Goal: Information Seeking & Learning: Learn about a topic

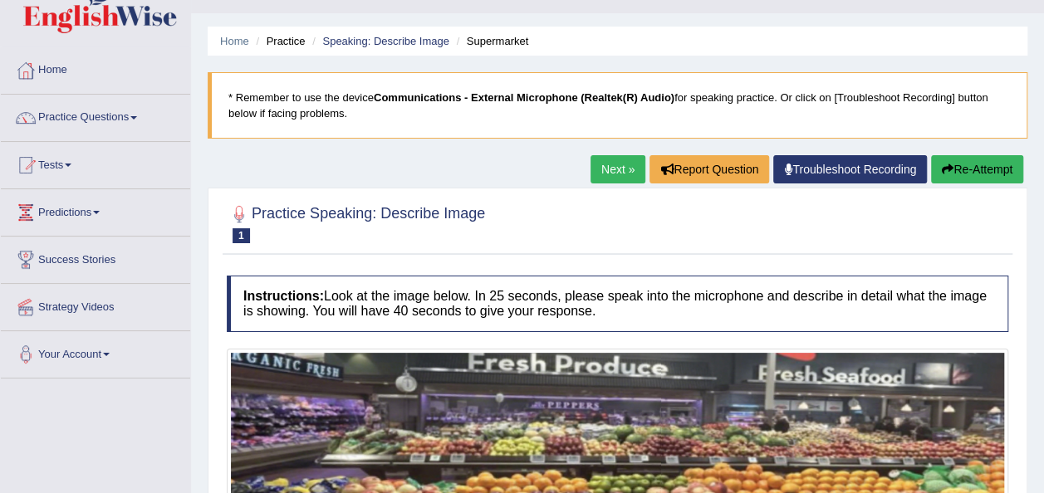
scroll to position [33, 0]
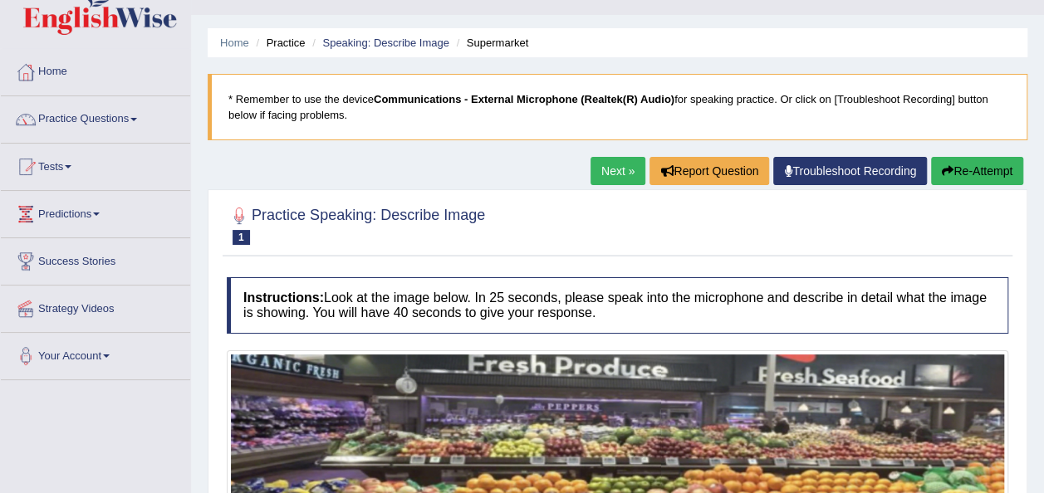
click at [71, 167] on span at bounding box center [68, 166] width 7 height 3
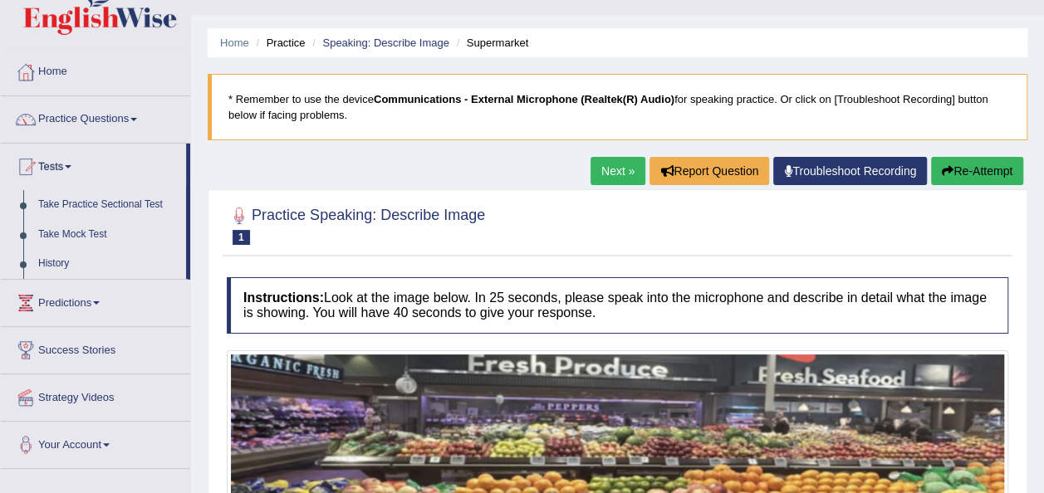
click at [71, 167] on span at bounding box center [68, 166] width 7 height 3
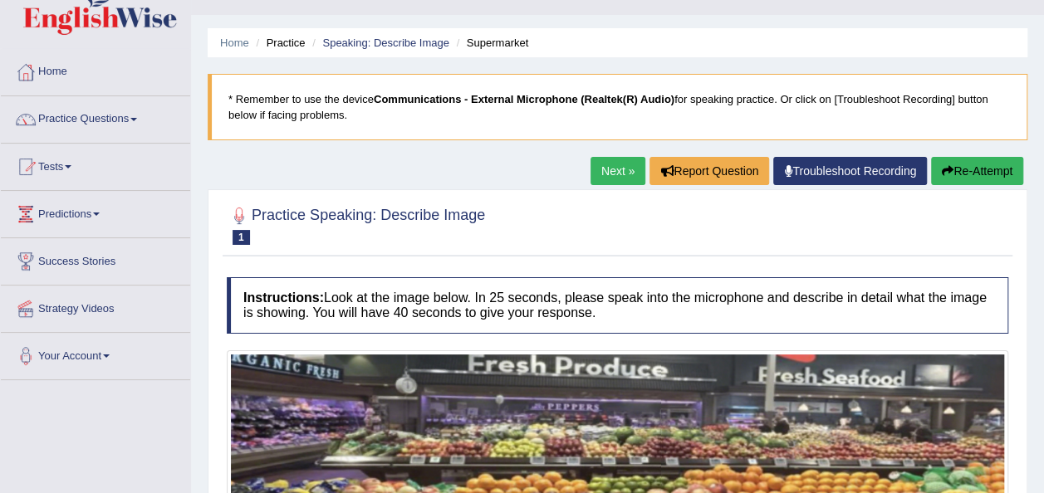
click at [71, 167] on span at bounding box center [68, 166] width 7 height 3
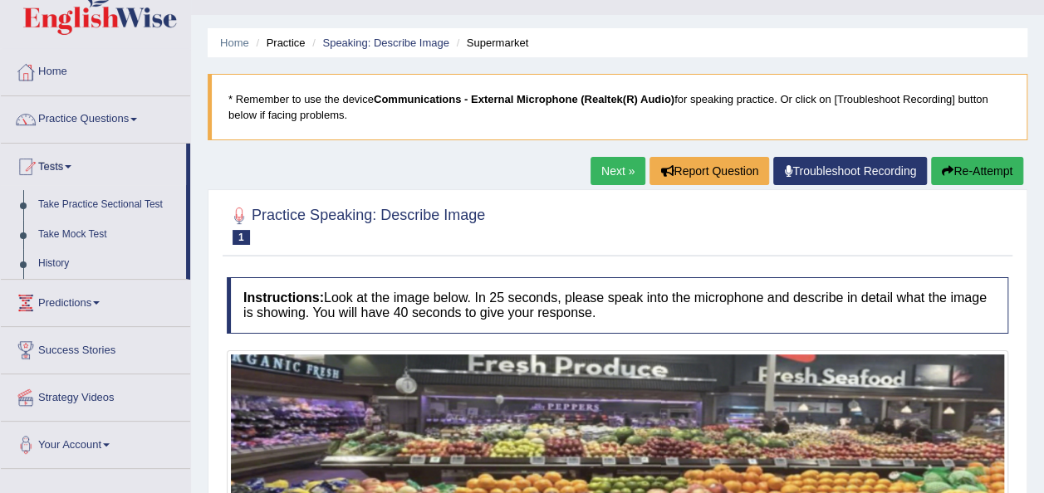
click at [71, 167] on span at bounding box center [68, 166] width 7 height 3
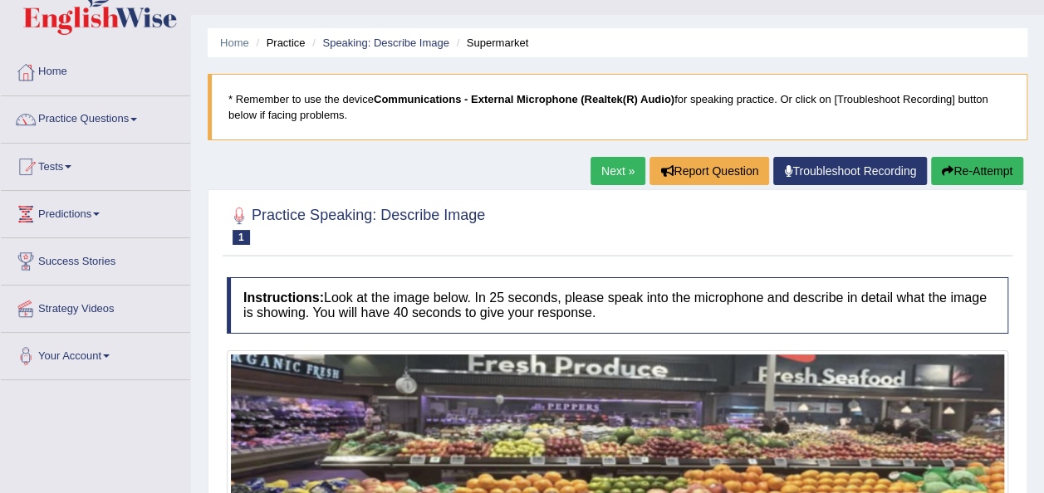
click at [71, 167] on span at bounding box center [68, 166] width 7 height 3
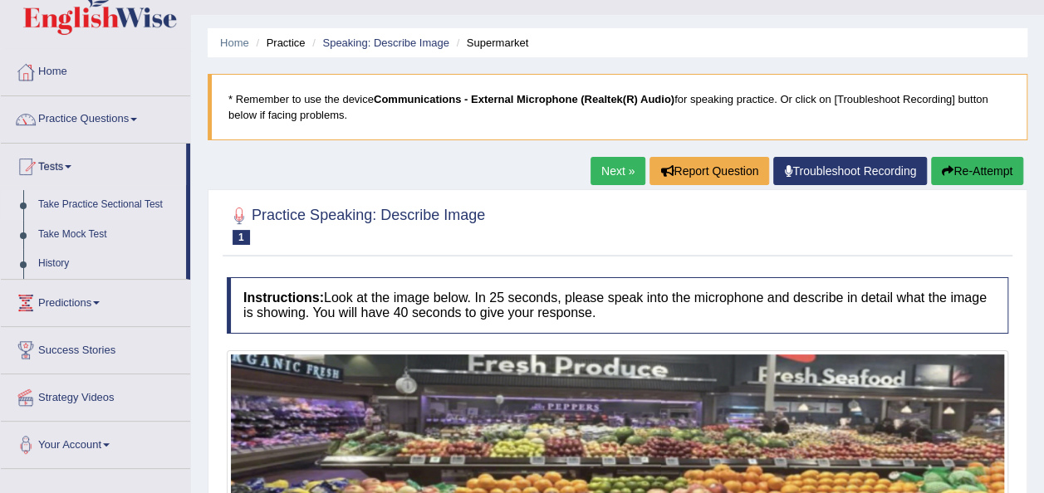
click at [103, 199] on link "Take Practice Sectional Test" at bounding box center [108, 205] width 155 height 30
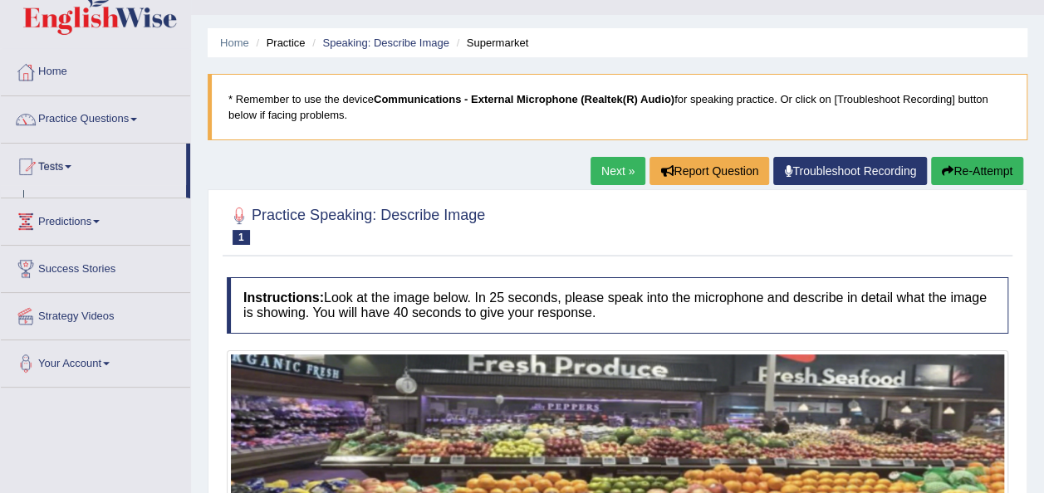
click at [103, 199] on link "Take Practice Sectional Test" at bounding box center [108, 205] width 155 height 30
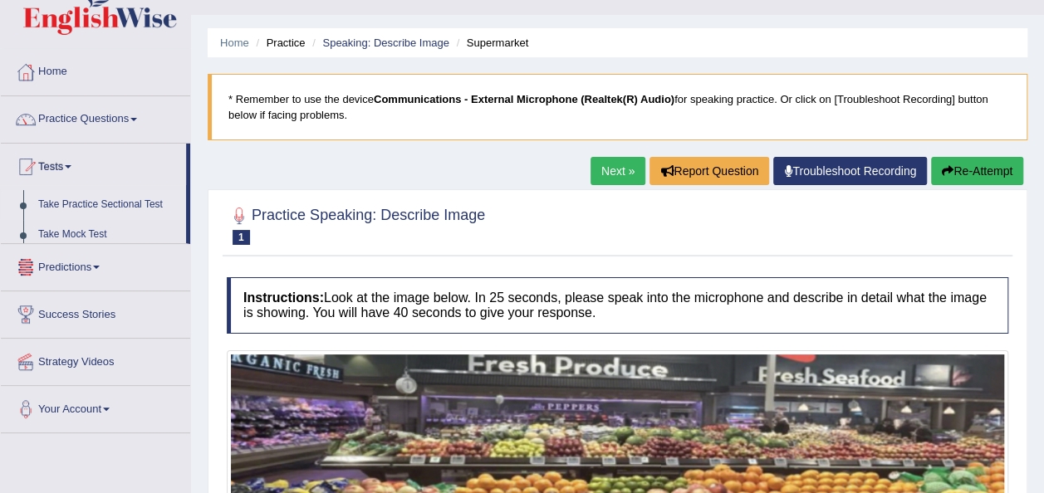
click at [103, 199] on link "Take Practice Sectional Test" at bounding box center [108, 205] width 155 height 30
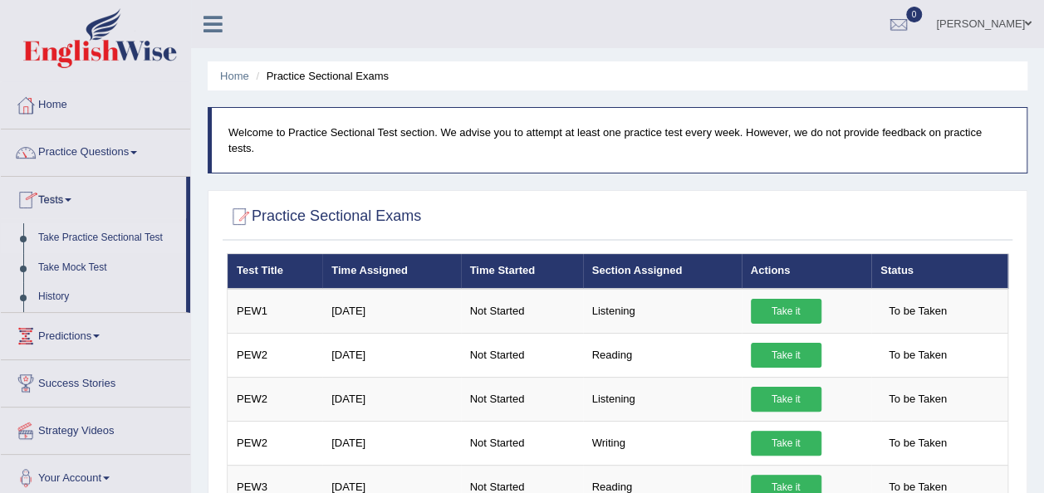
click at [62, 194] on link "Tests" at bounding box center [93, 198] width 185 height 42
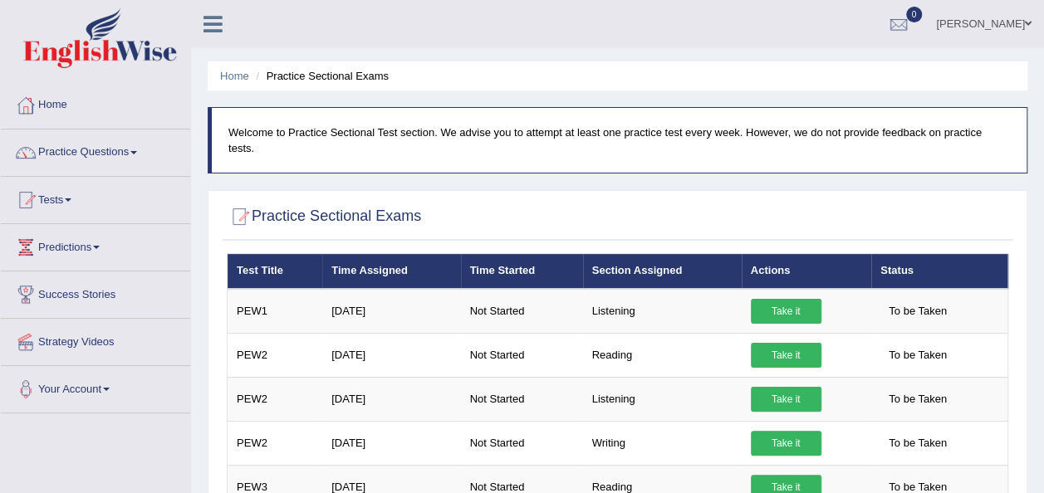
click at [62, 194] on link "Tests" at bounding box center [95, 198] width 189 height 42
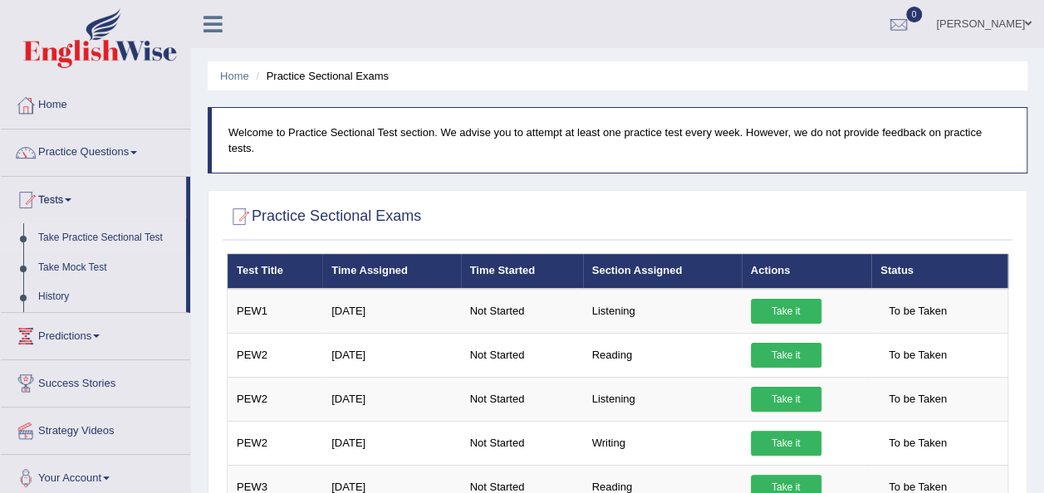
click at [110, 235] on link "Take Practice Sectional Test" at bounding box center [108, 238] width 155 height 30
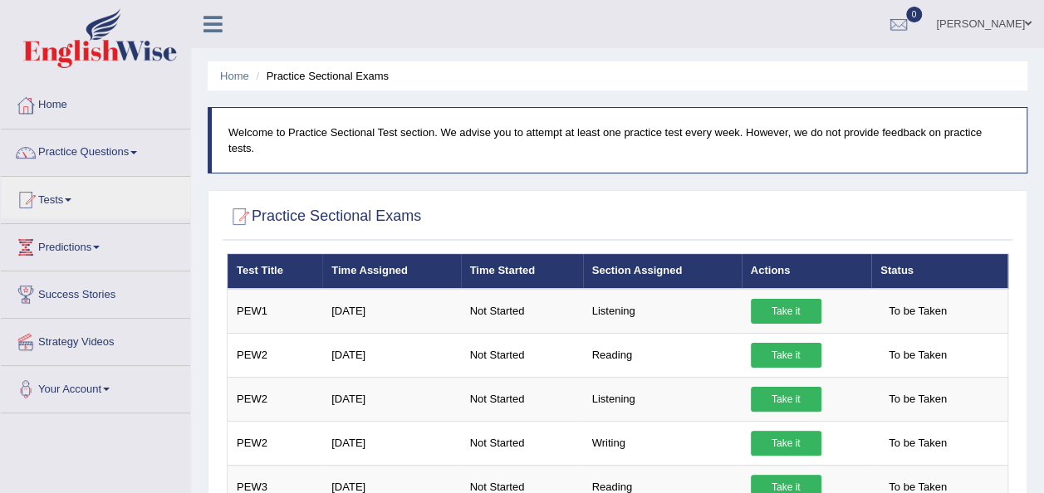
click at [63, 194] on link "Tests" at bounding box center [95, 198] width 189 height 42
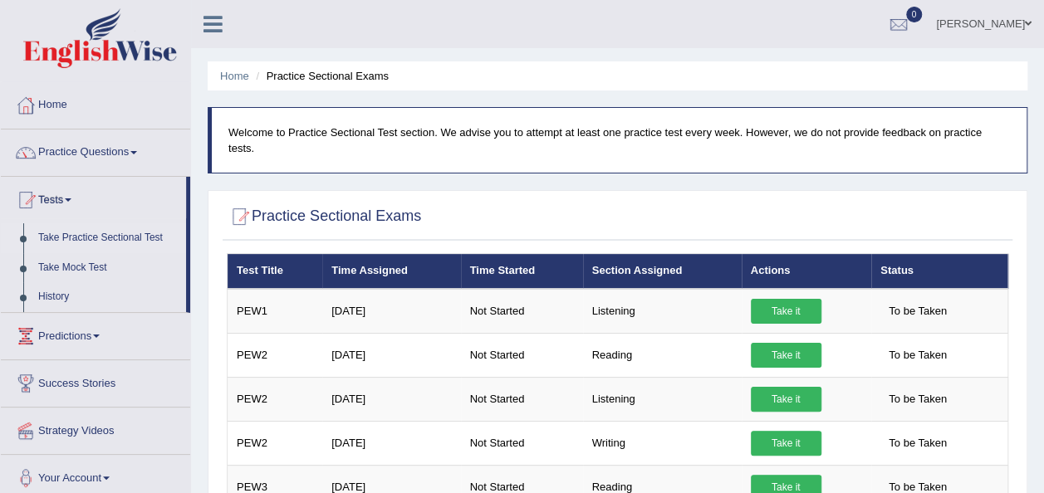
click at [131, 238] on link "Take Practice Sectional Test" at bounding box center [108, 238] width 155 height 30
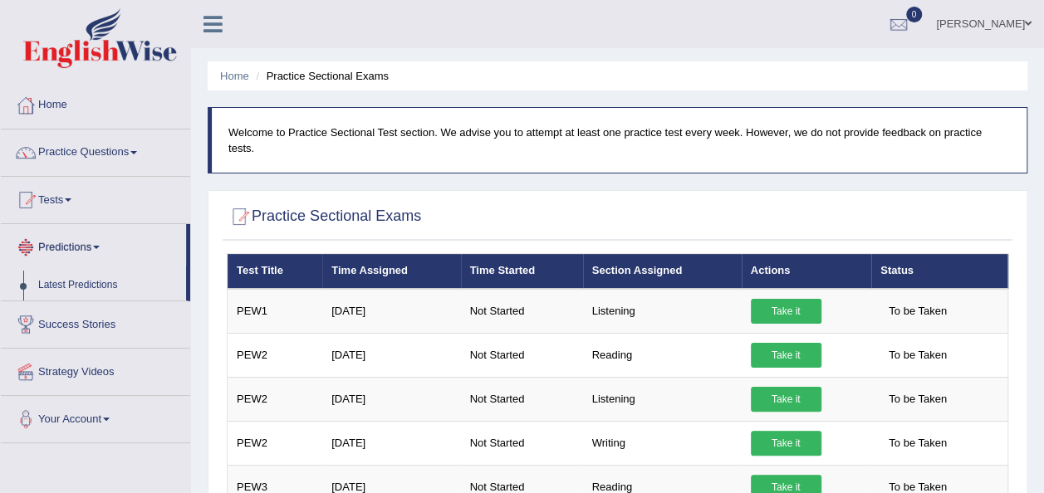
click at [128, 238] on link "Predictions" at bounding box center [93, 245] width 185 height 42
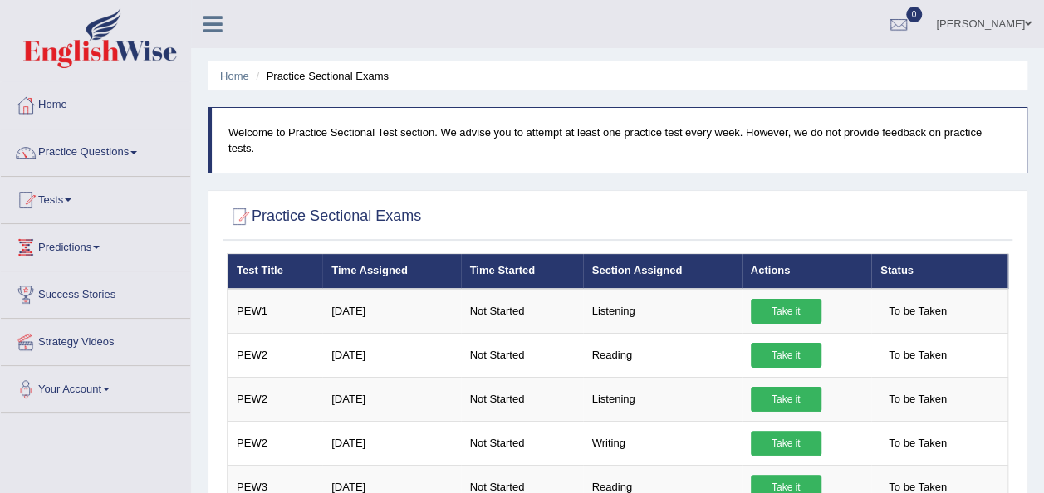
click at [128, 238] on link "Predictions" at bounding box center [95, 245] width 189 height 42
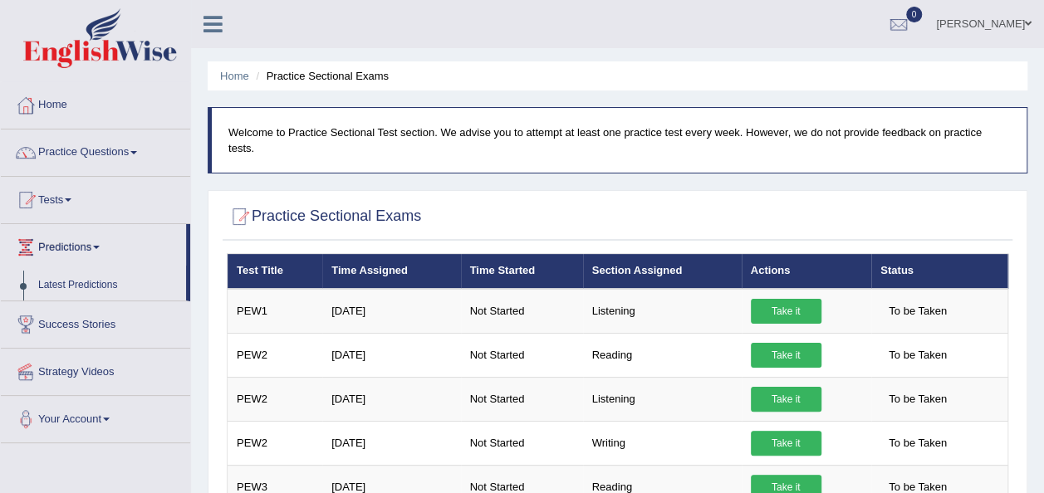
click at [128, 238] on link "Predictions" at bounding box center [93, 245] width 185 height 42
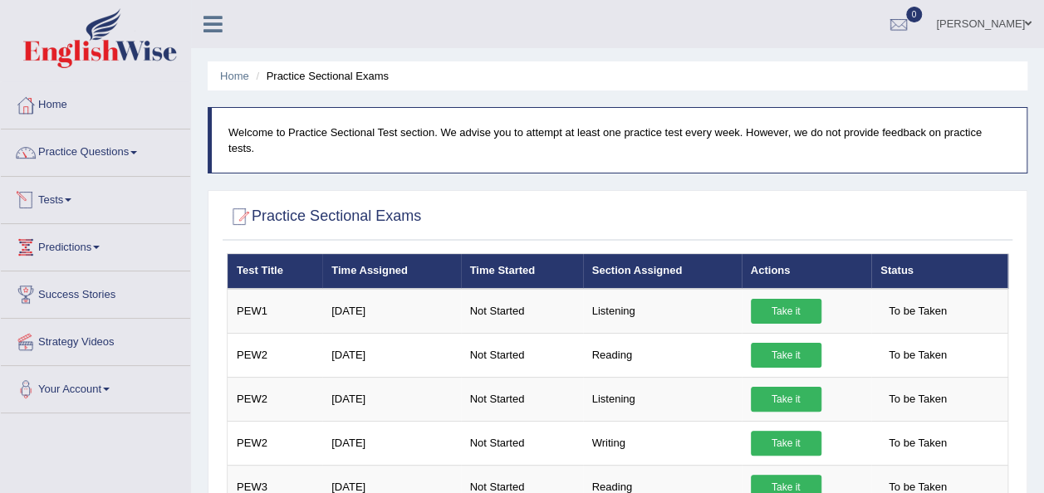
click at [96, 195] on link "Tests" at bounding box center [95, 198] width 189 height 42
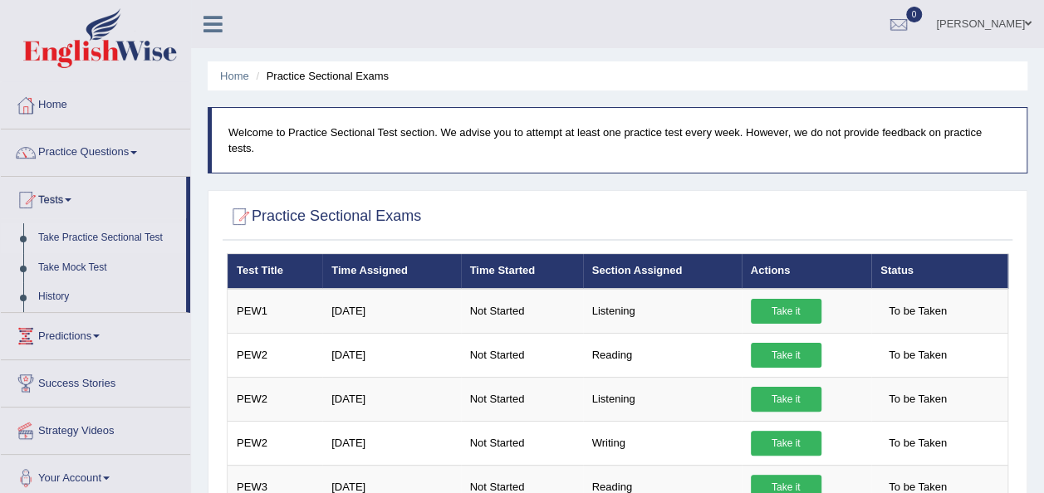
click at [96, 195] on link "Tests" at bounding box center [93, 198] width 185 height 42
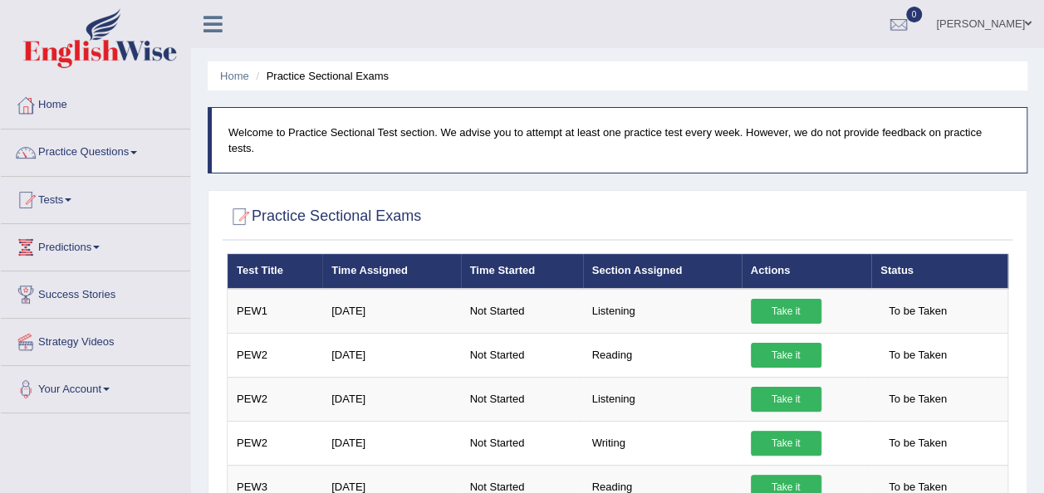
click at [98, 248] on link "Predictions" at bounding box center [95, 245] width 189 height 42
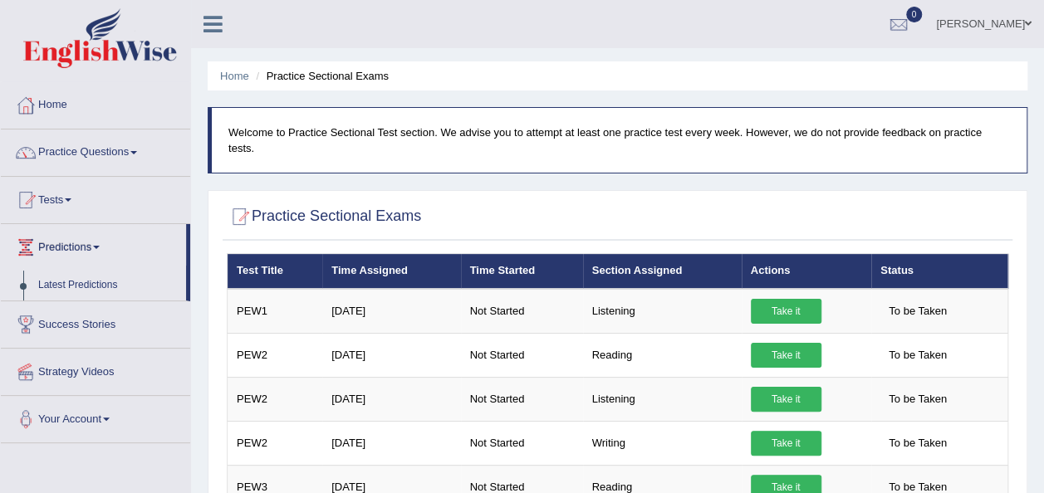
click at [98, 248] on link "Predictions" at bounding box center [93, 245] width 185 height 42
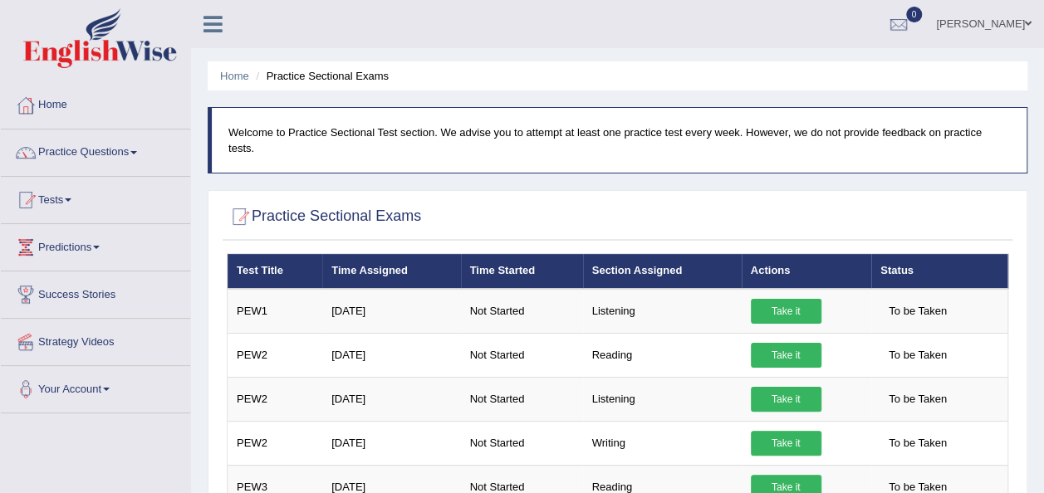
click at [98, 248] on link "Predictions" at bounding box center [95, 245] width 189 height 42
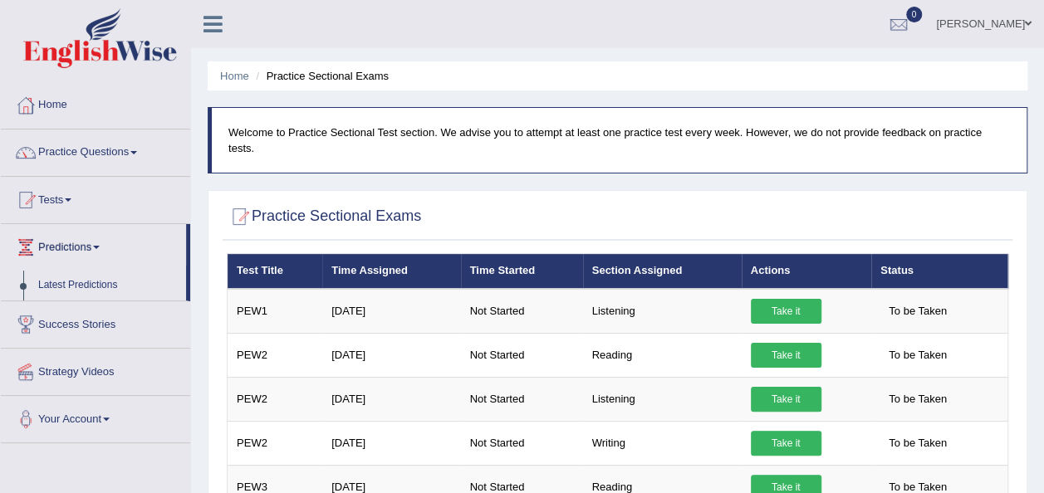
click at [98, 248] on link "Predictions" at bounding box center [93, 245] width 185 height 42
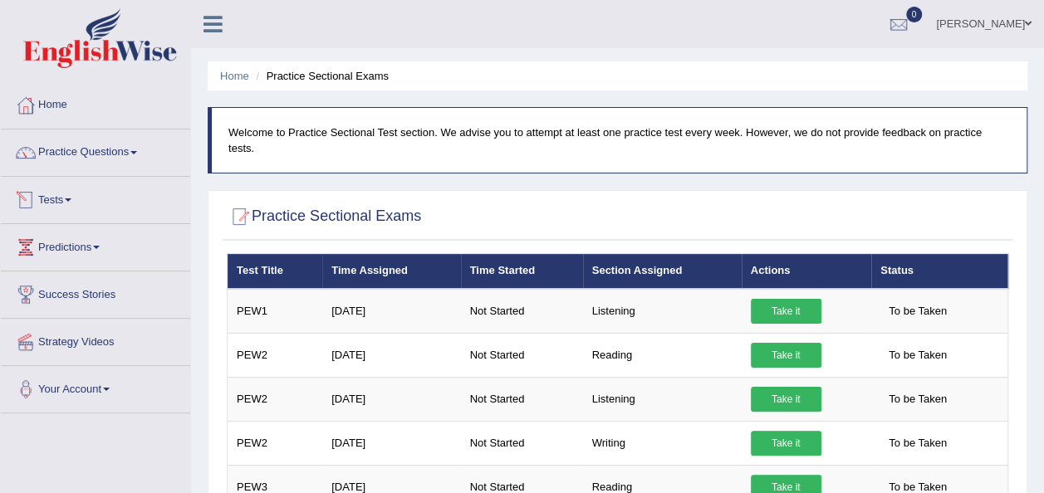
click at [61, 198] on link "Tests" at bounding box center [95, 198] width 189 height 42
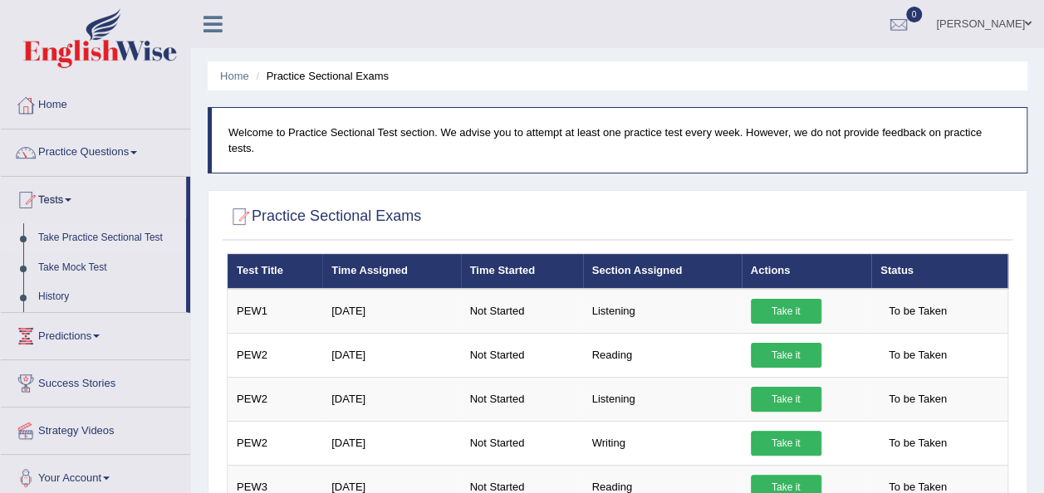
click at [61, 198] on link "Tests" at bounding box center [93, 198] width 185 height 42
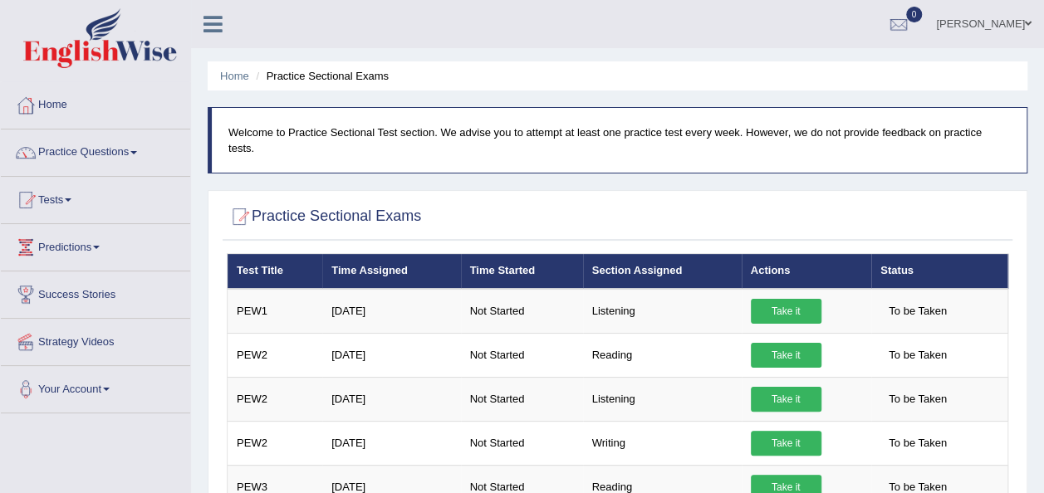
click at [61, 198] on link "Tests" at bounding box center [95, 198] width 189 height 42
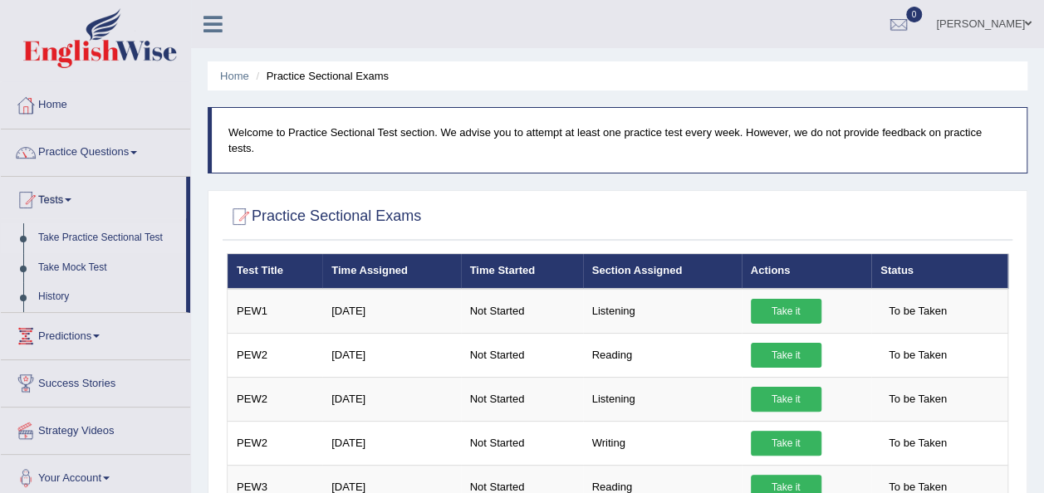
click at [116, 239] on link "Take Practice Sectional Test" at bounding box center [108, 238] width 155 height 30
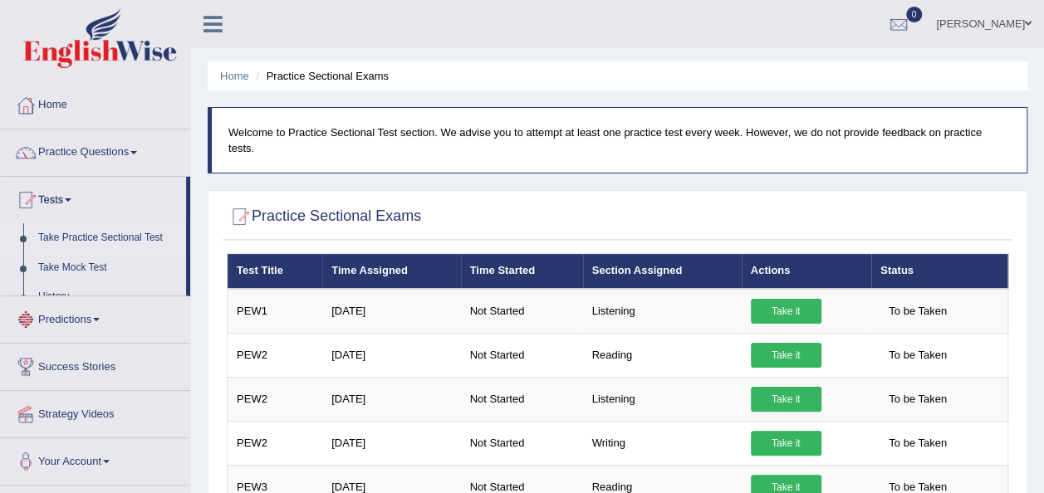
click at [116, 239] on link "Take Practice Sectional Test" at bounding box center [108, 238] width 155 height 30
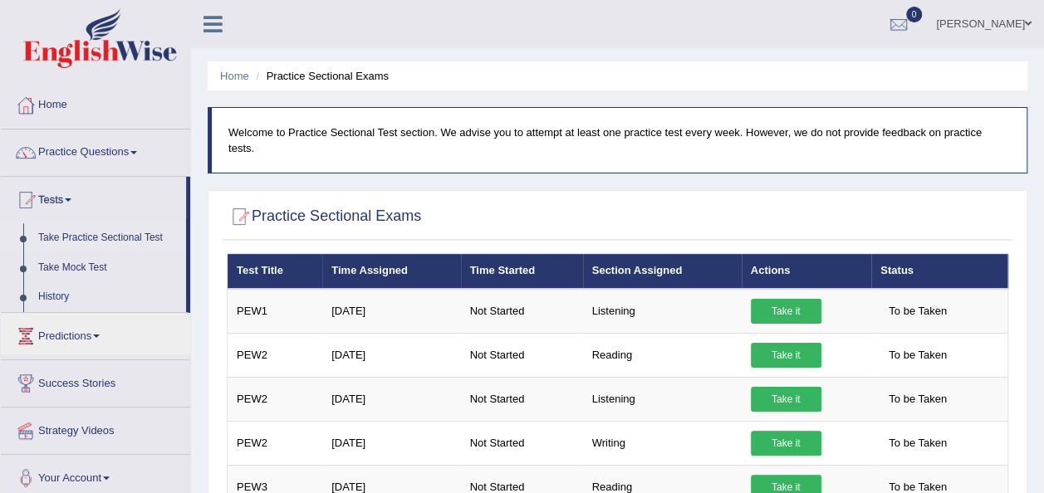
click at [116, 239] on link "Take Practice Sectional Test" at bounding box center [108, 238] width 155 height 30
click at [135, 235] on link "Take Practice Sectional Test" at bounding box center [108, 238] width 155 height 30
click at [72, 197] on link "Tests" at bounding box center [93, 198] width 185 height 42
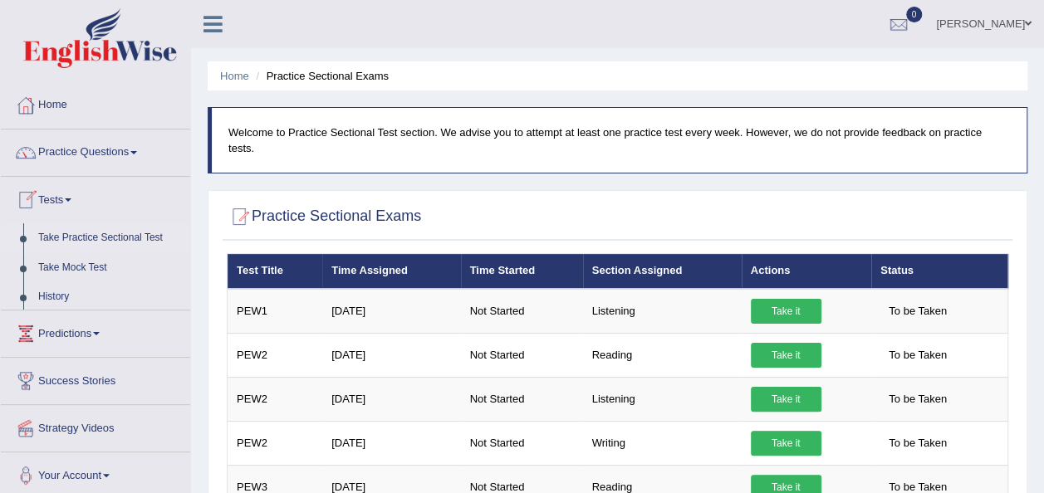
click at [72, 197] on link "Tests" at bounding box center [95, 198] width 189 height 42
click at [72, 197] on link "Tests" at bounding box center [93, 198] width 185 height 42
click at [72, 197] on link "Tests" at bounding box center [95, 198] width 189 height 42
click at [25, 101] on div at bounding box center [25, 105] width 25 height 25
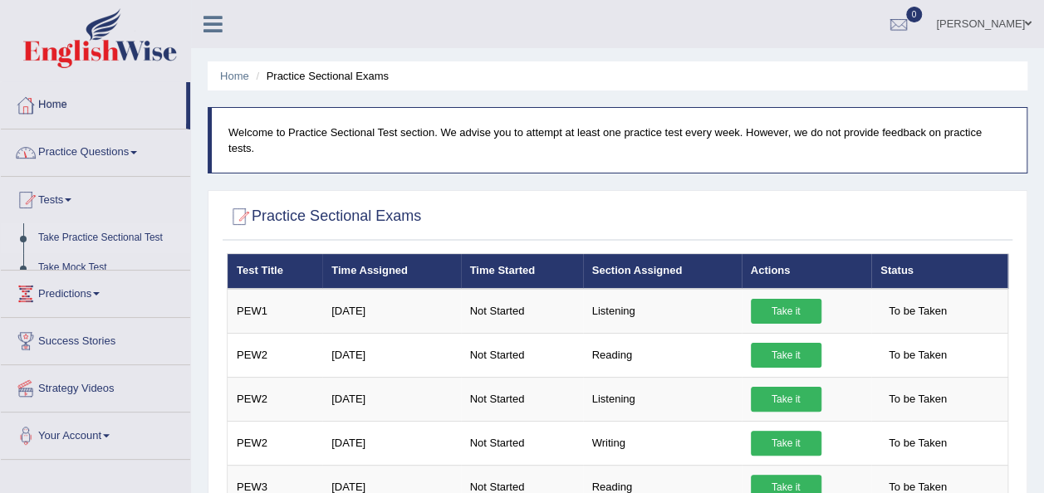
click at [25, 101] on div at bounding box center [25, 105] width 25 height 25
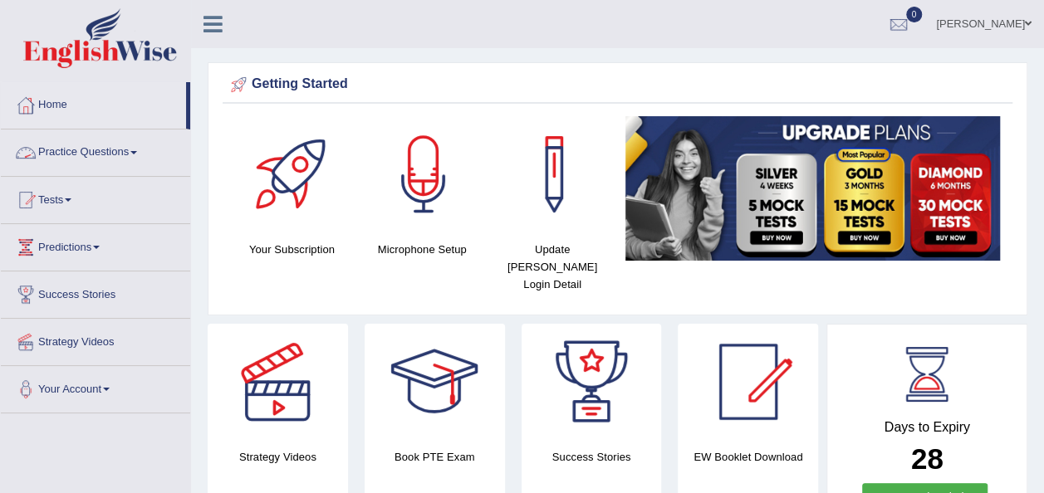
click at [66, 151] on link "Practice Questions" at bounding box center [95, 151] width 189 height 42
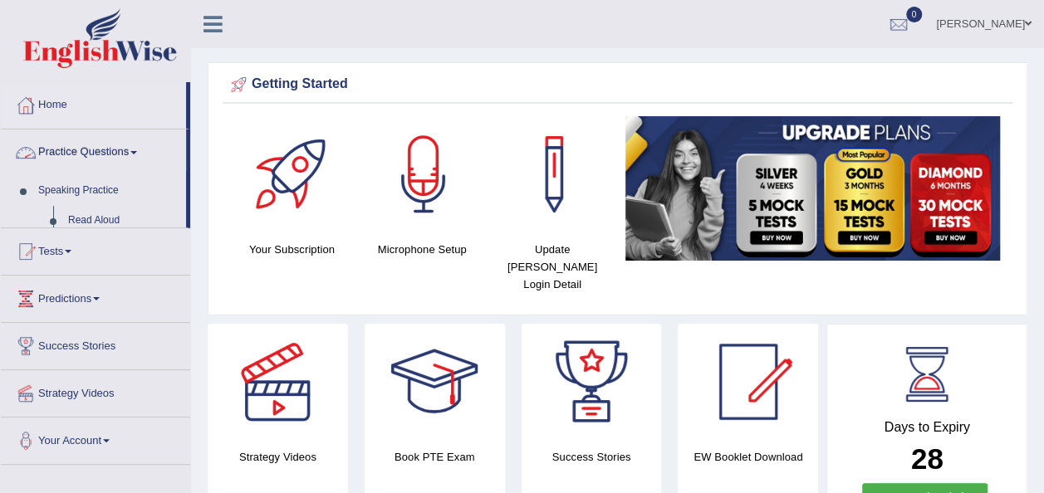
click at [66, 151] on link "Practice Questions" at bounding box center [93, 151] width 185 height 42
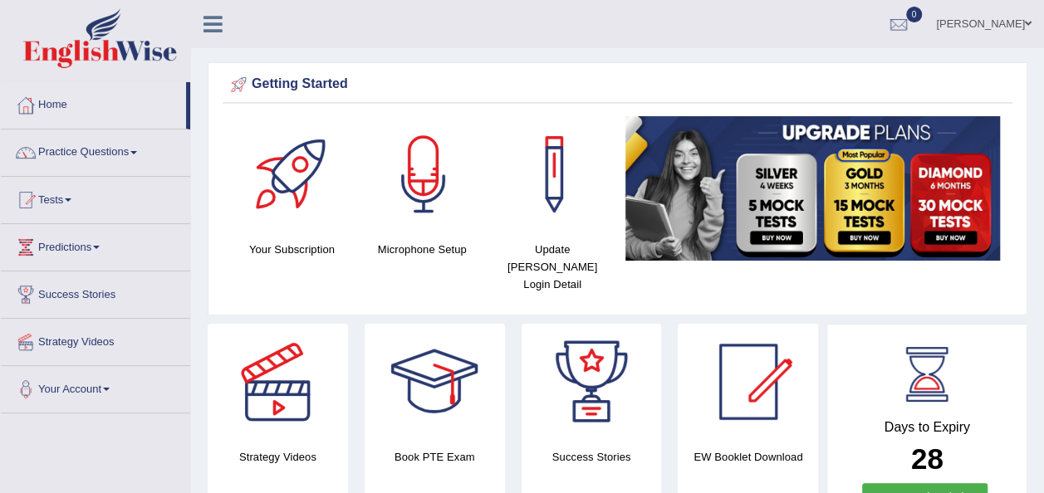
click at [66, 151] on link "Practice Questions" at bounding box center [95, 151] width 189 height 42
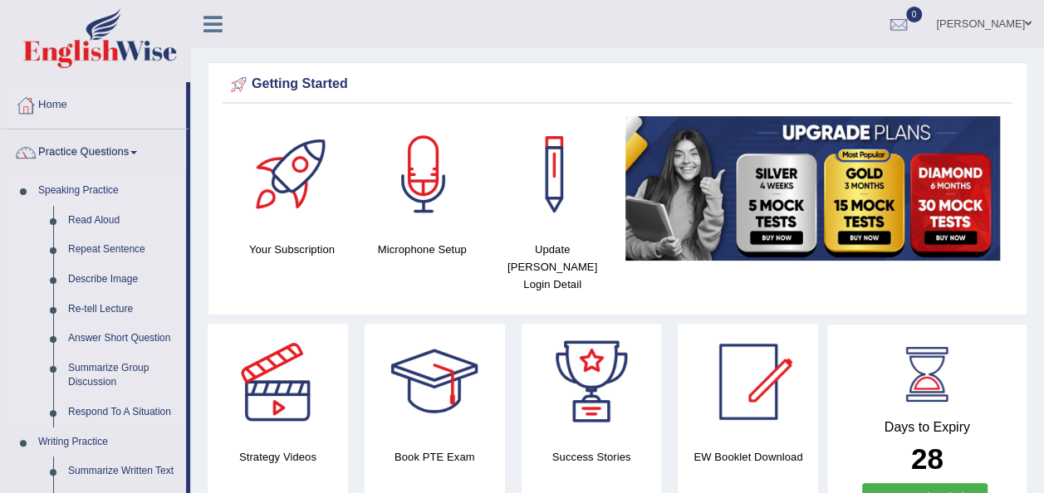
click at [115, 213] on link "Read Aloud" at bounding box center [123, 221] width 125 height 30
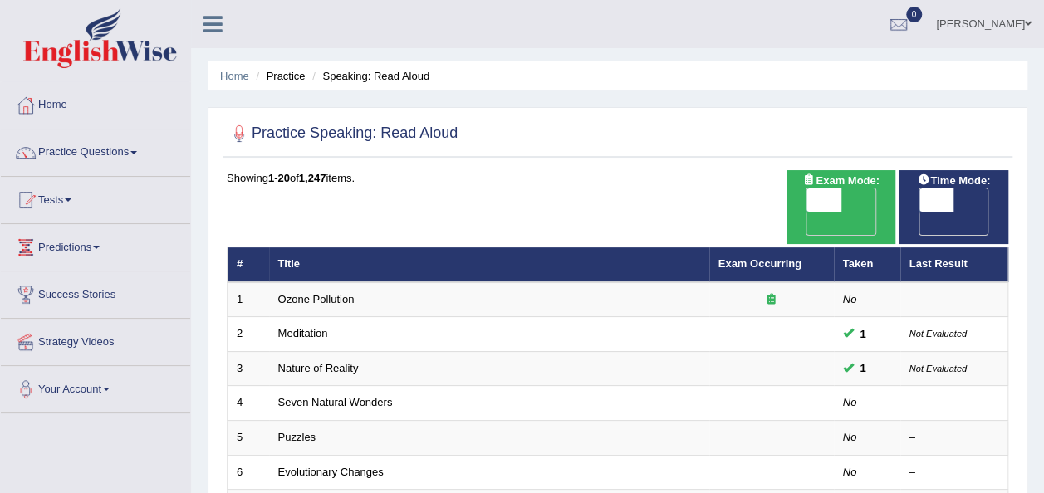
click at [807, 212] on span "OFF" at bounding box center [789, 223] width 35 height 23
checkbox input "true"
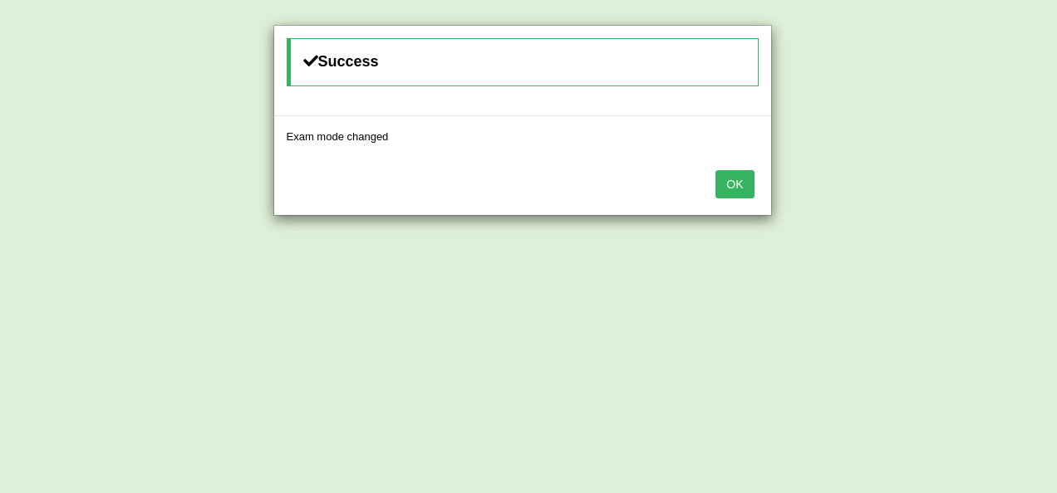
click at [739, 189] on button "OK" at bounding box center [734, 184] width 38 height 28
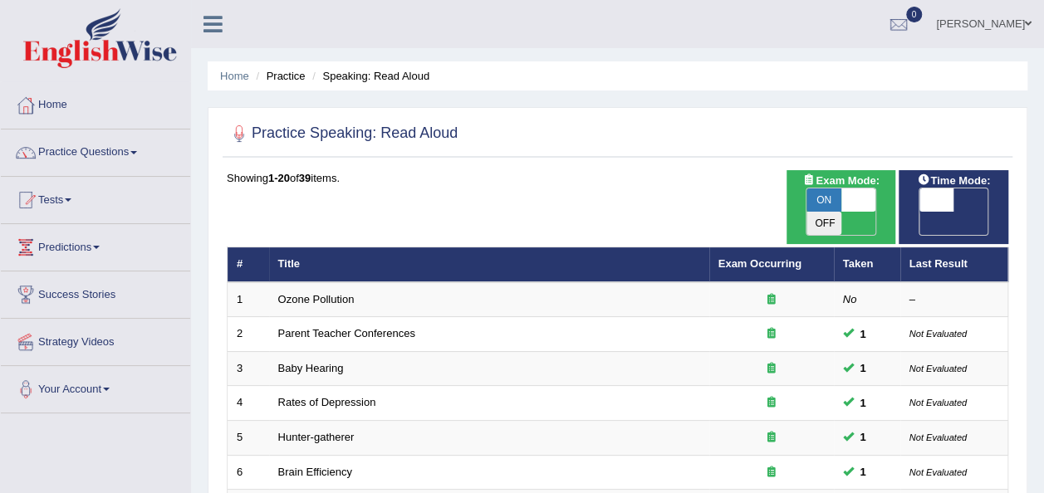
click at [919, 212] on span "OFF" at bounding box center [902, 223] width 35 height 23
checkbox input "true"
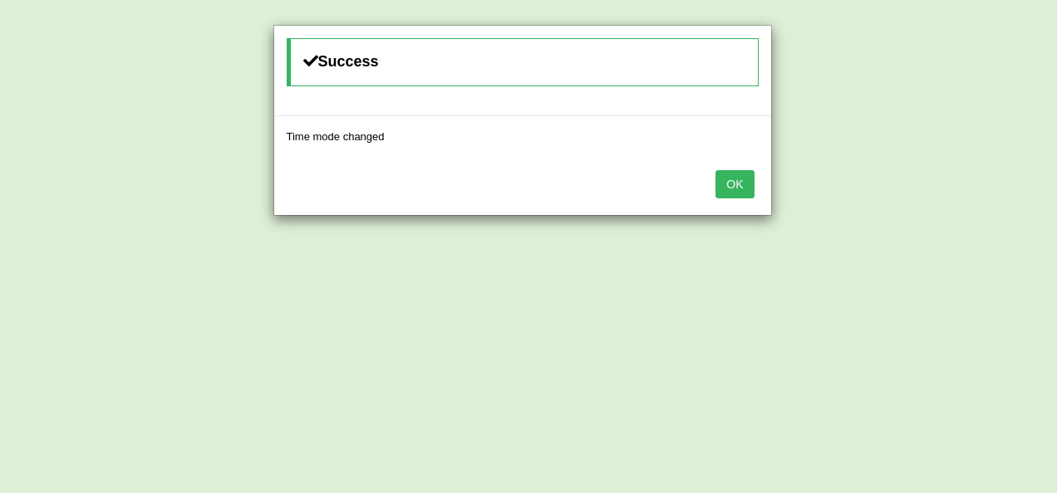
click at [738, 190] on button "OK" at bounding box center [734, 184] width 38 height 28
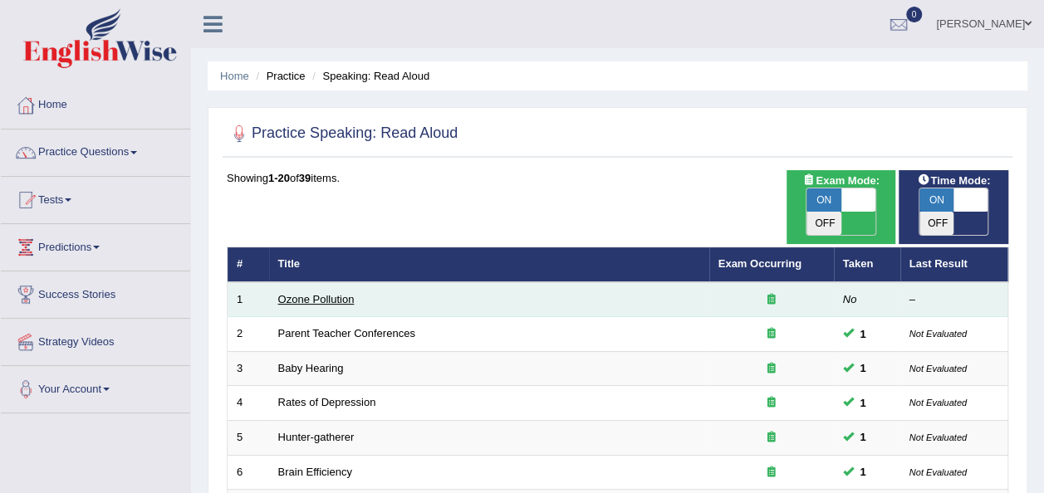
click at [311, 293] on link "Ozone Pollution" at bounding box center [316, 299] width 76 height 12
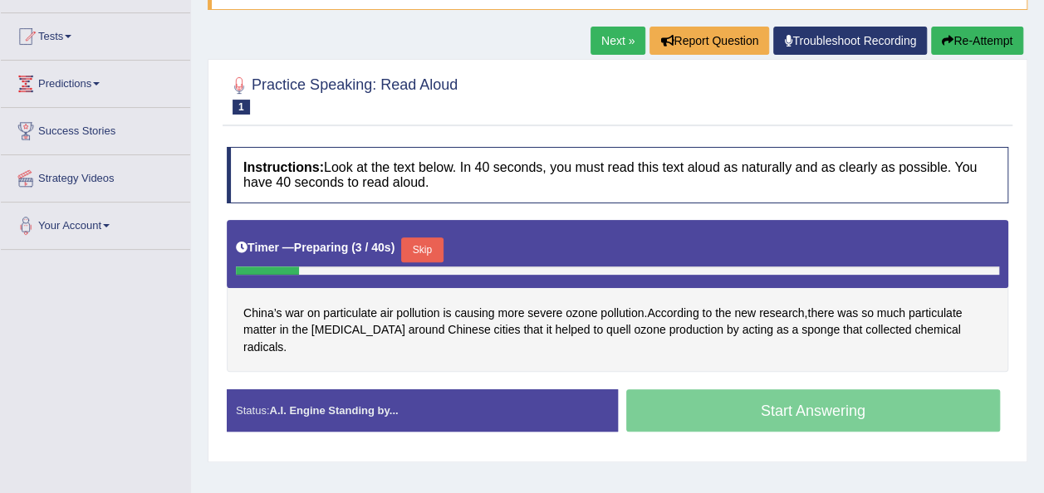
scroll to position [166, 0]
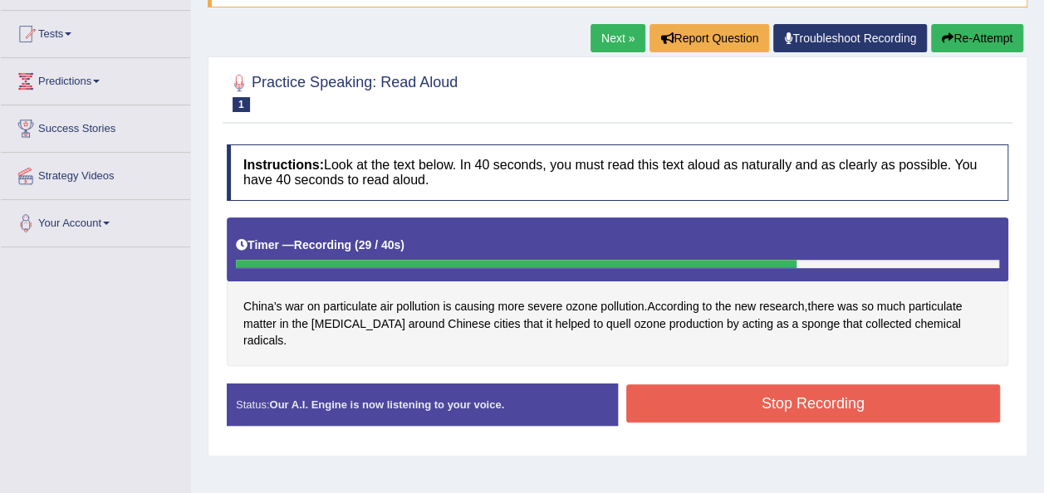
click at [742, 385] on button "Stop Recording" at bounding box center [813, 404] width 375 height 38
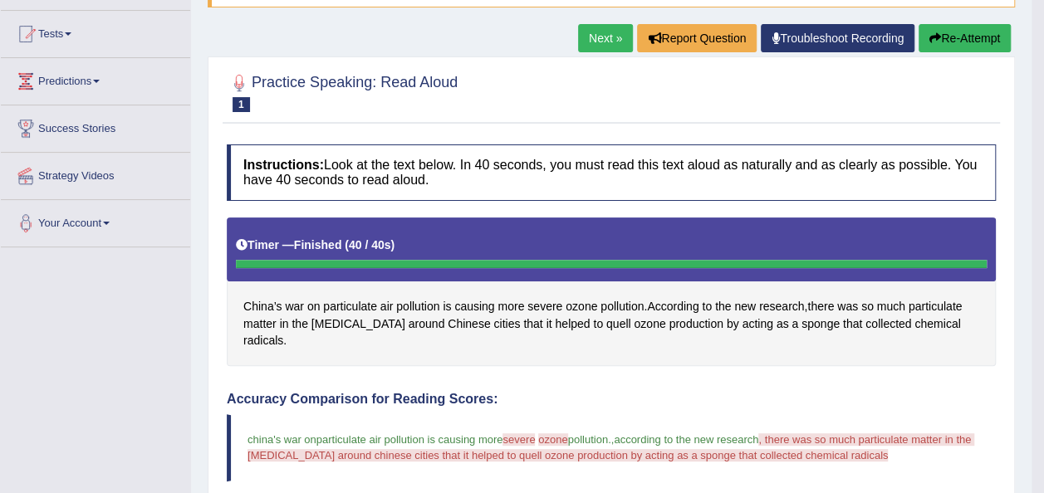
scroll to position [133, 0]
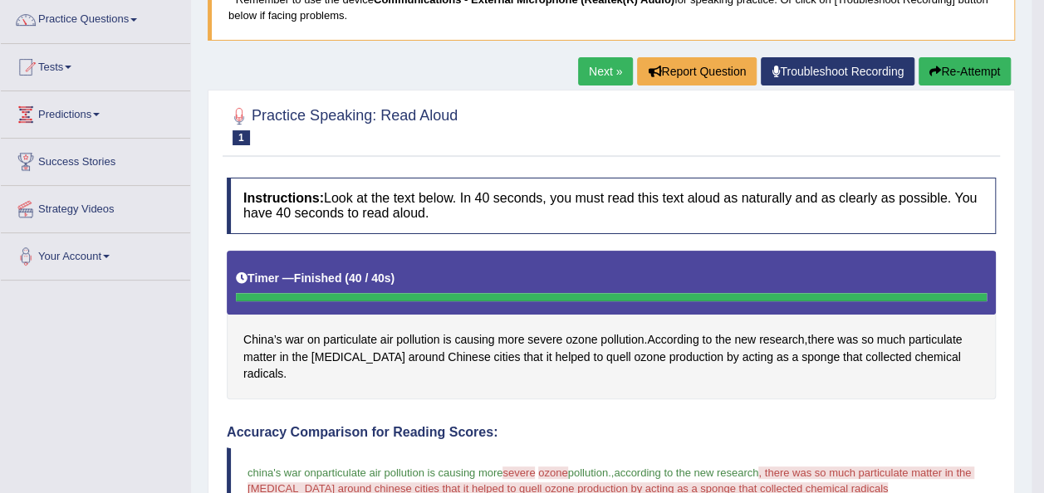
click at [597, 65] on link "Next »" at bounding box center [605, 71] width 55 height 28
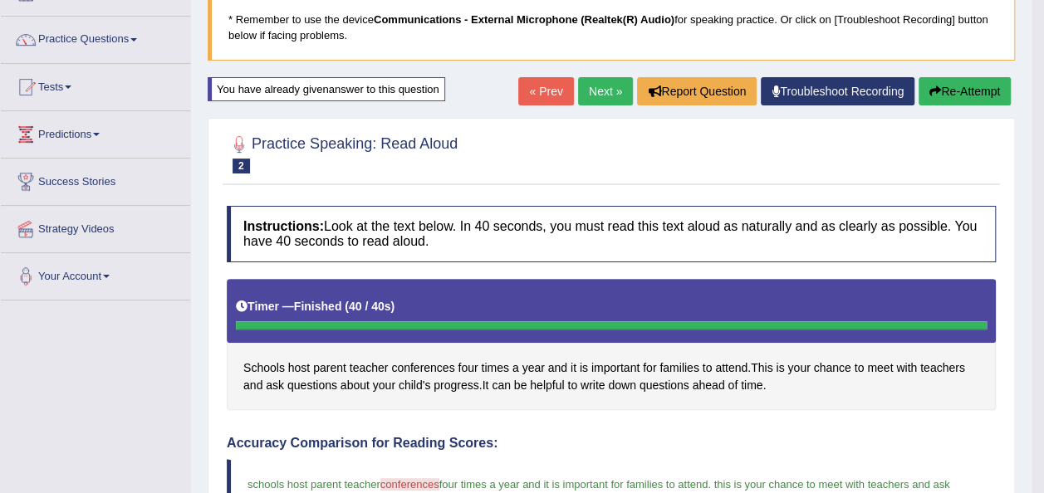
scroll to position [111, 0]
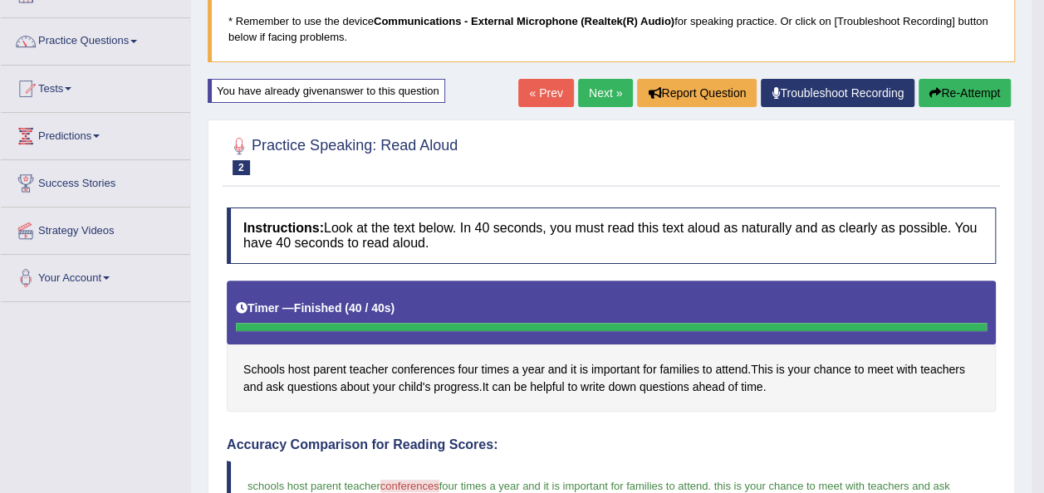
click at [601, 80] on link "Next »" at bounding box center [605, 93] width 55 height 28
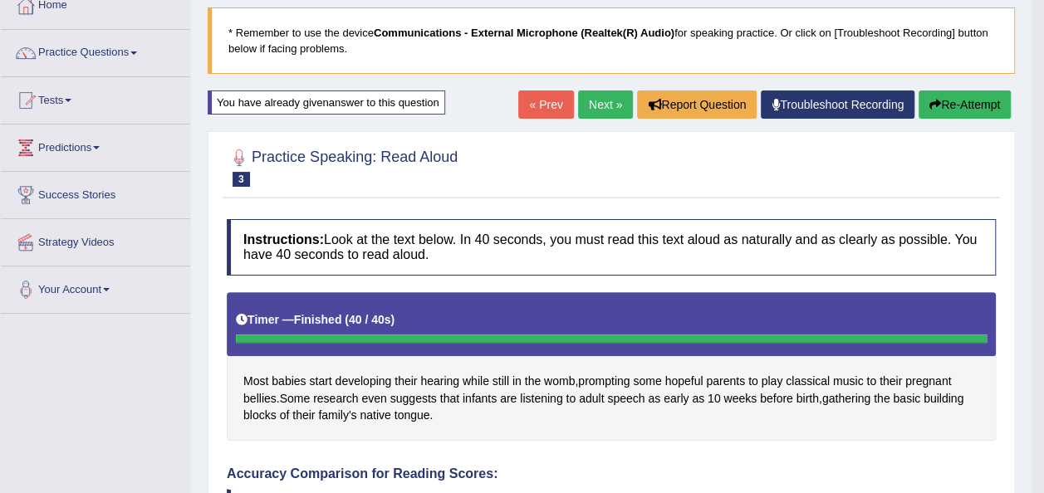
scroll to position [100, 0]
click at [601, 96] on link "Next »" at bounding box center [605, 105] width 55 height 28
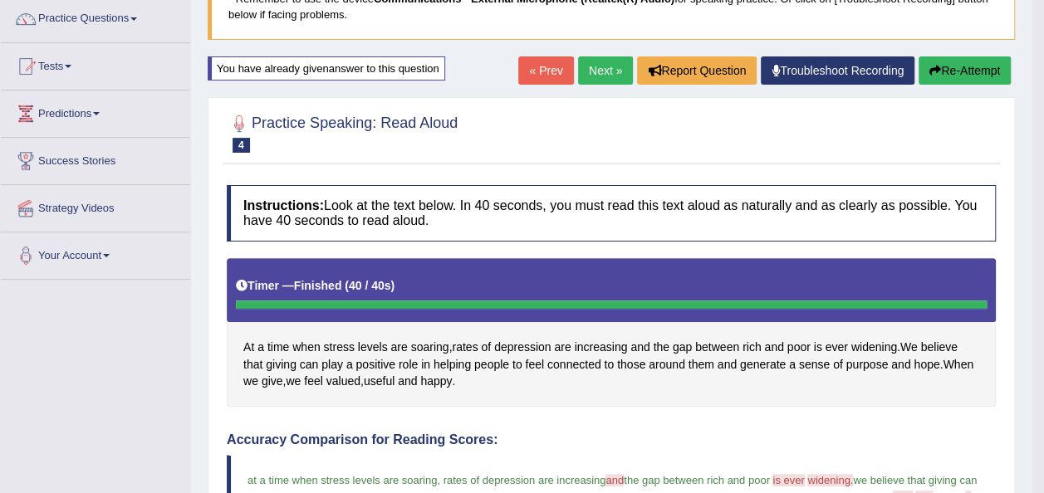
scroll to position [133, 0]
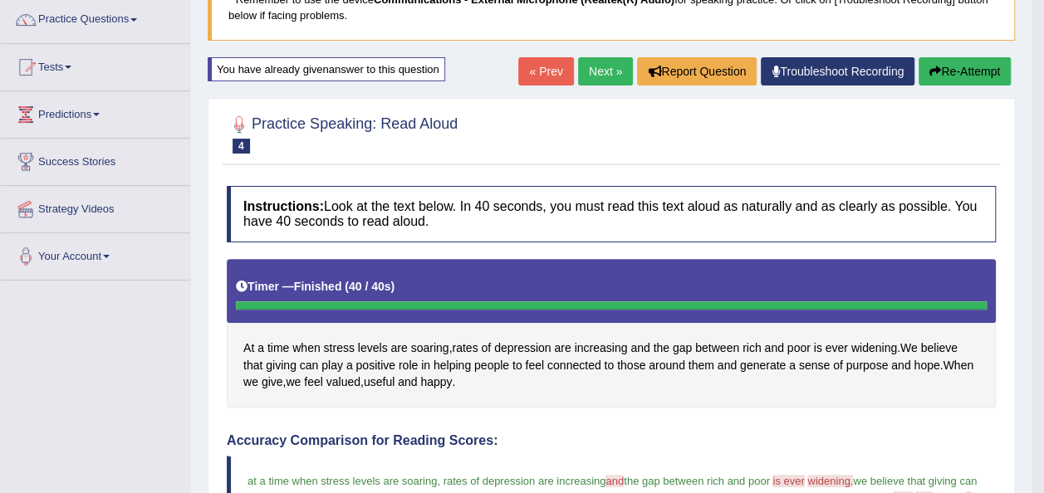
click at [605, 63] on link "Next »" at bounding box center [605, 71] width 55 height 28
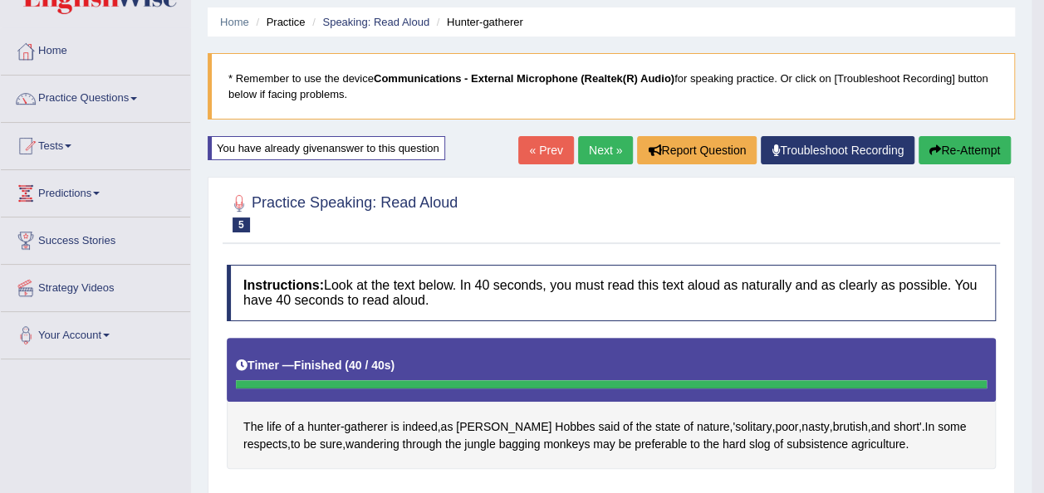
scroll to position [33, 0]
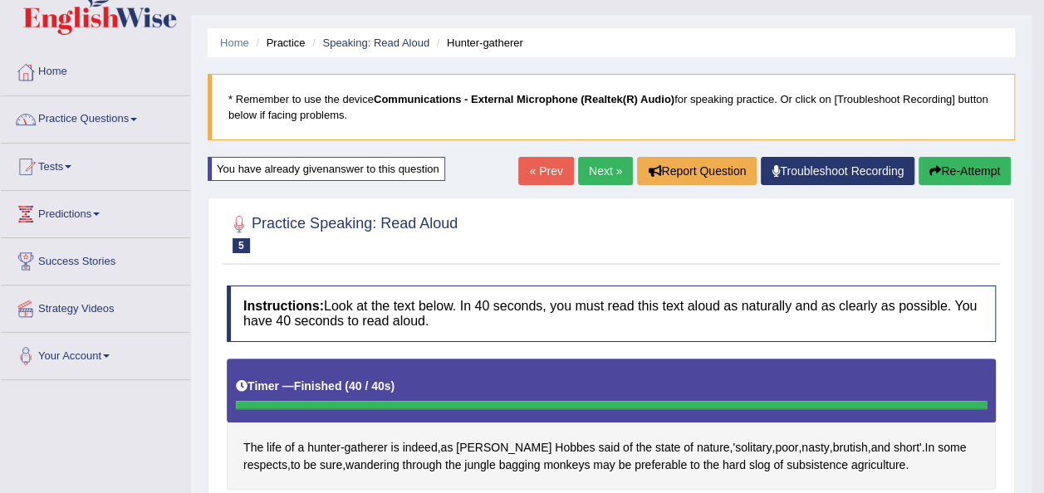
click at [137, 118] on span at bounding box center [133, 119] width 7 height 3
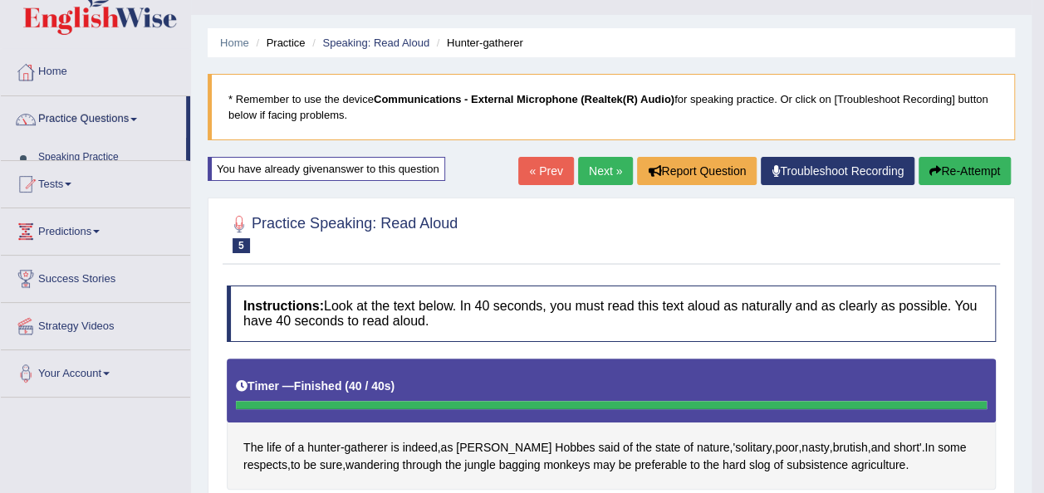
click at [137, 118] on span at bounding box center [133, 119] width 7 height 3
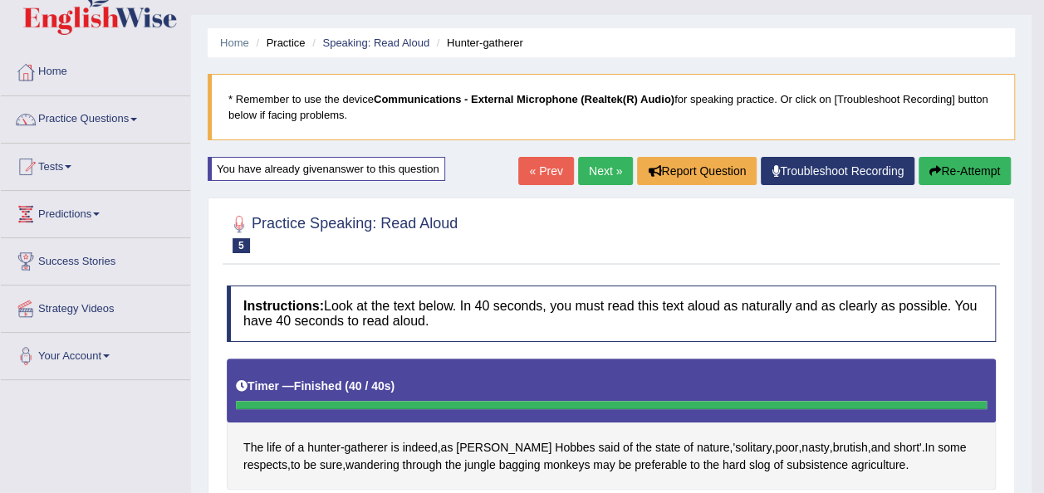
click at [137, 118] on span at bounding box center [133, 119] width 7 height 3
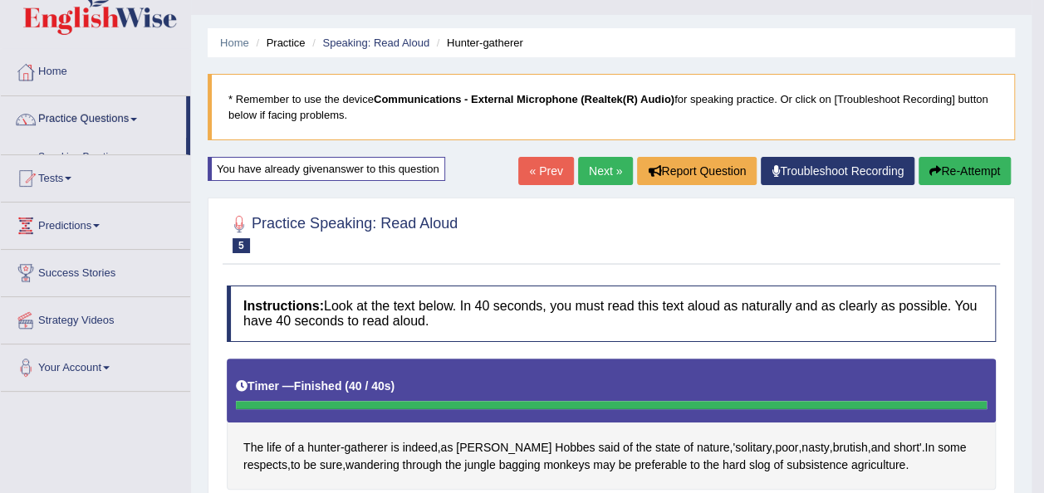
click at [137, 118] on span at bounding box center [133, 119] width 7 height 3
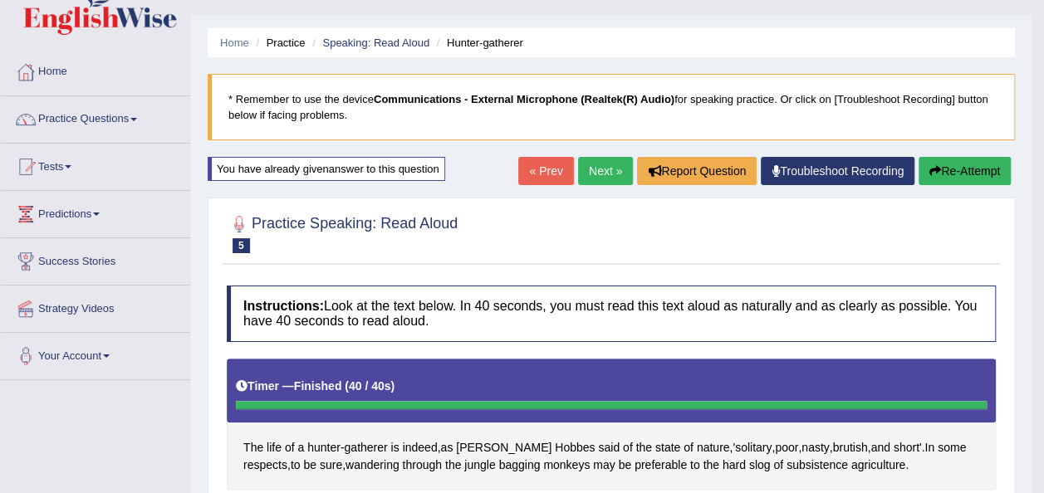
click at [137, 118] on span at bounding box center [133, 119] width 7 height 3
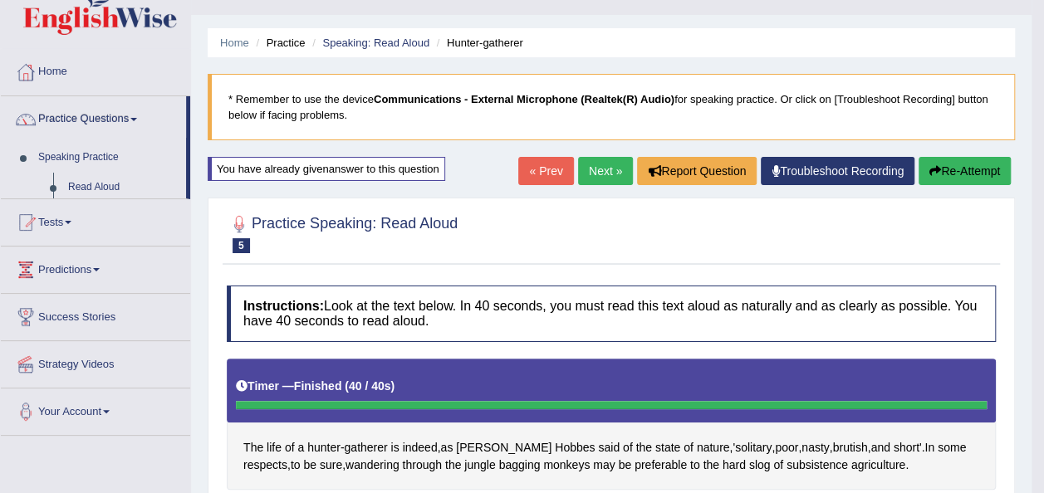
click at [137, 118] on span at bounding box center [133, 119] width 7 height 3
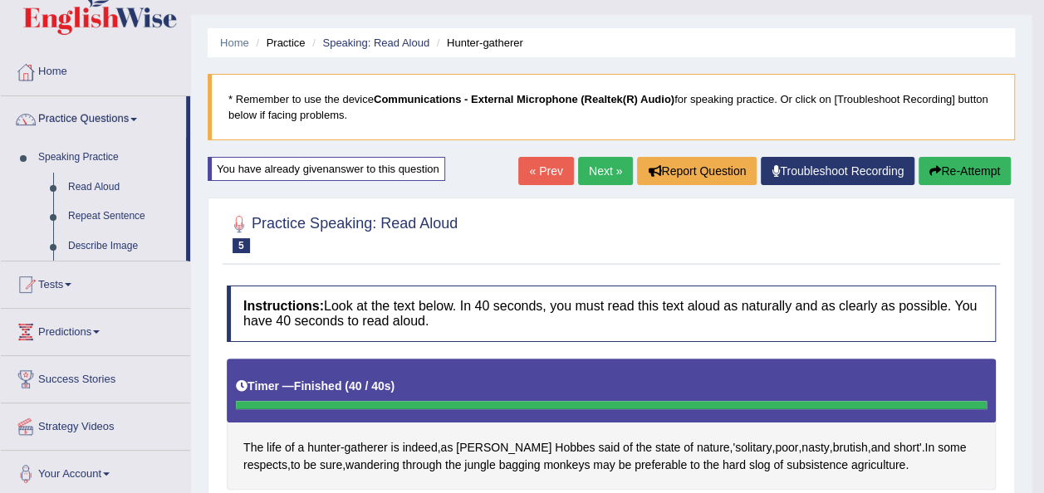
click at [137, 118] on span at bounding box center [133, 119] width 7 height 3
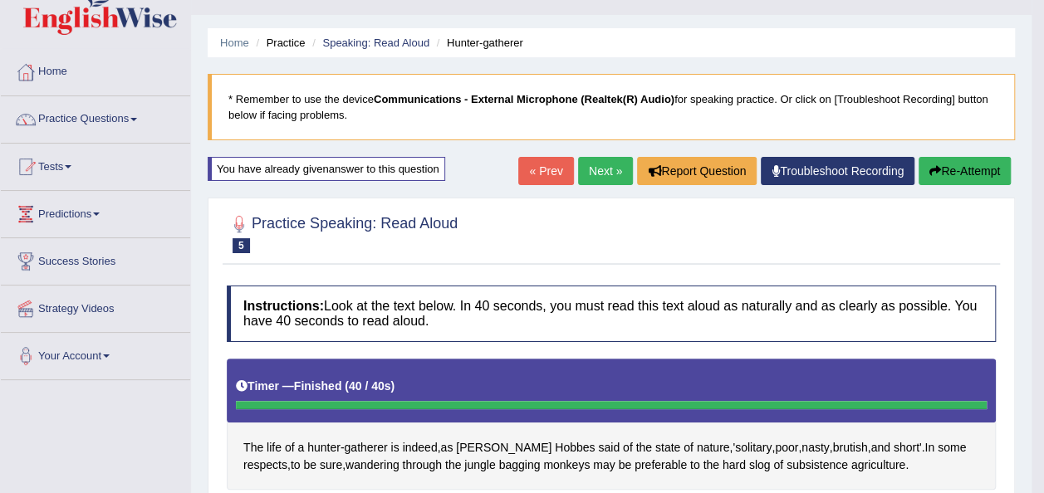
click at [137, 118] on span at bounding box center [133, 119] width 7 height 3
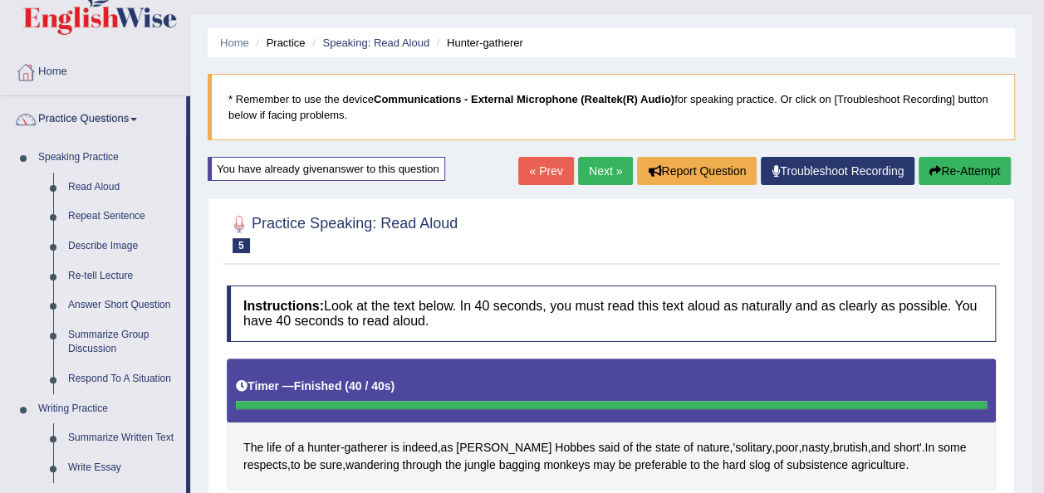
click at [110, 306] on link "Answer Short Question" at bounding box center [123, 306] width 125 height 30
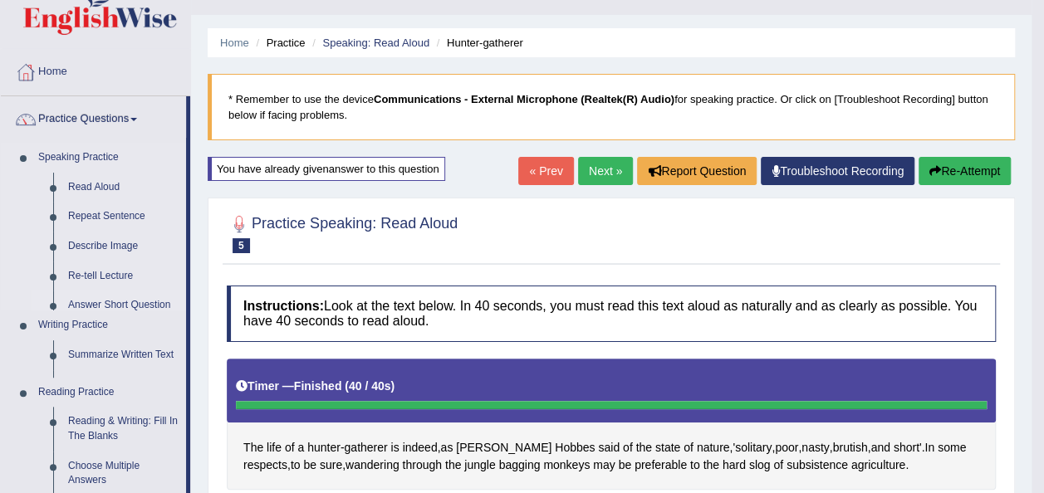
click at [110, 306] on ul "Speaking Practice Read Aloud Repeat Sentence Describe Image Re-tell Lecture Ans…" at bounding box center [93, 420] width 185 height 554
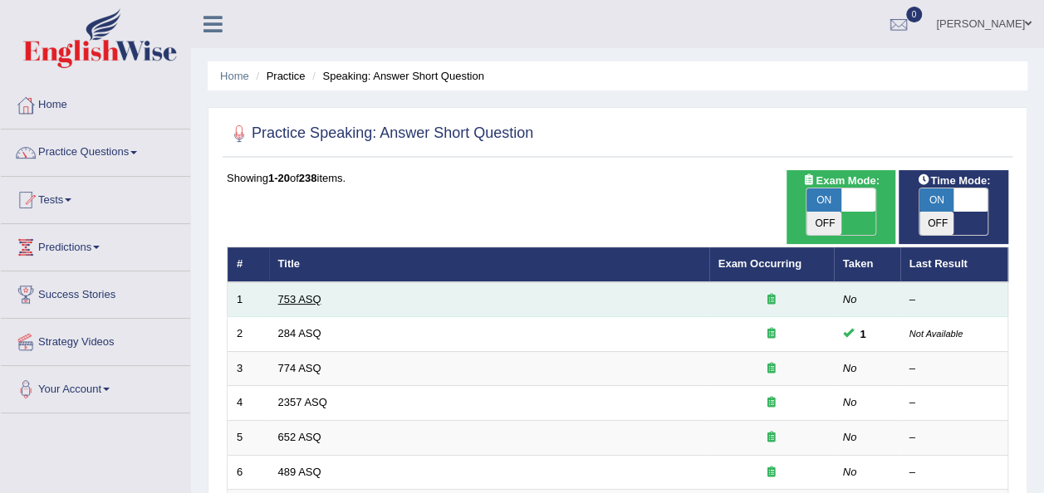
click at [307, 293] on link "753 ASQ" at bounding box center [299, 299] width 43 height 12
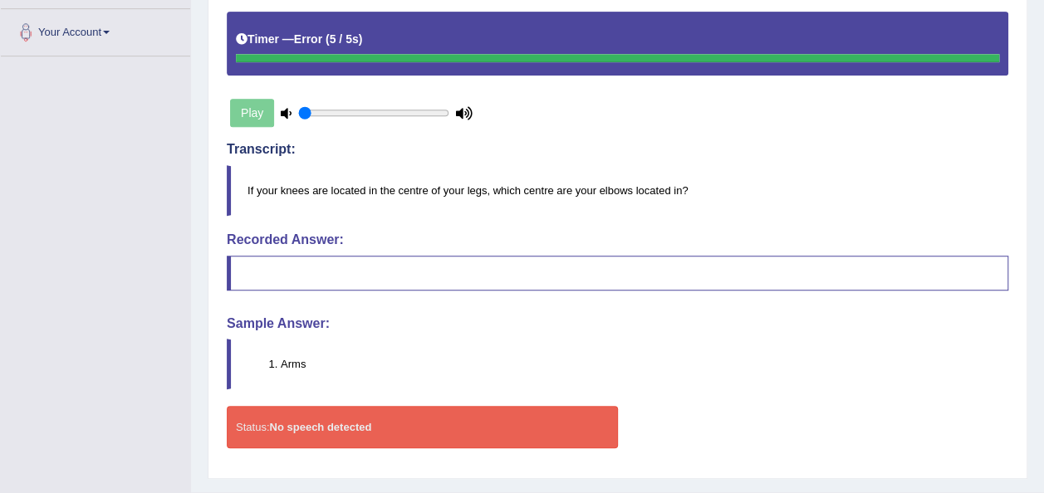
scroll to position [365, 0]
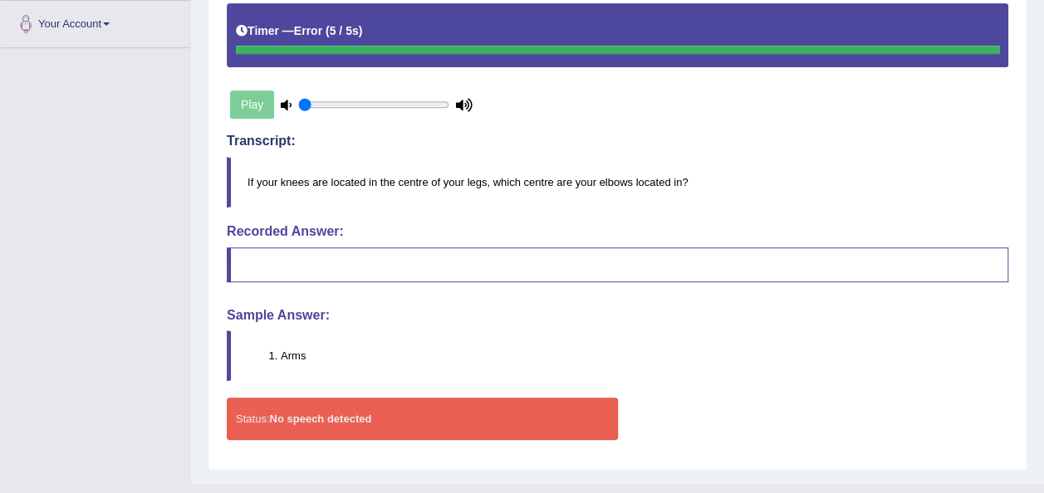
drag, startPoint x: 683, startPoint y: 409, endPoint x: 573, endPoint y: 410, distance: 109.7
click at [573, 410] on div "Status: No speech detected Start Answering Stop Recording" at bounding box center [618, 427] width 782 height 59
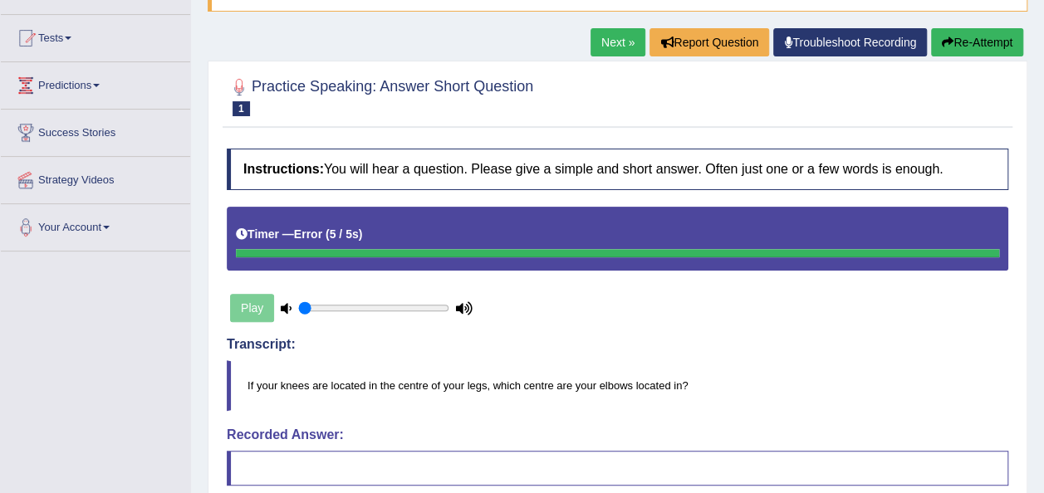
scroll to position [133, 0]
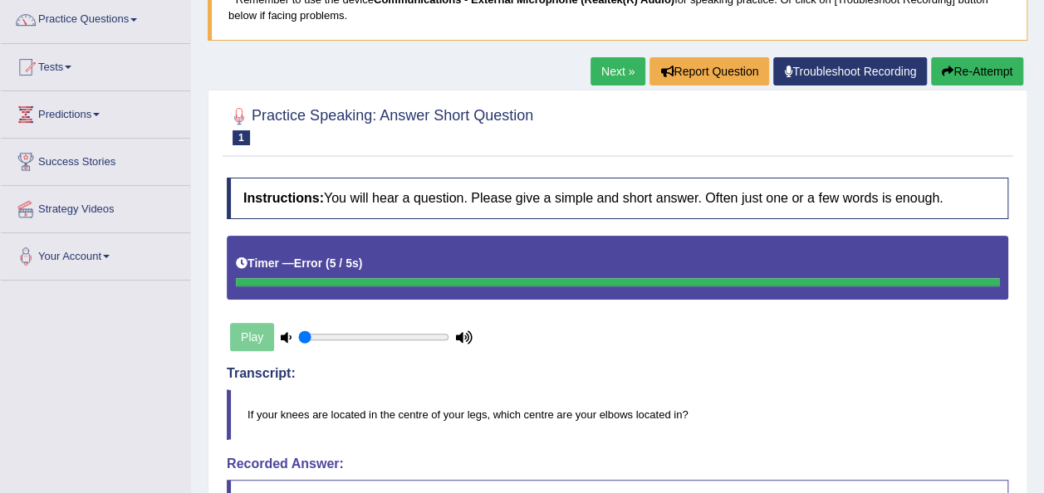
click at [954, 68] on button "Re-Attempt" at bounding box center [977, 71] width 92 height 28
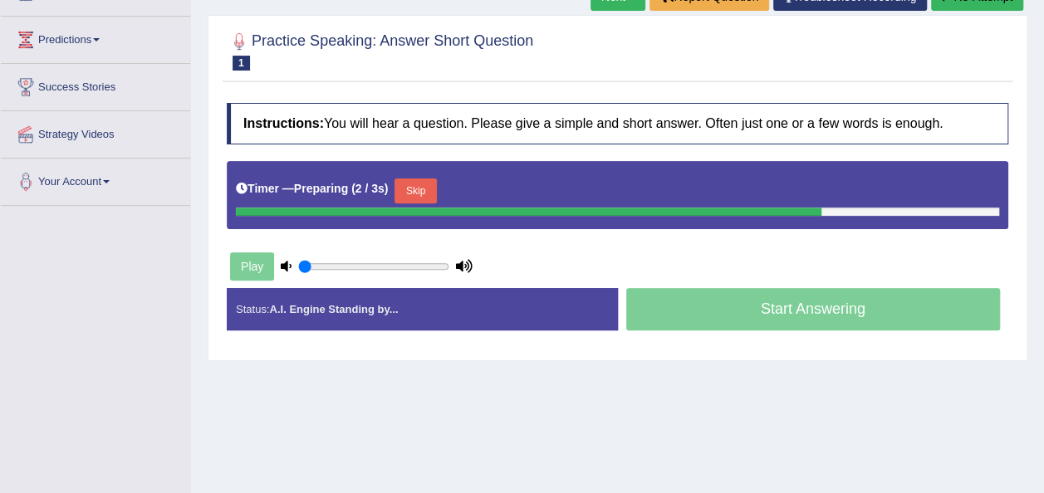
scroll to position [237, 0]
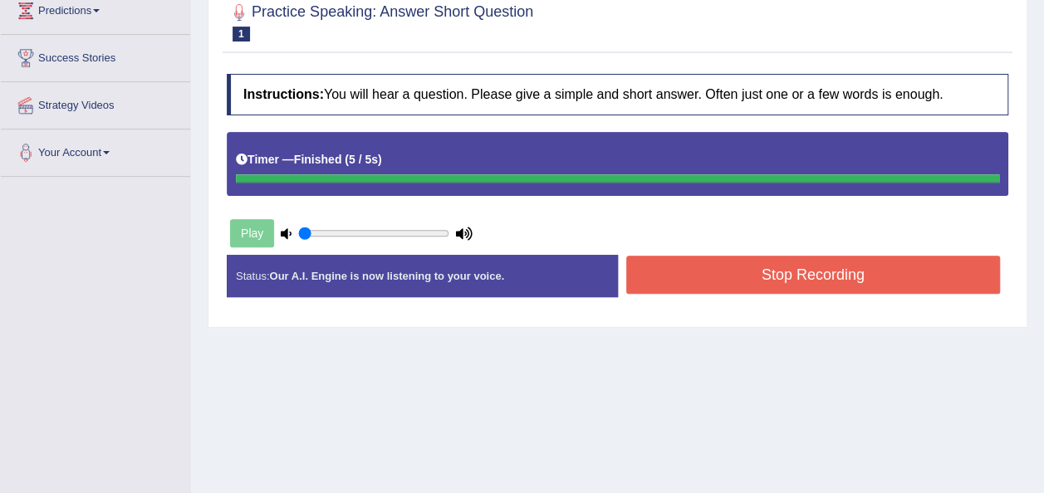
click at [719, 261] on button "Stop Recording" at bounding box center [813, 275] width 375 height 38
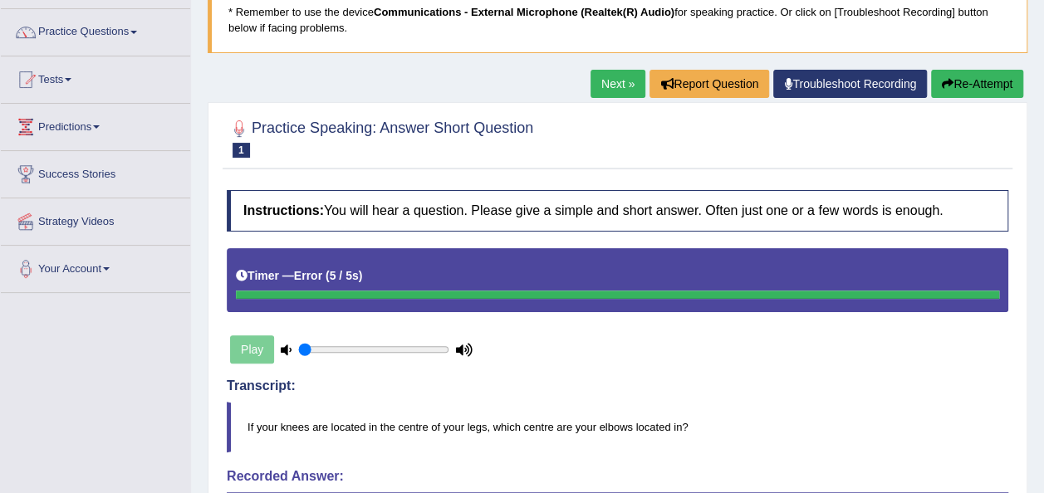
scroll to position [94, 0]
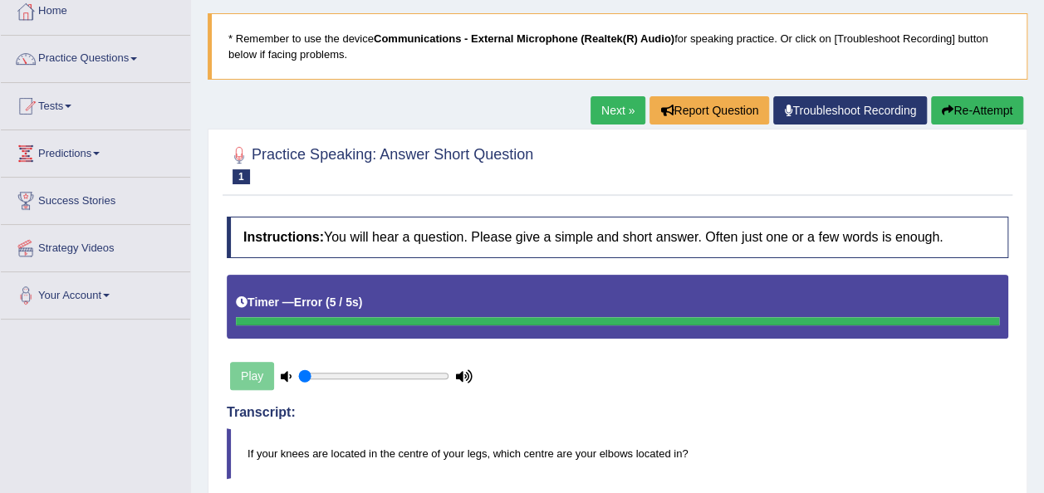
click at [968, 101] on button "Re-Attempt" at bounding box center [977, 110] width 92 height 28
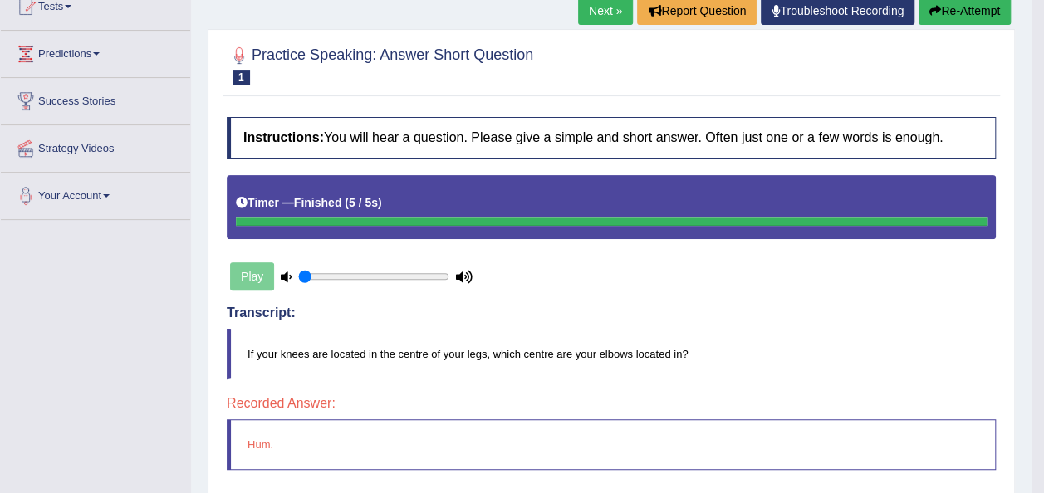
scroll to position [160, 0]
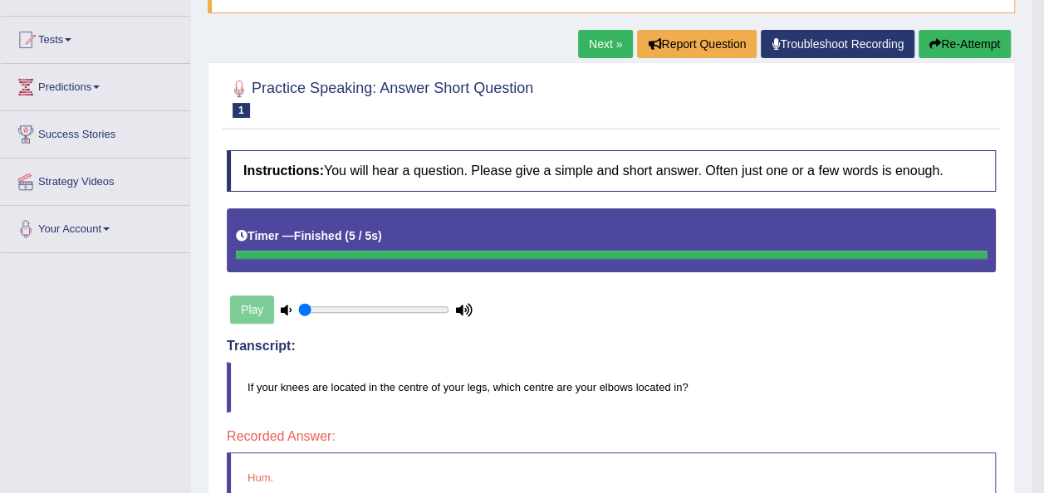
click at [968, 33] on button "Re-Attempt" at bounding box center [965, 44] width 92 height 28
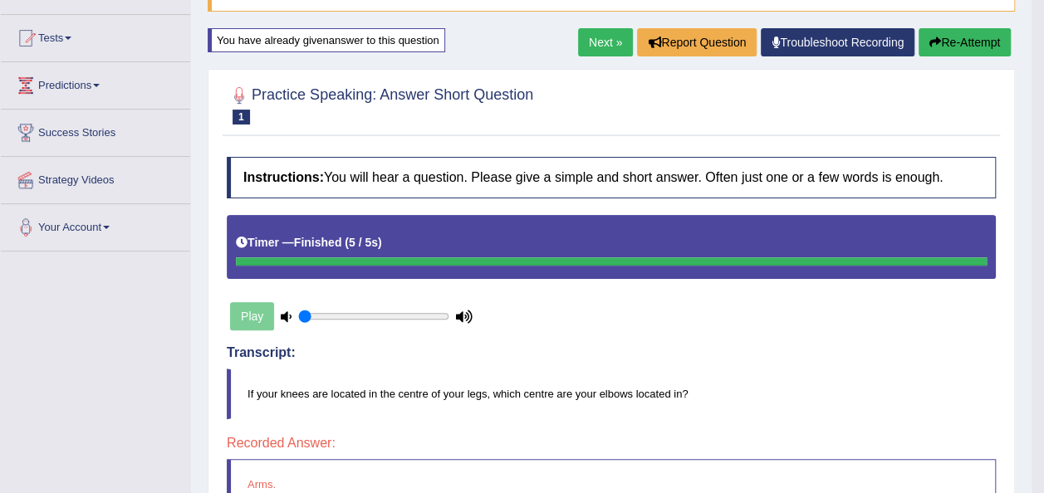
scroll to position [160, 0]
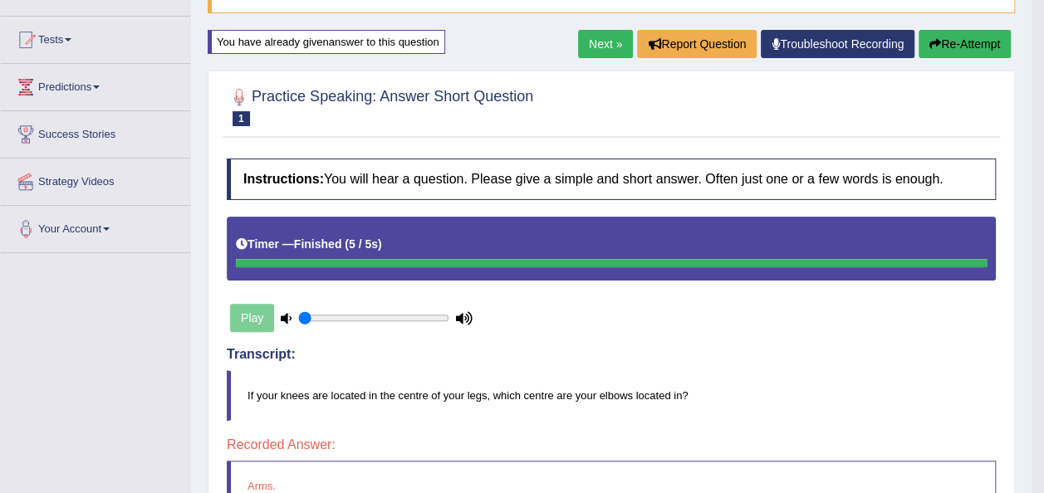
click at [960, 40] on button "Re-Attempt" at bounding box center [965, 44] width 92 height 28
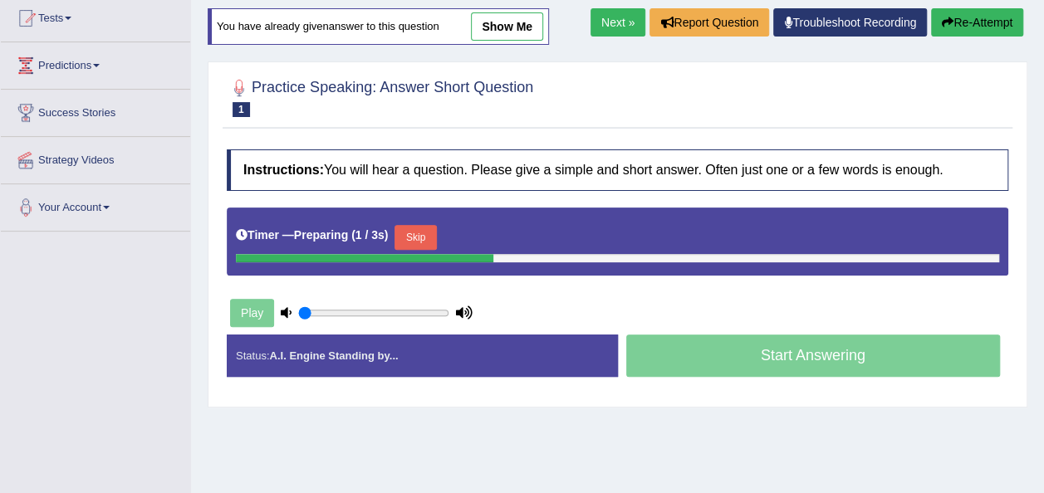
scroll to position [160, 0]
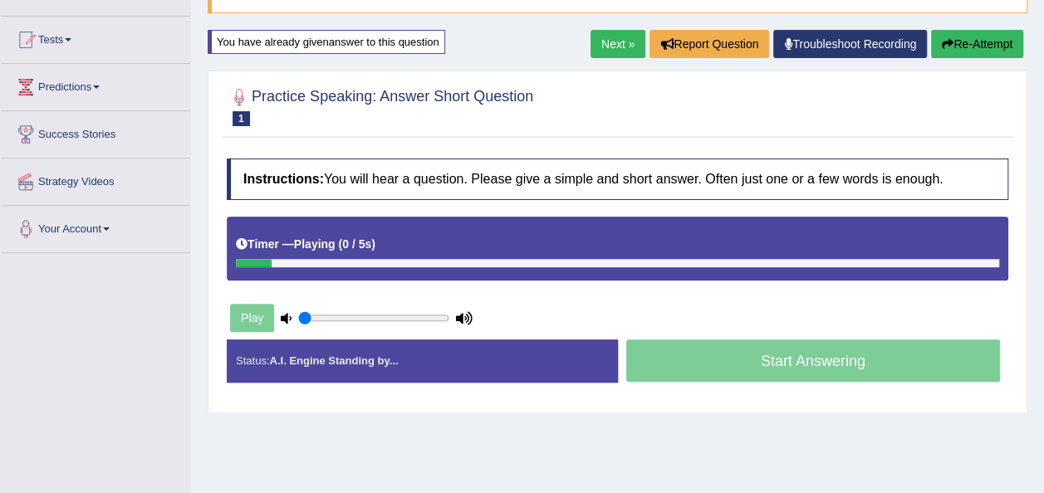
click at [758, 368] on div "Start Answering" at bounding box center [813, 363] width 391 height 47
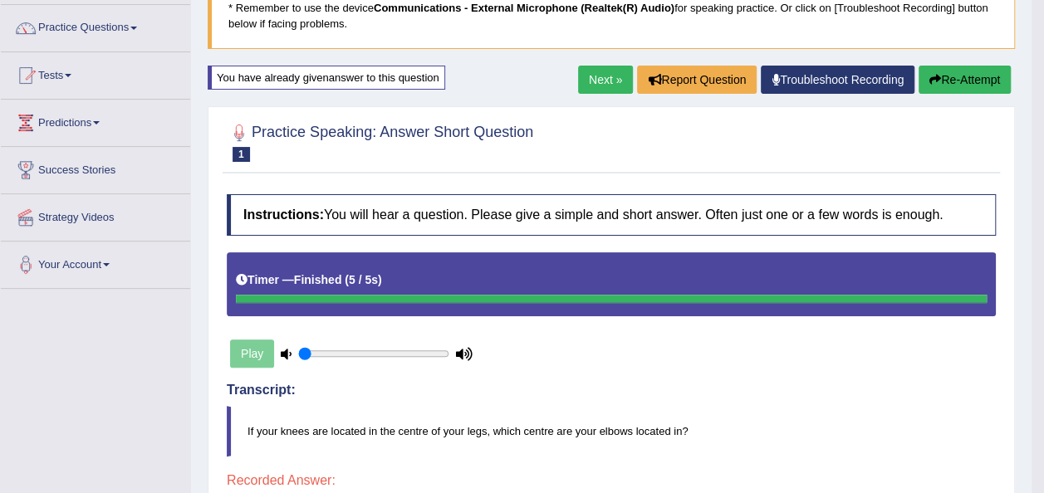
scroll to position [94, 0]
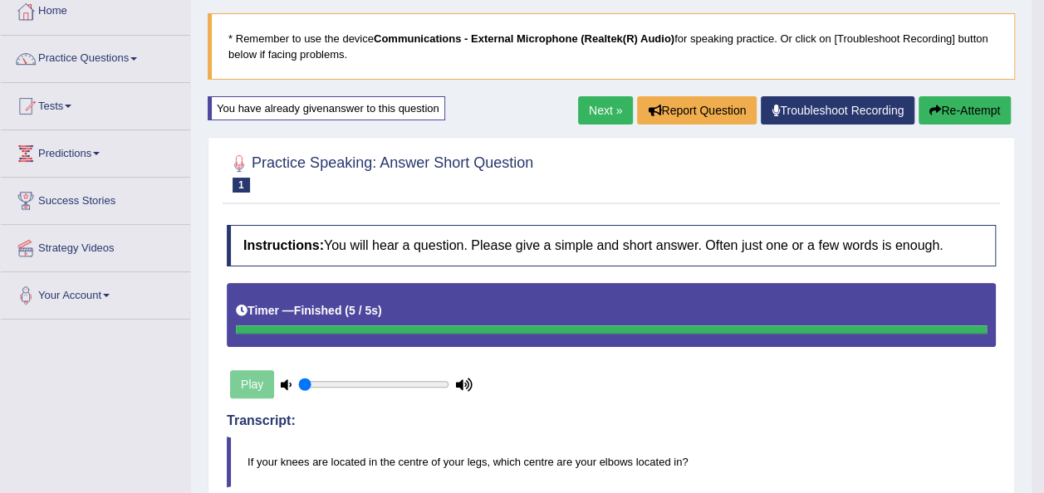
click at [959, 102] on button "Re-Attempt" at bounding box center [965, 110] width 92 height 28
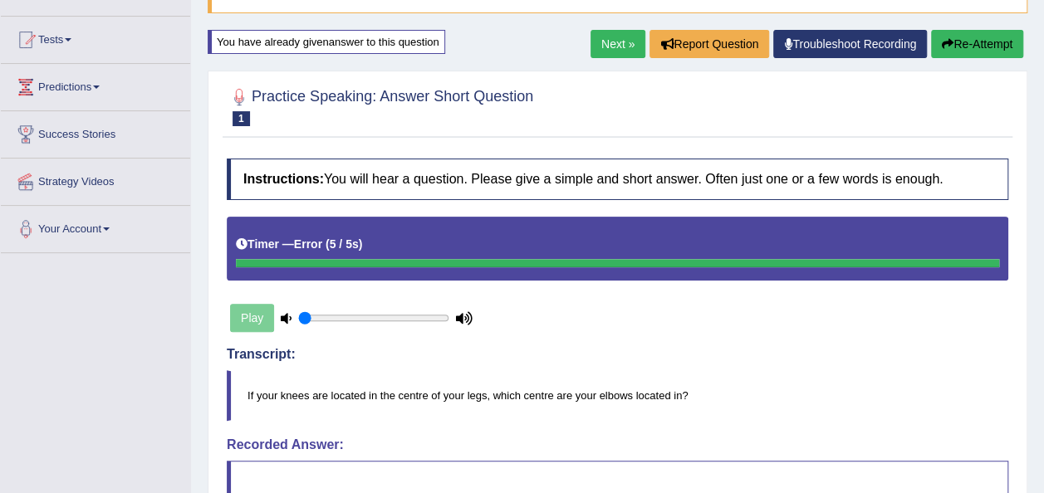
scroll to position [127, 0]
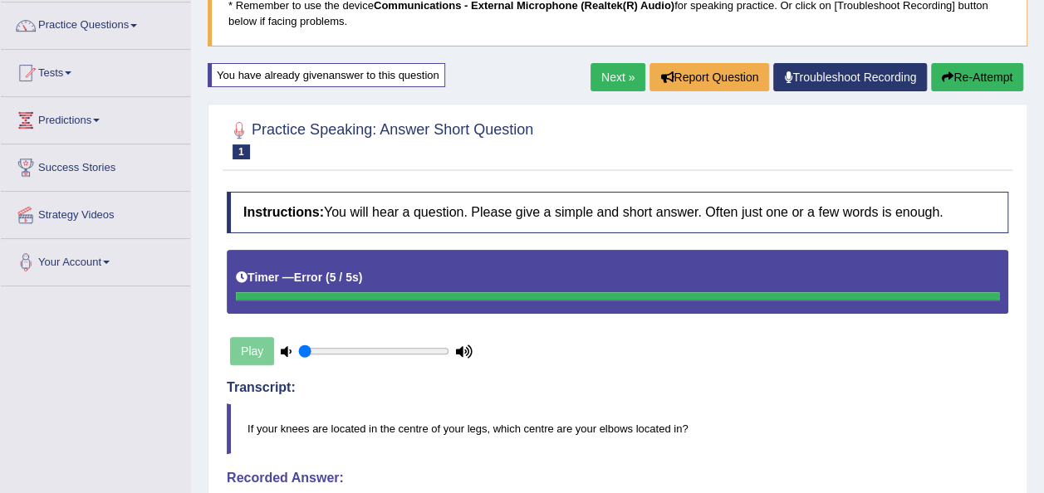
click at [973, 70] on button "Re-Attempt" at bounding box center [977, 77] width 92 height 28
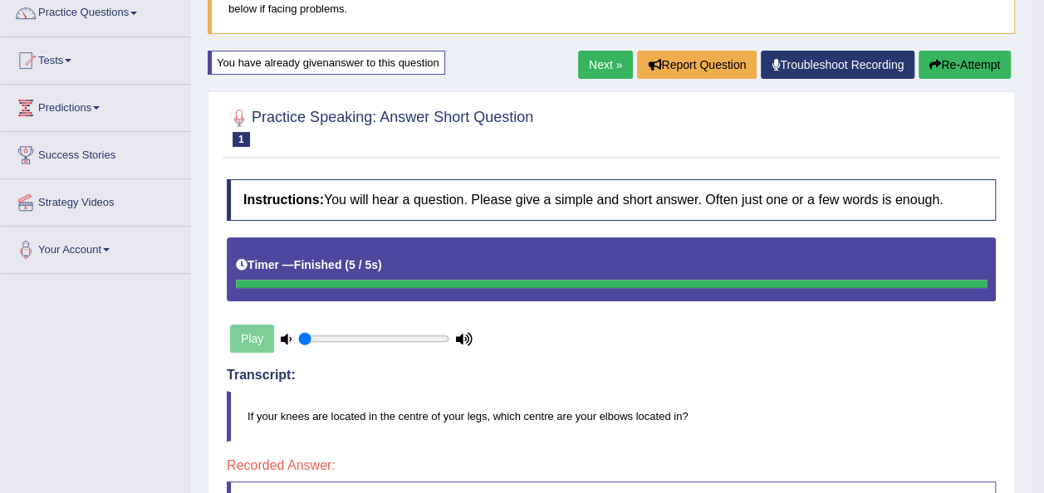
scroll to position [118, 0]
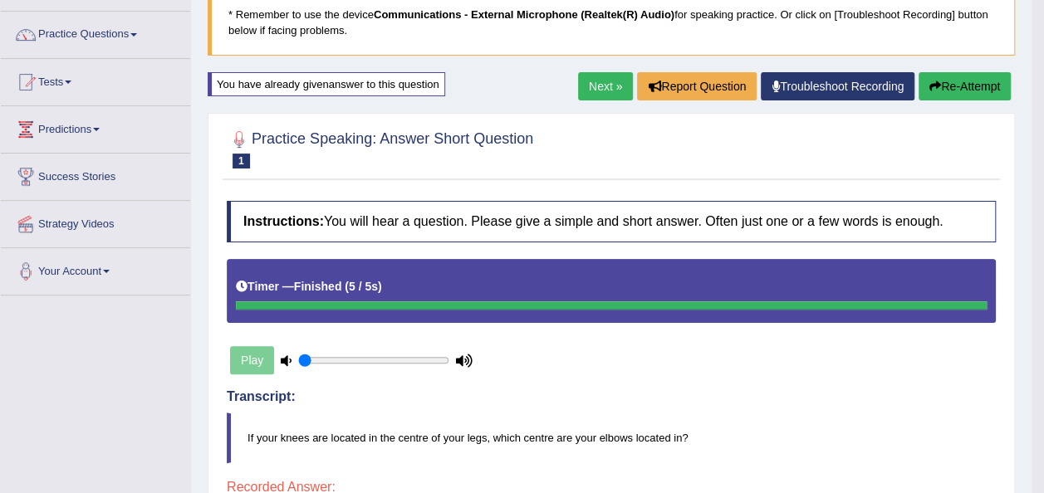
click at [597, 81] on link "Next »" at bounding box center [605, 86] width 55 height 28
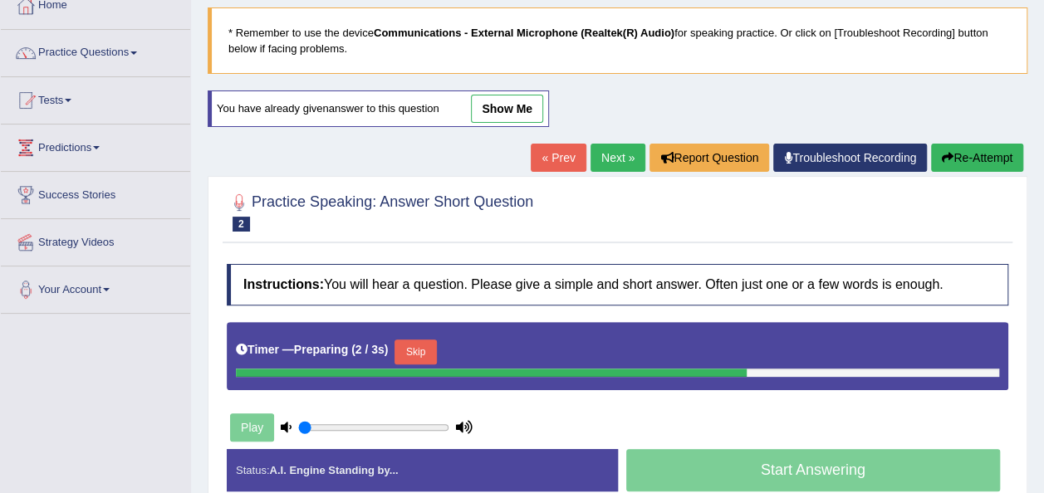
scroll to position [133, 0]
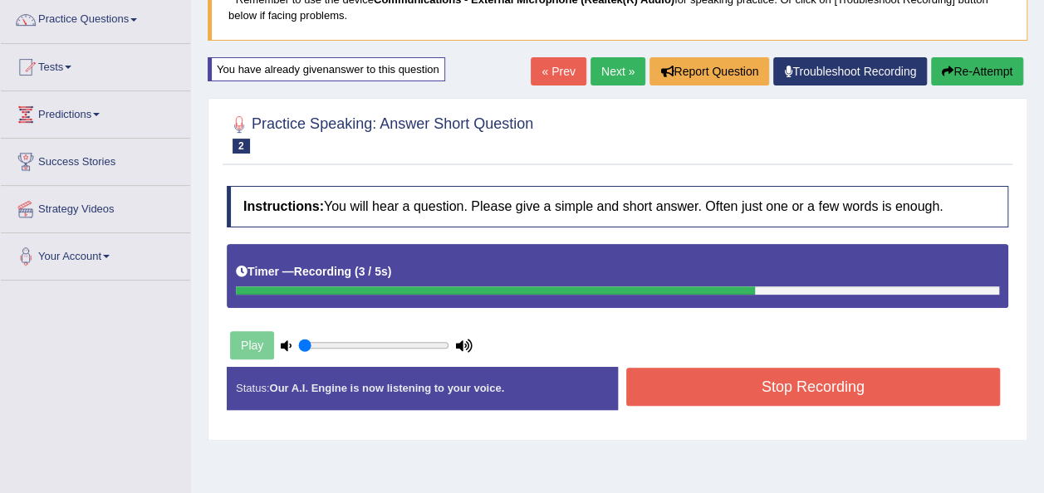
click at [597, 81] on link "Next »" at bounding box center [618, 71] width 55 height 28
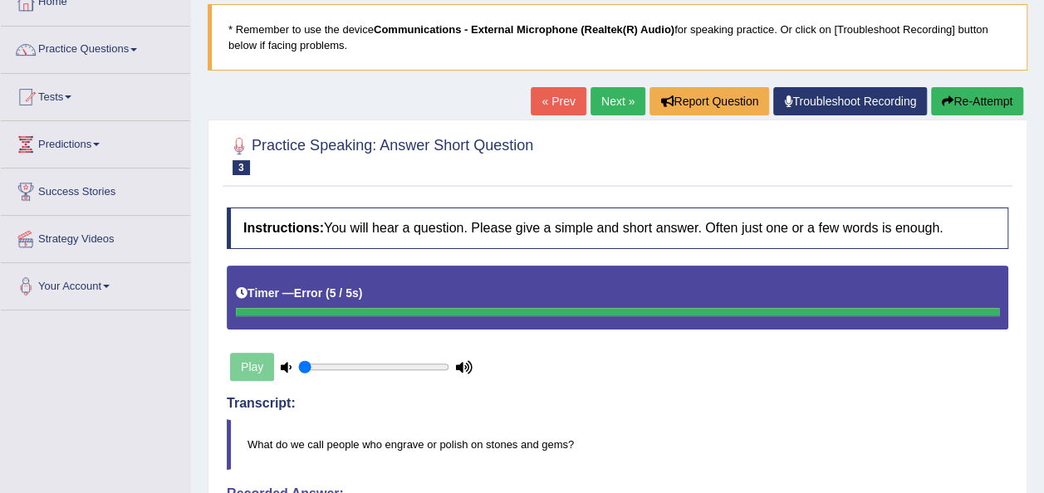
scroll to position [100, 0]
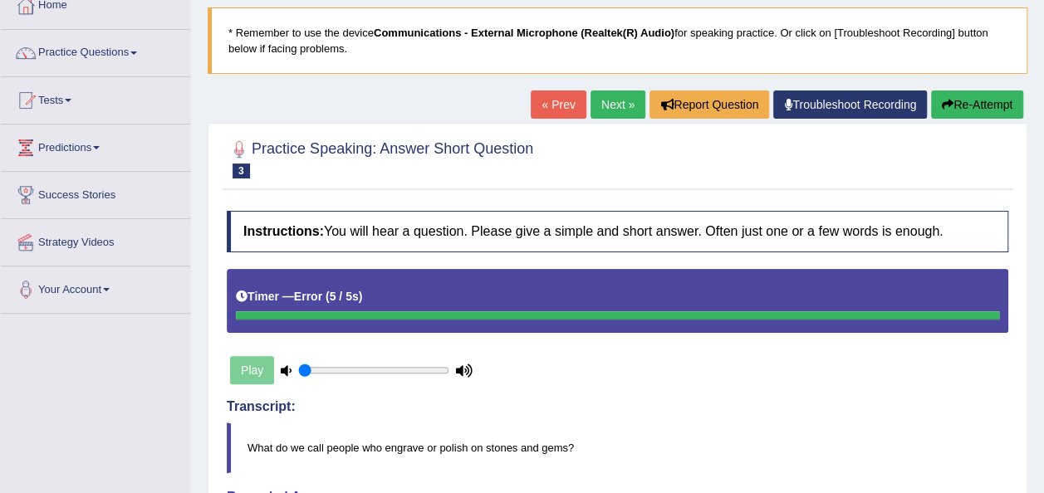
click at [980, 98] on button "Re-Attempt" at bounding box center [977, 105] width 92 height 28
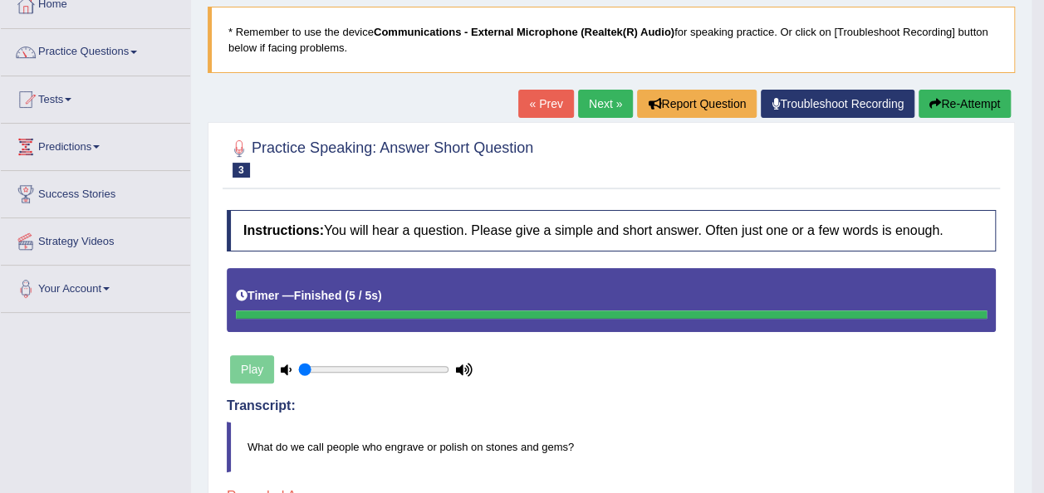
scroll to position [100, 0]
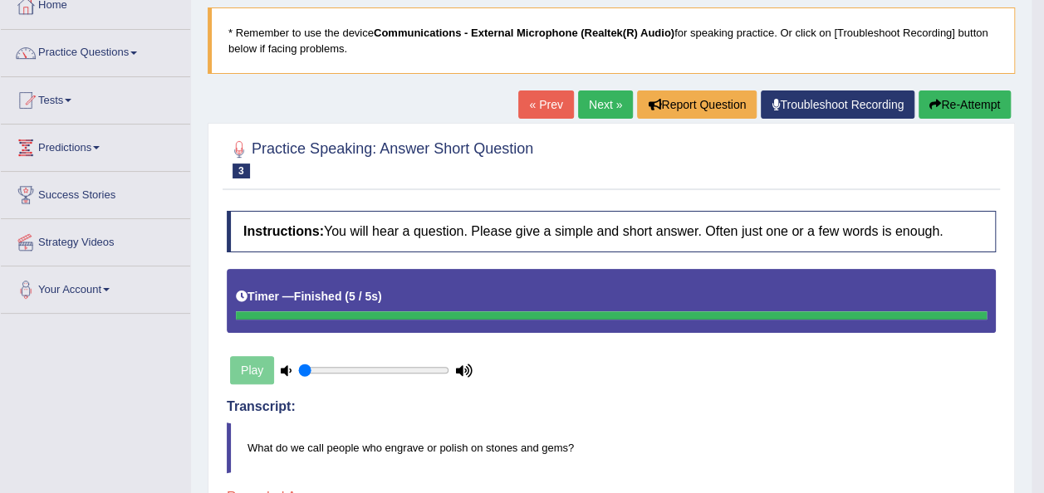
click at [970, 102] on button "Re-Attempt" at bounding box center [965, 105] width 92 height 28
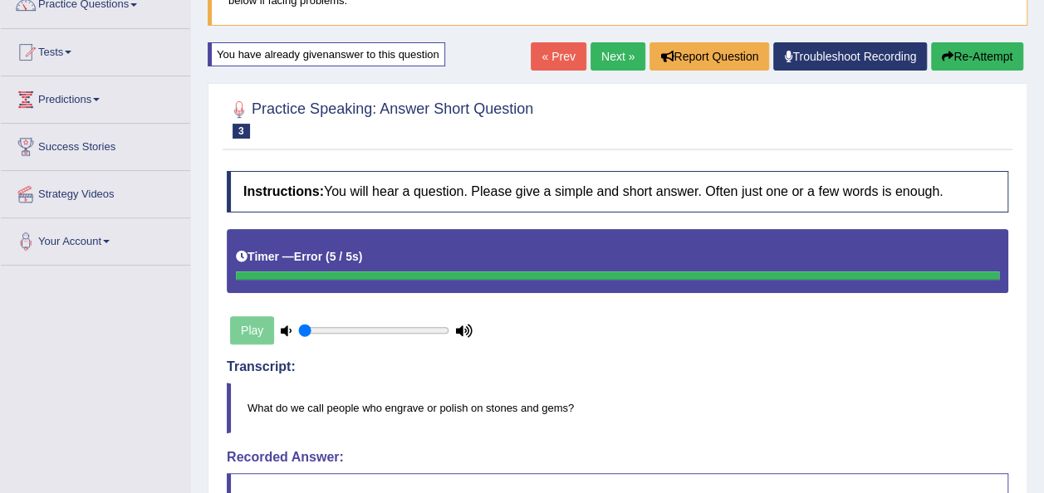
scroll to position [146, 0]
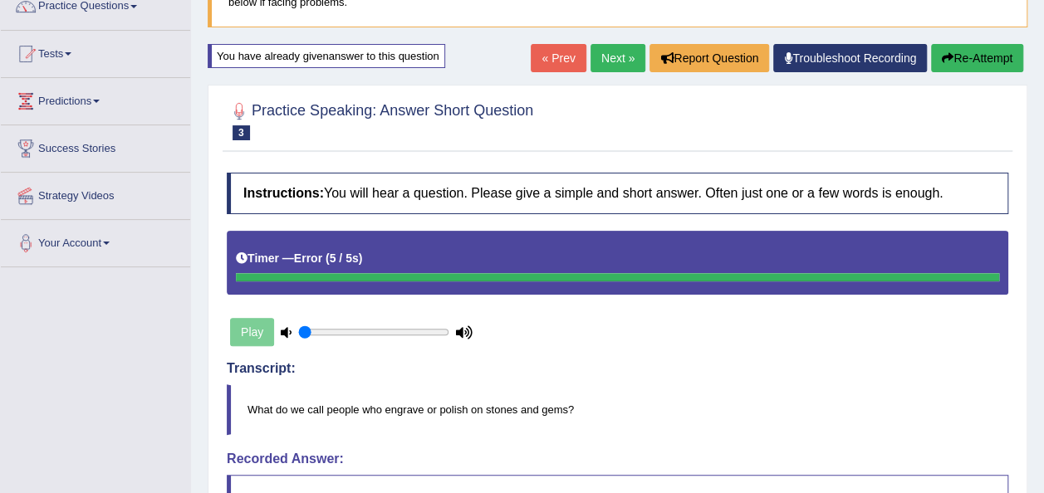
click at [989, 53] on button "Re-Attempt" at bounding box center [977, 58] width 92 height 28
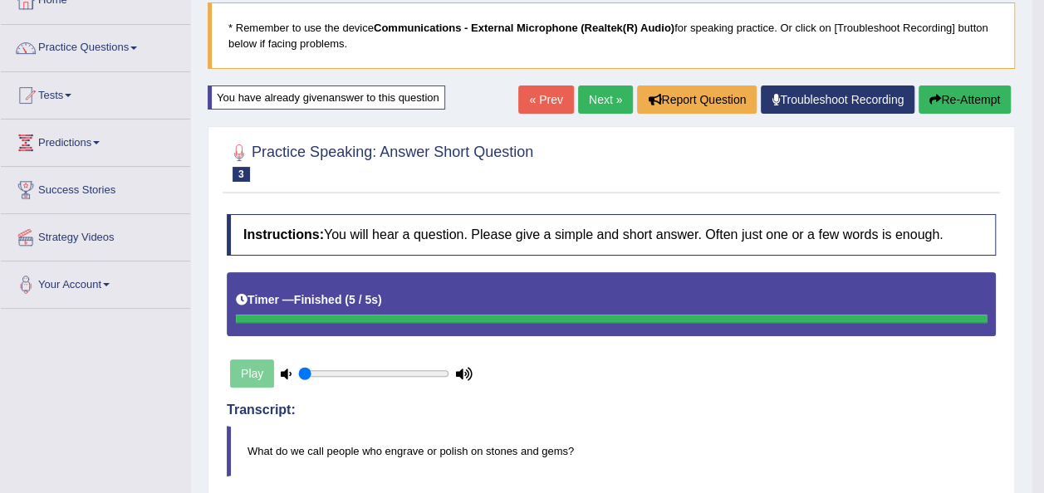
scroll to position [101, 0]
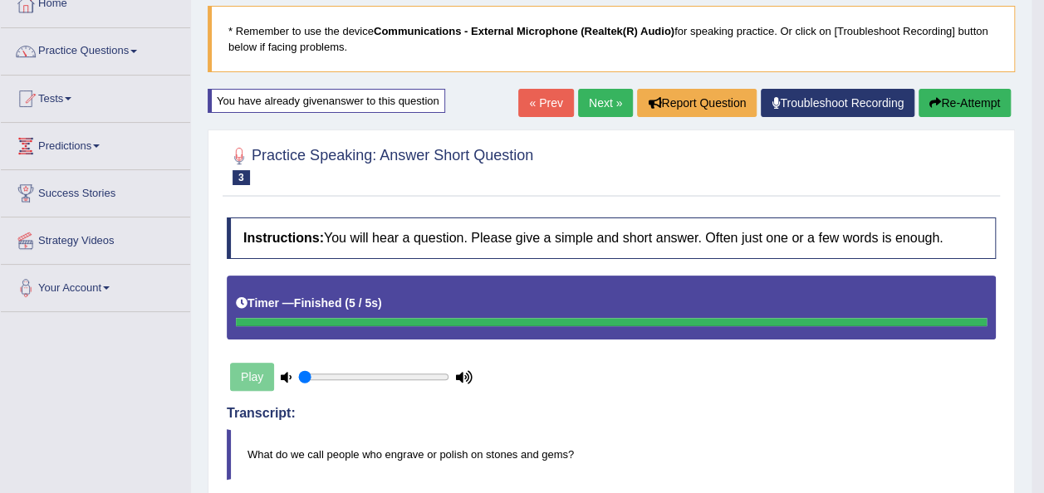
click at [954, 91] on button "Re-Attempt" at bounding box center [965, 103] width 92 height 28
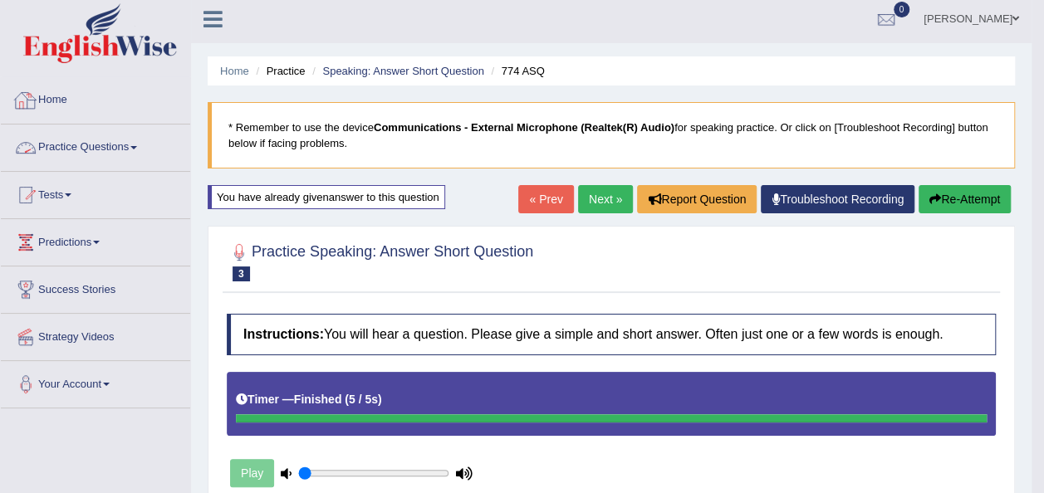
scroll to position [2, 0]
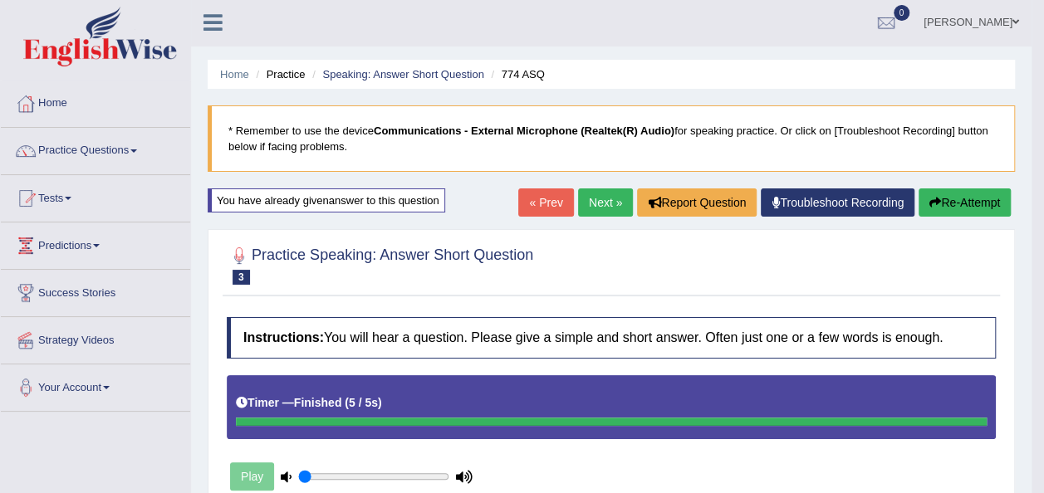
click at [135, 148] on link "Practice Questions" at bounding box center [95, 149] width 189 height 42
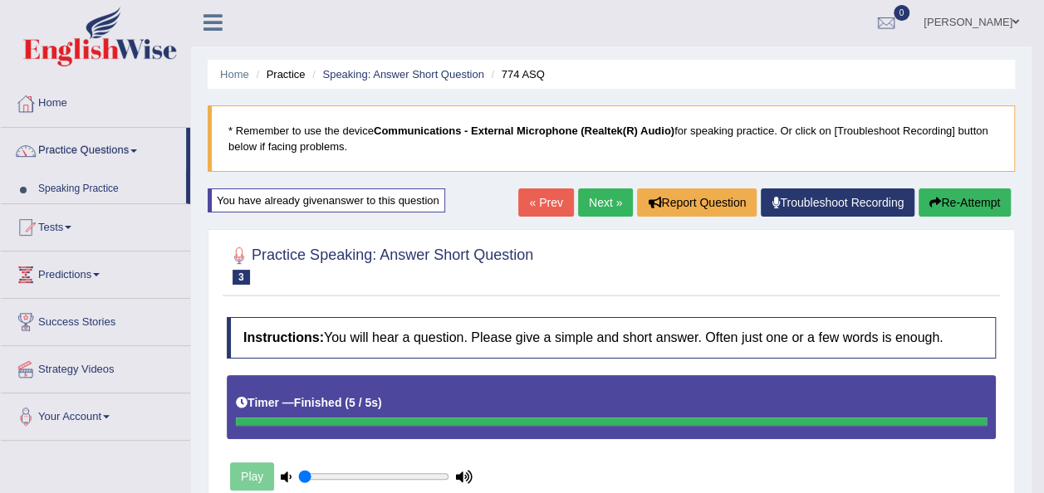
click at [135, 148] on link "Practice Questions" at bounding box center [93, 149] width 185 height 42
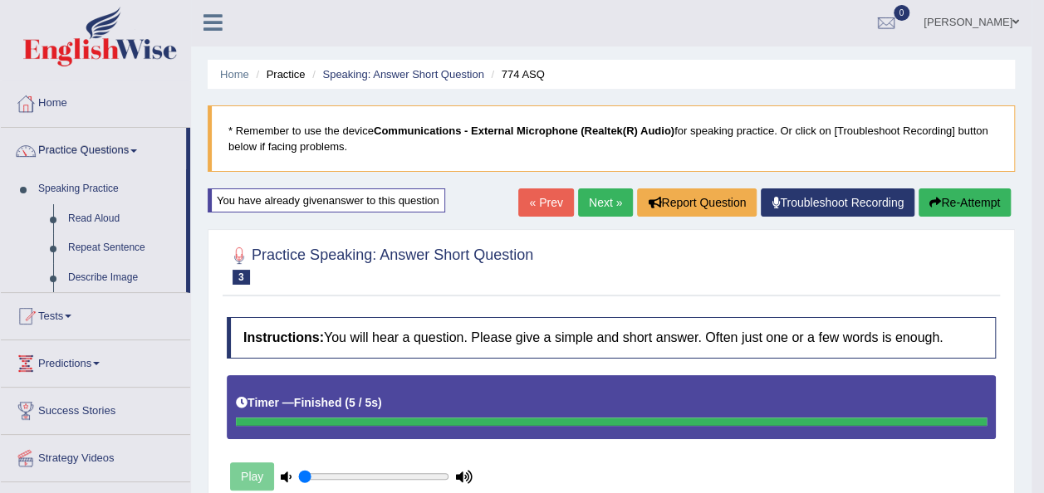
click at [135, 148] on link "Practice Questions" at bounding box center [93, 149] width 185 height 42
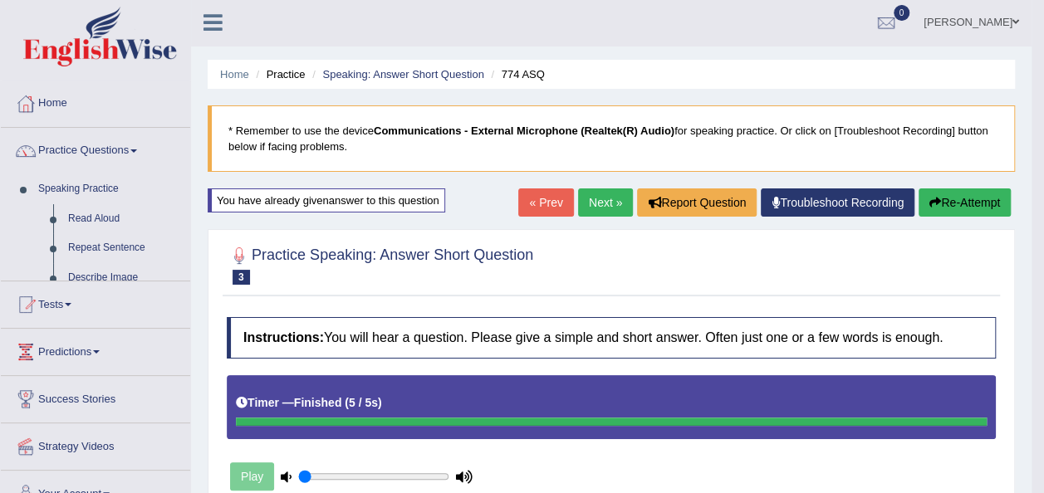
click at [135, 148] on link "Practice Questions" at bounding box center [95, 149] width 189 height 42
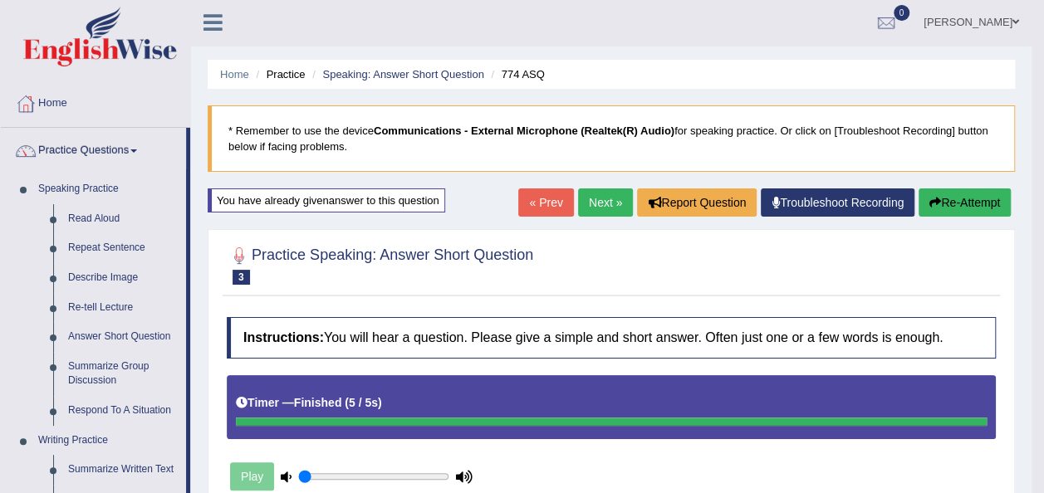
click at [135, 148] on link "Practice Questions" at bounding box center [93, 149] width 185 height 42
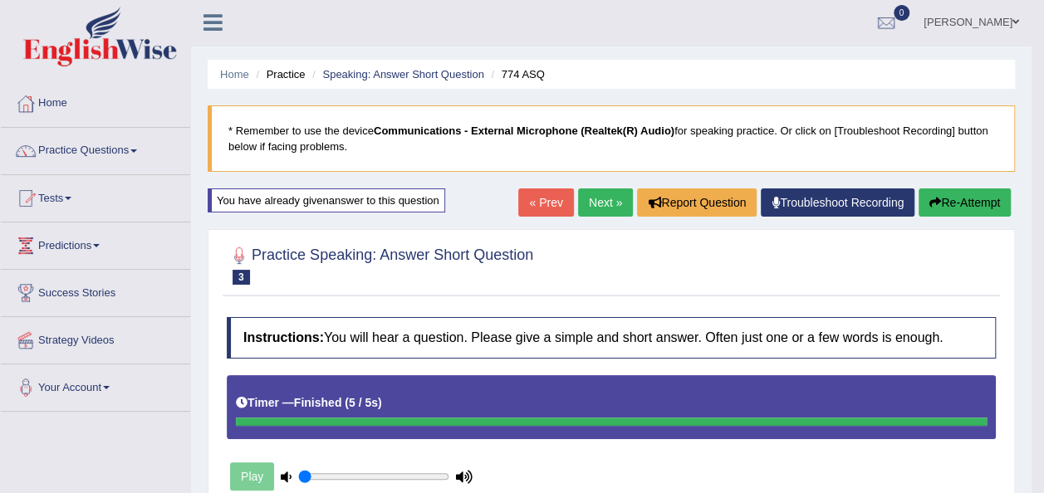
click at [135, 148] on link "Practice Questions" at bounding box center [95, 149] width 189 height 42
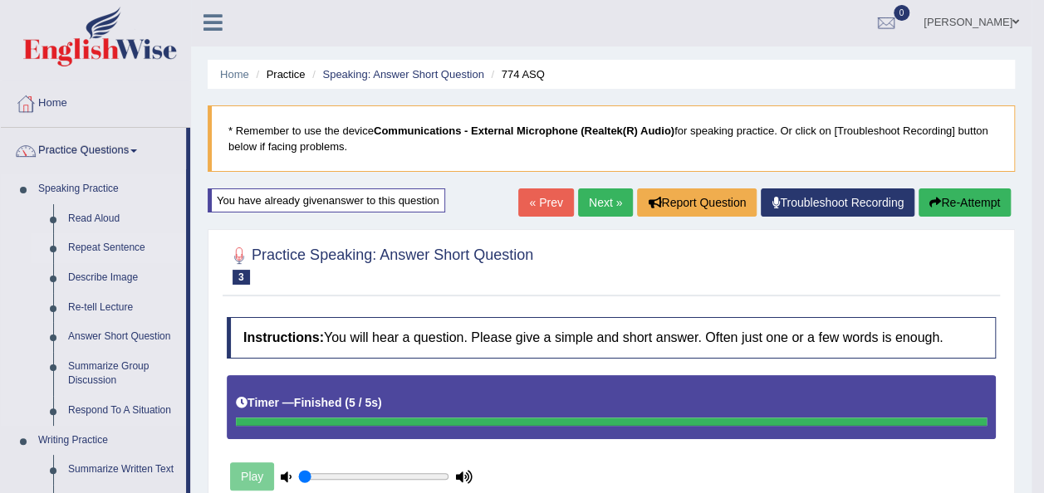
click at [113, 245] on link "Repeat Sentence" at bounding box center [123, 248] width 125 height 30
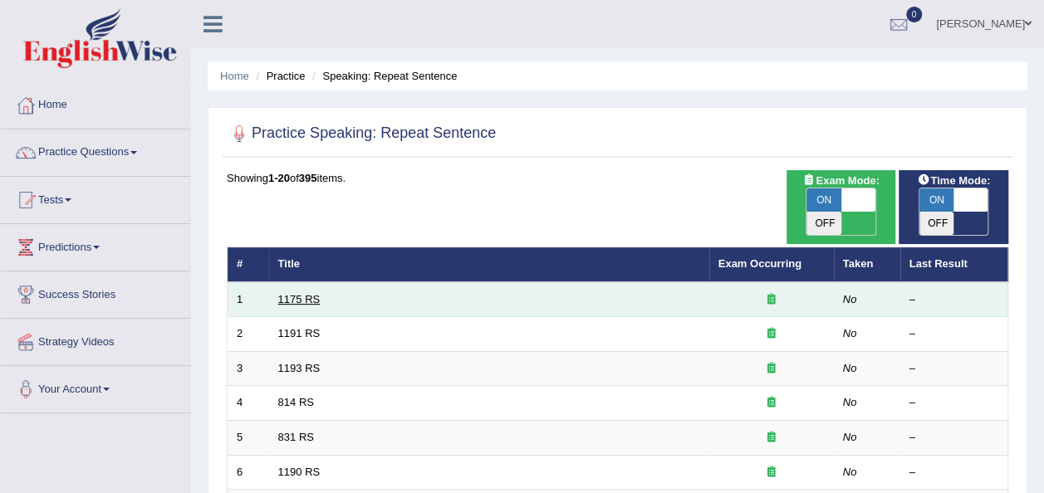
click at [285, 293] on link "1175 RS" at bounding box center [299, 299] width 42 height 12
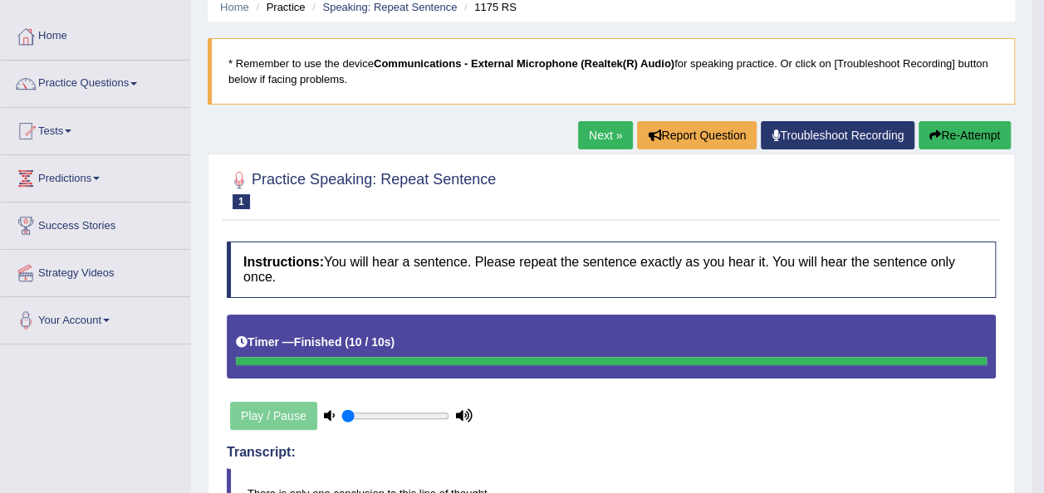
scroll to position [66, 0]
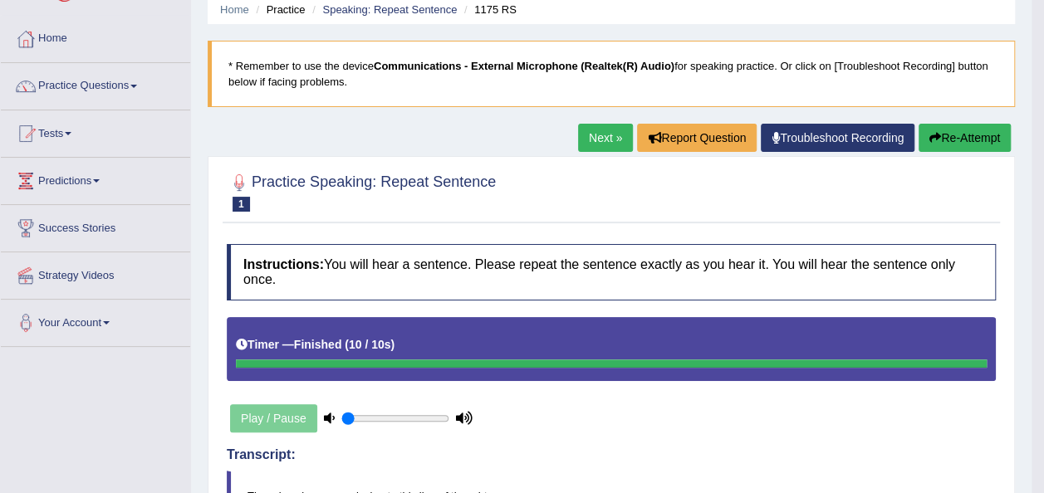
click at [593, 135] on link "Next »" at bounding box center [605, 138] width 55 height 28
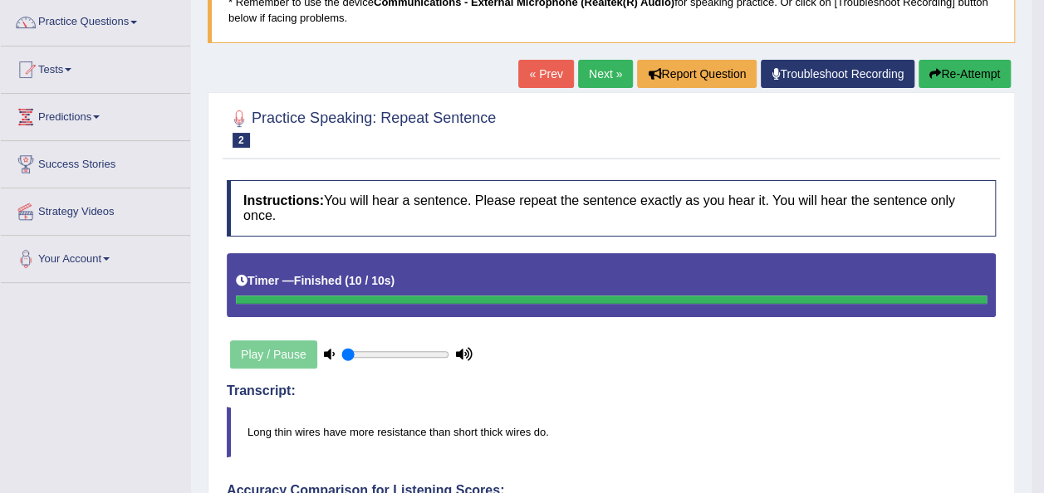
scroll to position [100, 0]
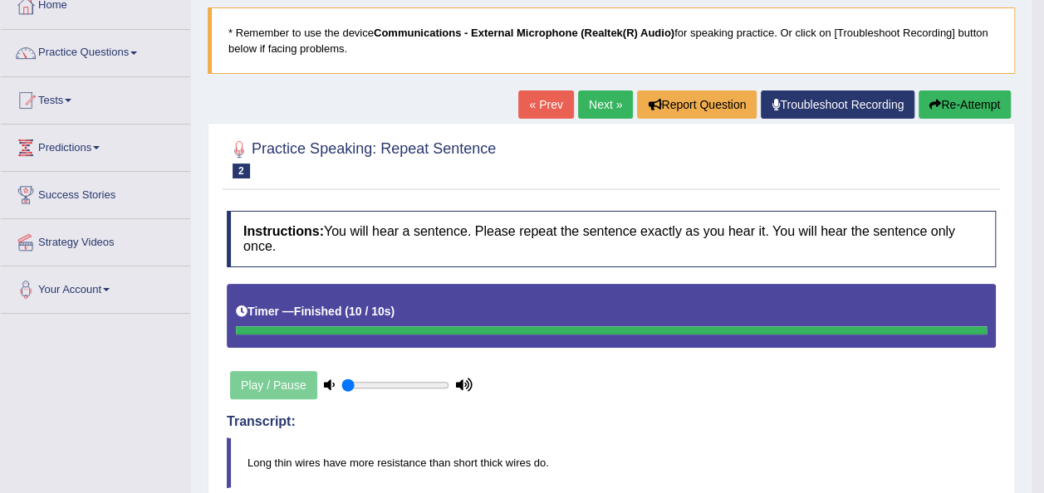
click at [606, 98] on link "Next »" at bounding box center [605, 105] width 55 height 28
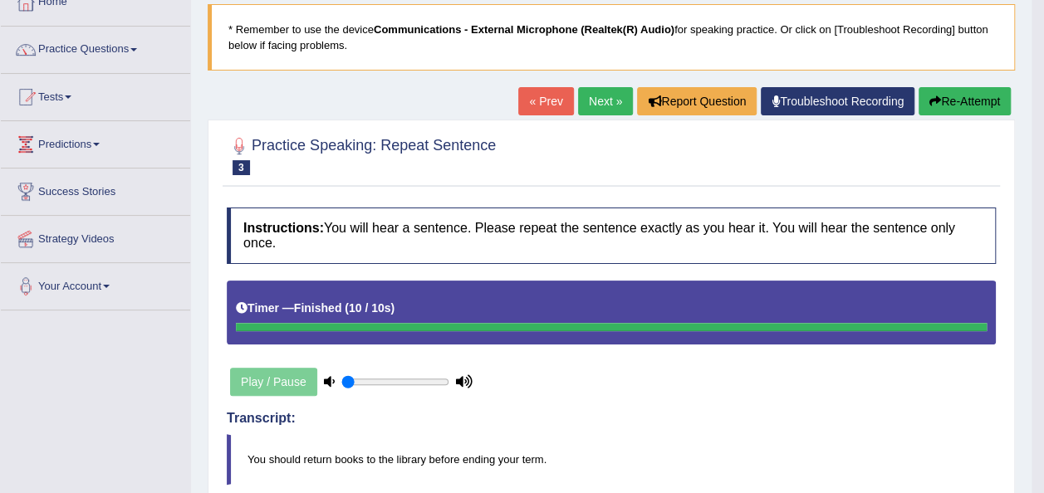
scroll to position [100, 0]
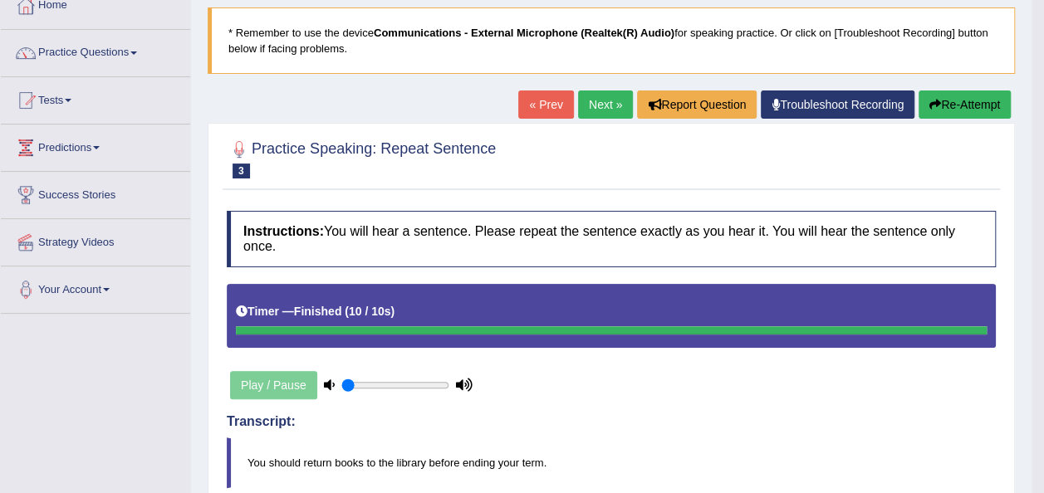
drag, startPoint x: 0, startPoint y: 0, endPoint x: 606, endPoint y: 98, distance: 614.2
click at [606, 98] on link "Next »" at bounding box center [605, 105] width 55 height 28
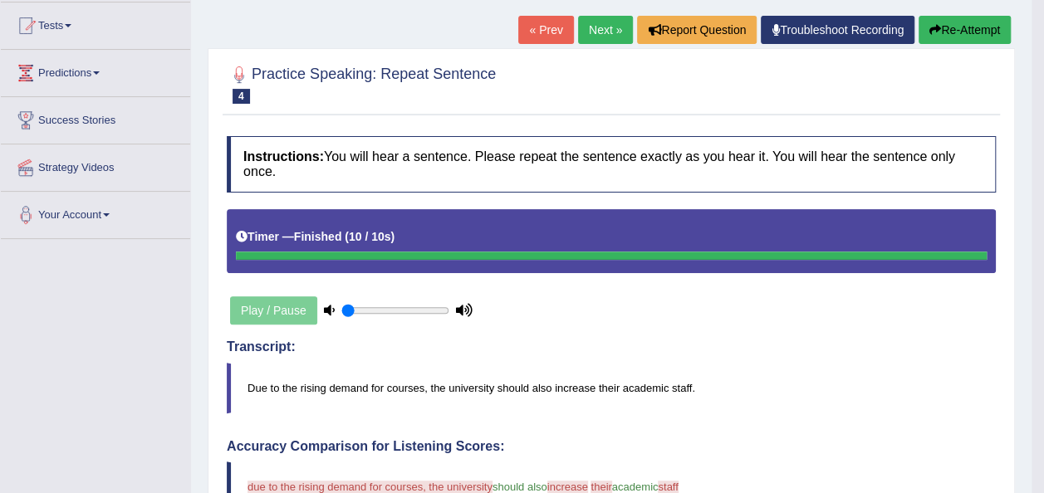
scroll to position [145, 0]
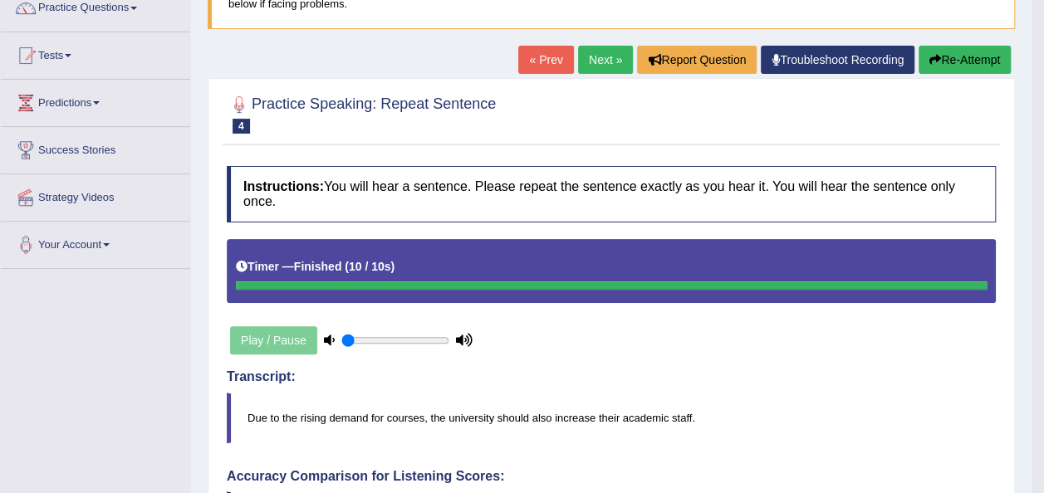
click at [608, 51] on link "Next »" at bounding box center [605, 60] width 55 height 28
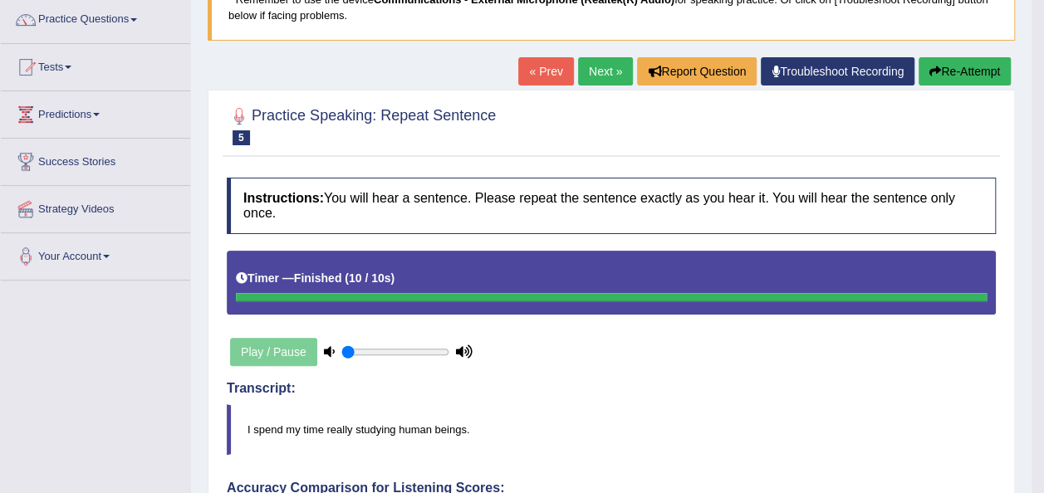
scroll to position [166, 0]
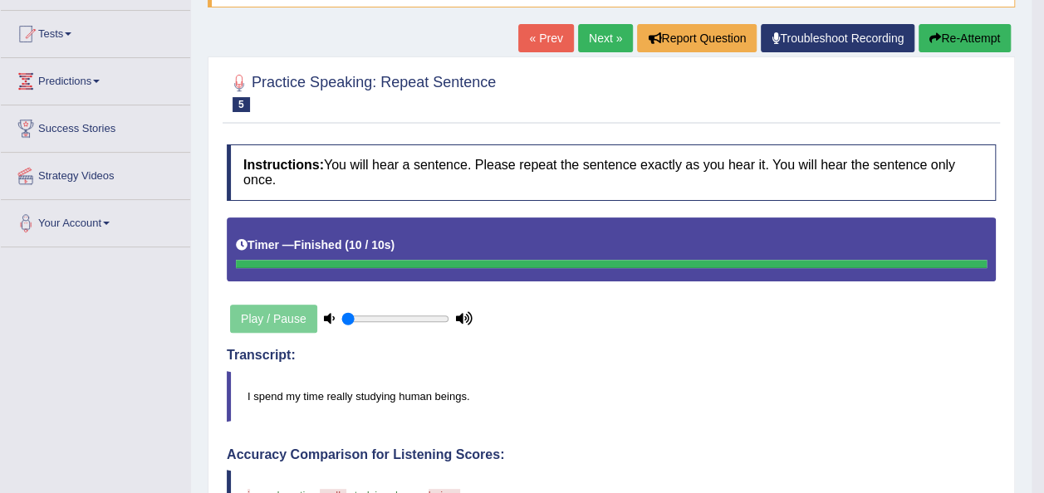
click at [600, 32] on link "Next »" at bounding box center [605, 38] width 55 height 28
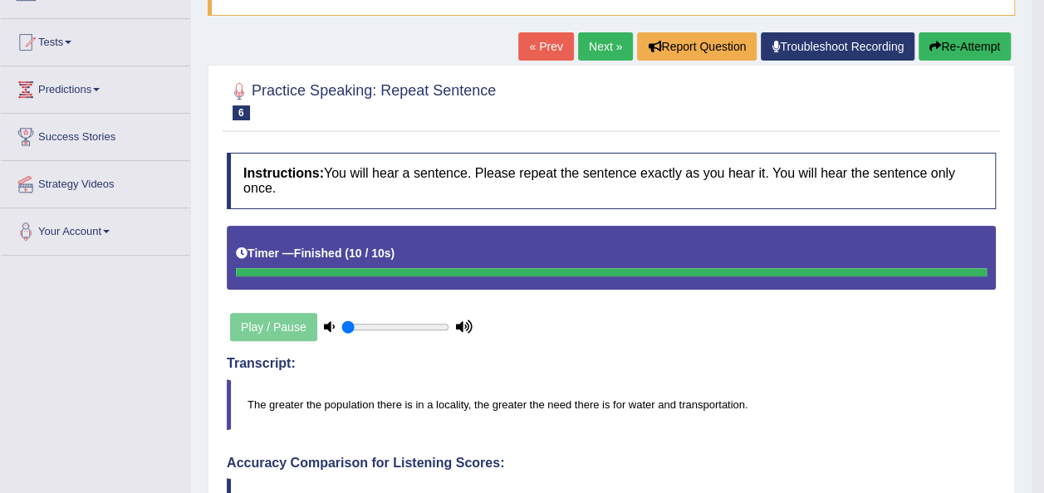
scroll to position [133, 0]
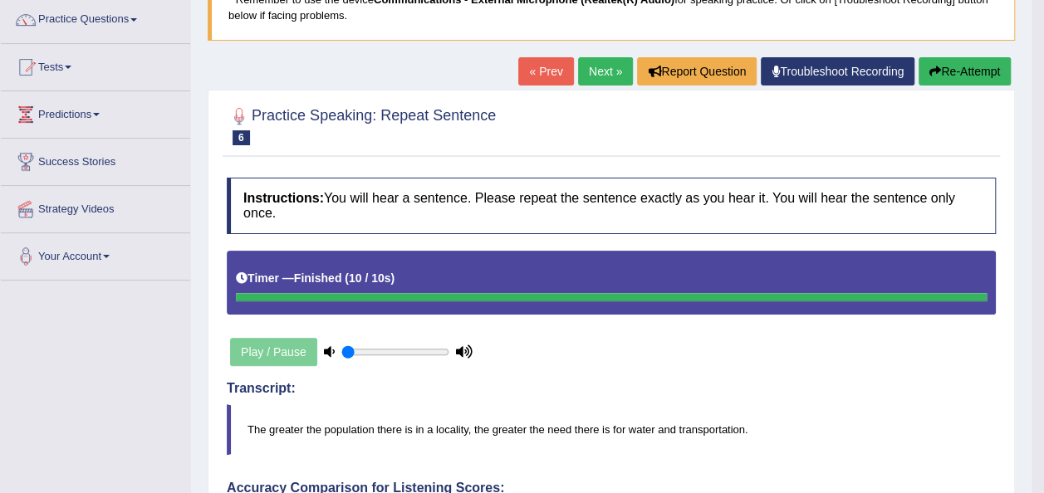
click at [600, 67] on link "Next »" at bounding box center [605, 71] width 55 height 28
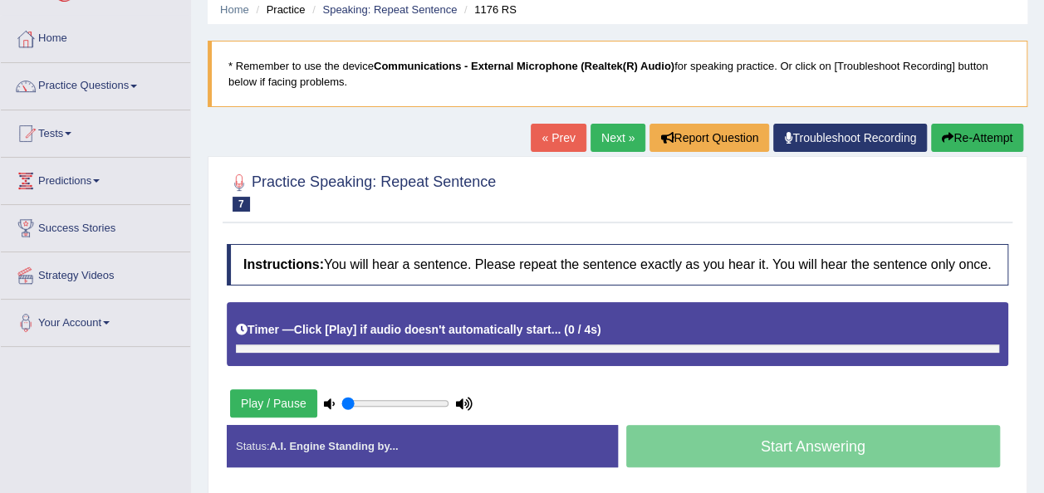
scroll to position [100, 0]
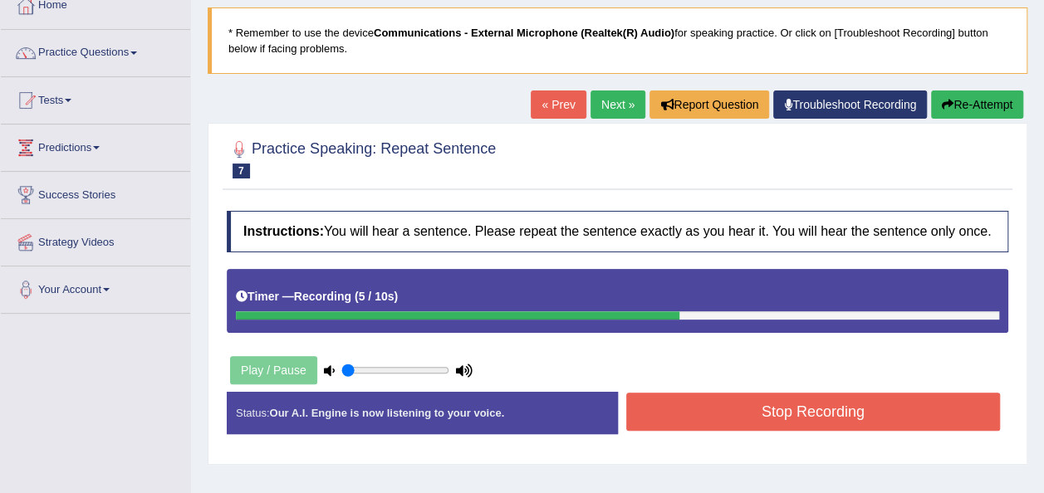
click at [965, 98] on button "Re-Attempt" at bounding box center [977, 105] width 92 height 28
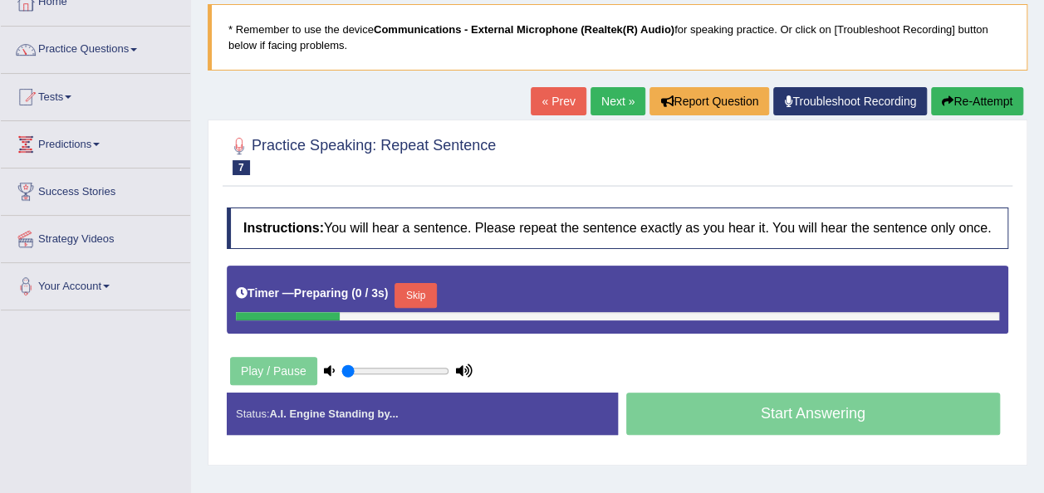
scroll to position [100, 0]
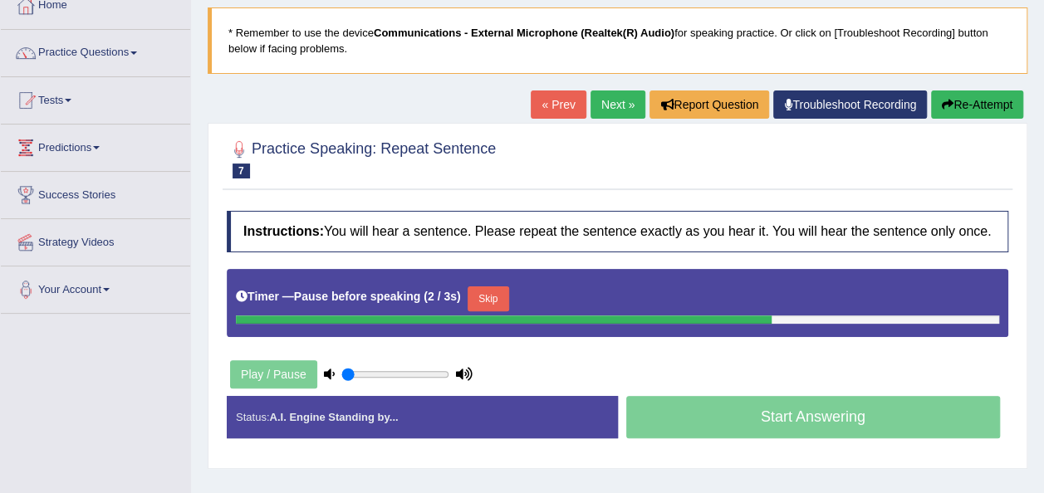
click at [965, 98] on button "Re-Attempt" at bounding box center [977, 105] width 92 height 28
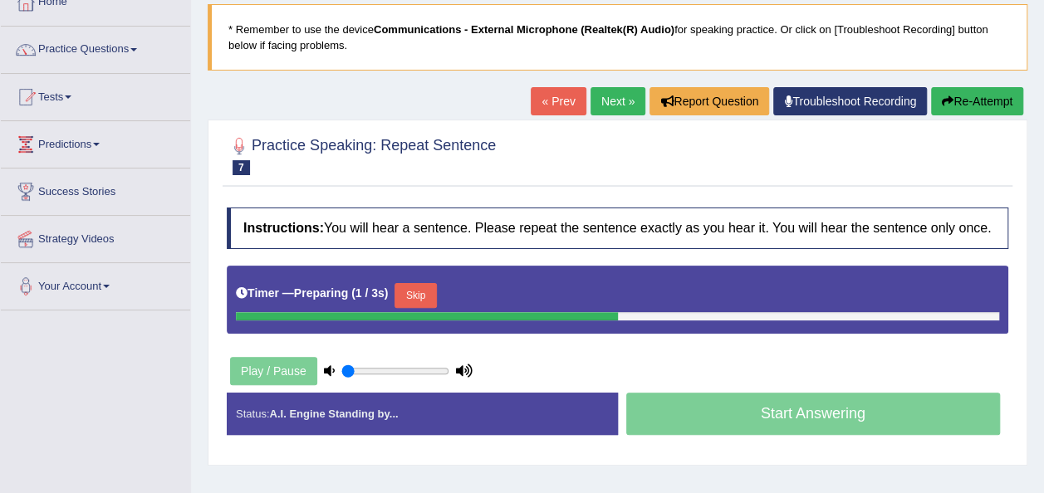
scroll to position [100, 0]
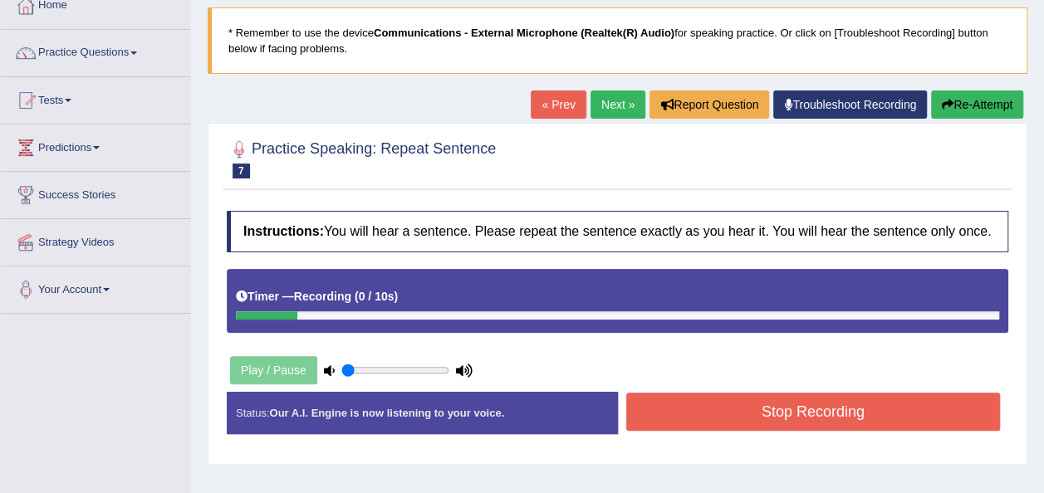
click at [965, 98] on button "Re-Attempt" at bounding box center [977, 105] width 92 height 28
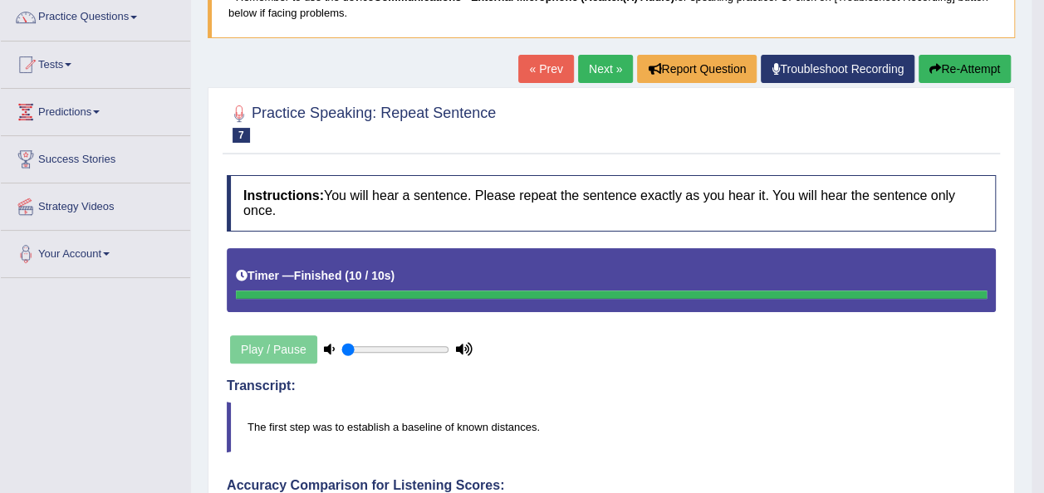
scroll to position [133, 0]
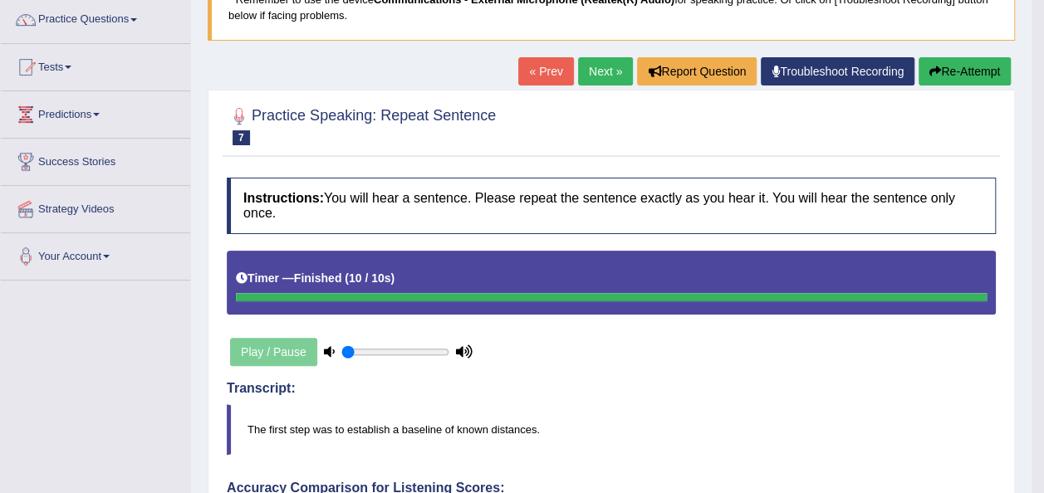
click at [601, 75] on link "Next »" at bounding box center [605, 71] width 55 height 28
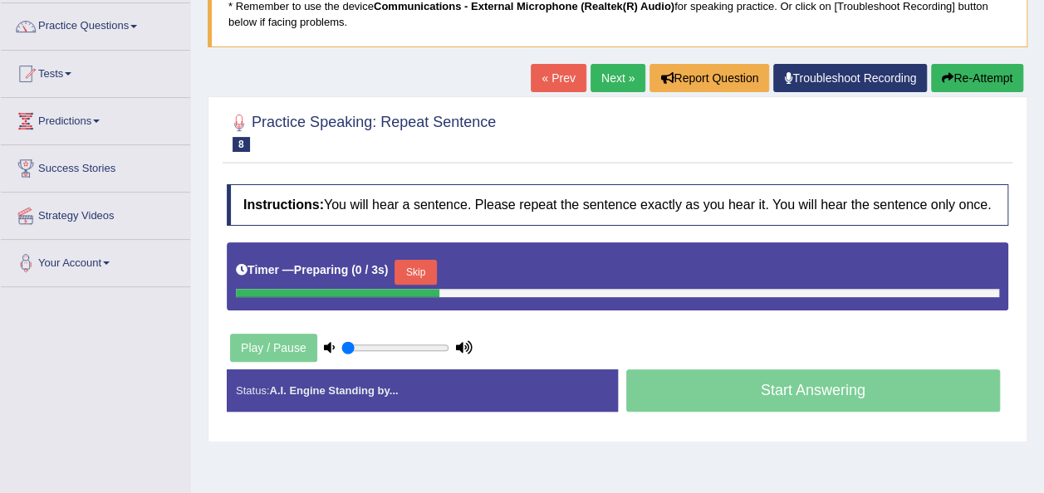
scroll to position [133, 0]
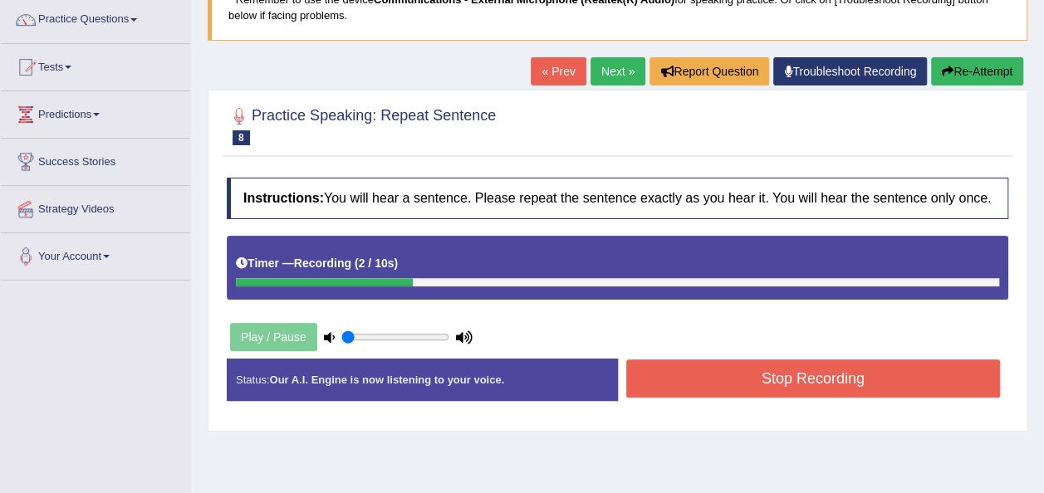
click at [962, 68] on button "Re-Attempt" at bounding box center [977, 71] width 92 height 28
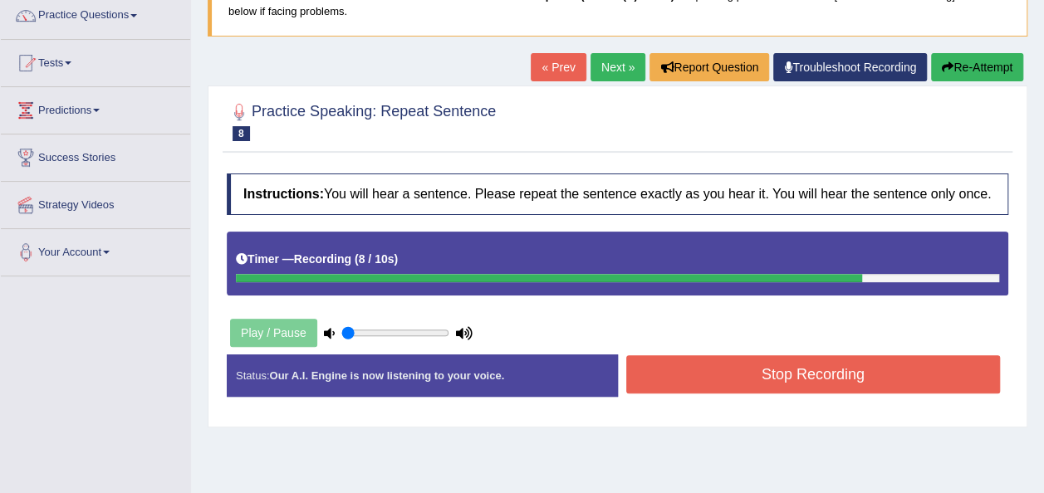
click at [962, 68] on button "Re-Attempt" at bounding box center [977, 67] width 92 height 28
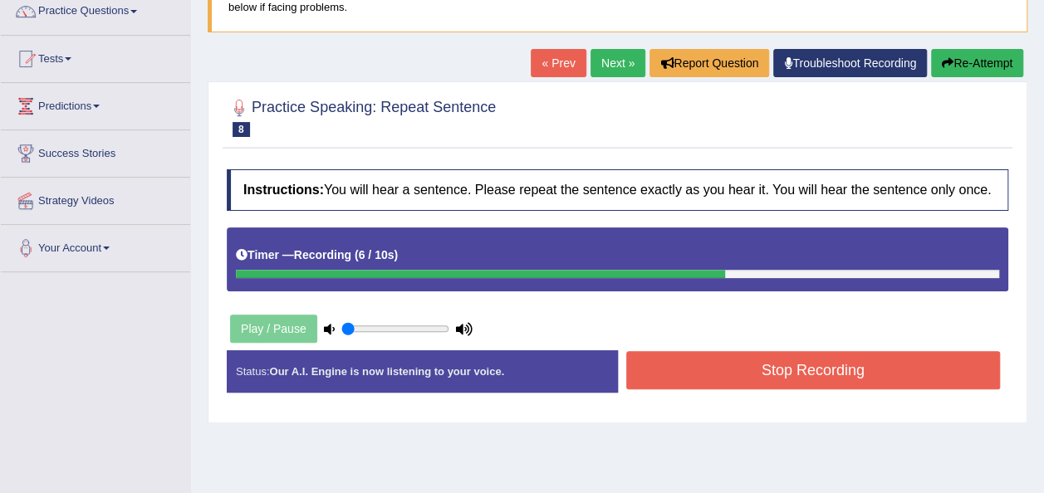
click at [968, 61] on button "Re-Attempt" at bounding box center [977, 63] width 92 height 28
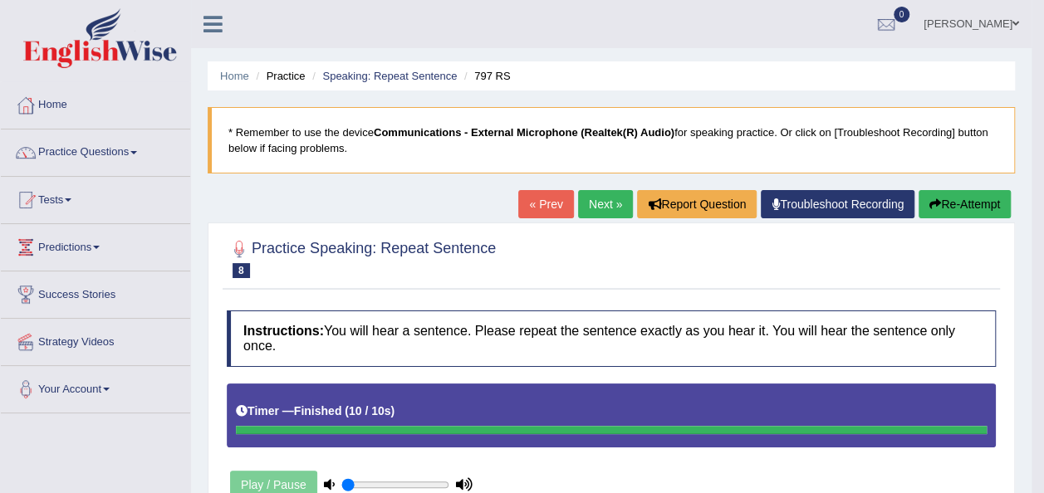
click at [595, 197] on link "Next »" at bounding box center [605, 204] width 55 height 28
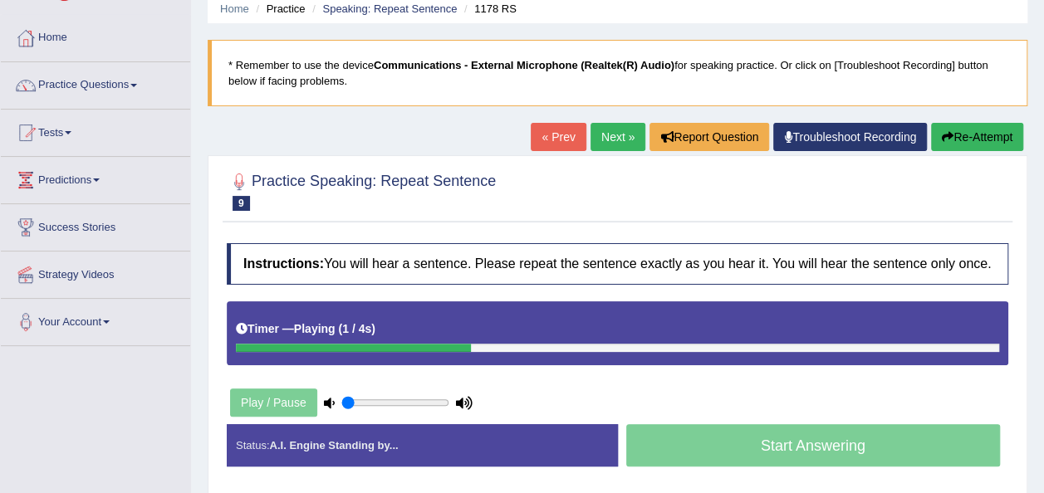
scroll to position [100, 0]
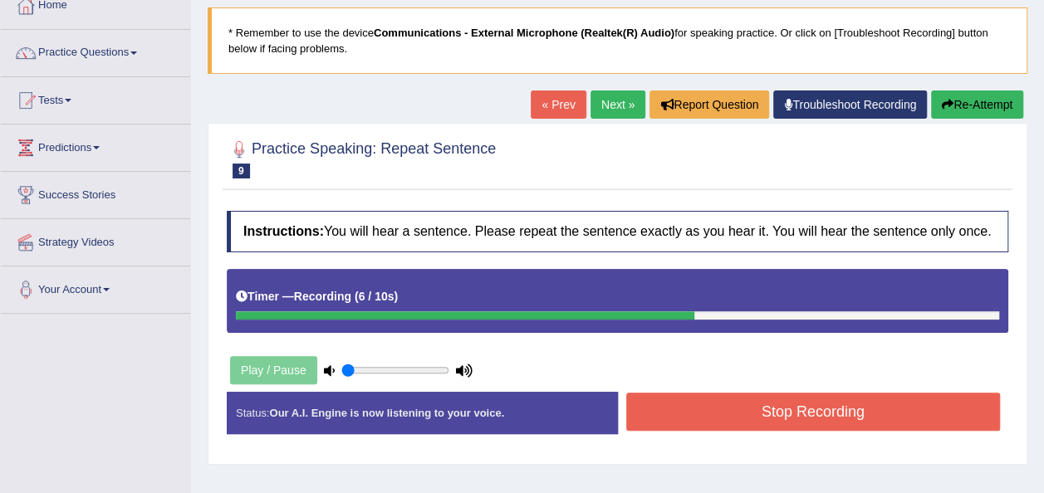
click at [970, 95] on button "Re-Attempt" at bounding box center [977, 105] width 92 height 28
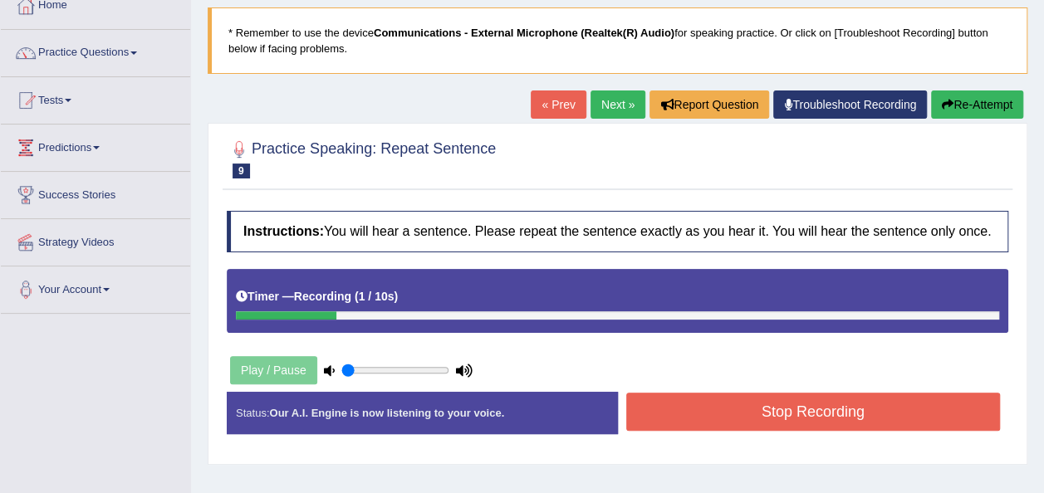
click at [976, 101] on button "Re-Attempt" at bounding box center [977, 105] width 92 height 28
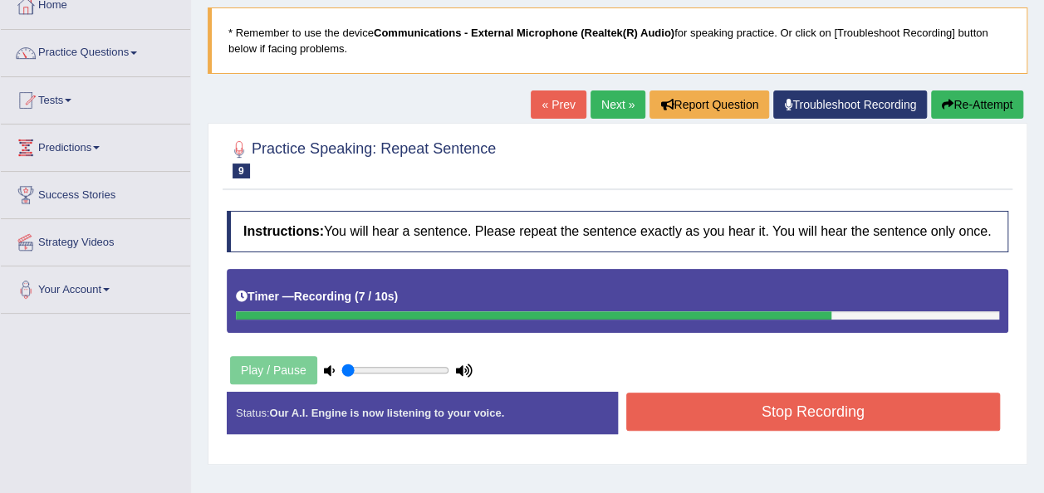
click at [978, 106] on button "Re-Attempt" at bounding box center [977, 105] width 92 height 28
click at [976, 98] on button "Re-Attempt" at bounding box center [977, 105] width 92 height 28
click at [985, 99] on button "Re-Attempt" at bounding box center [977, 105] width 92 height 28
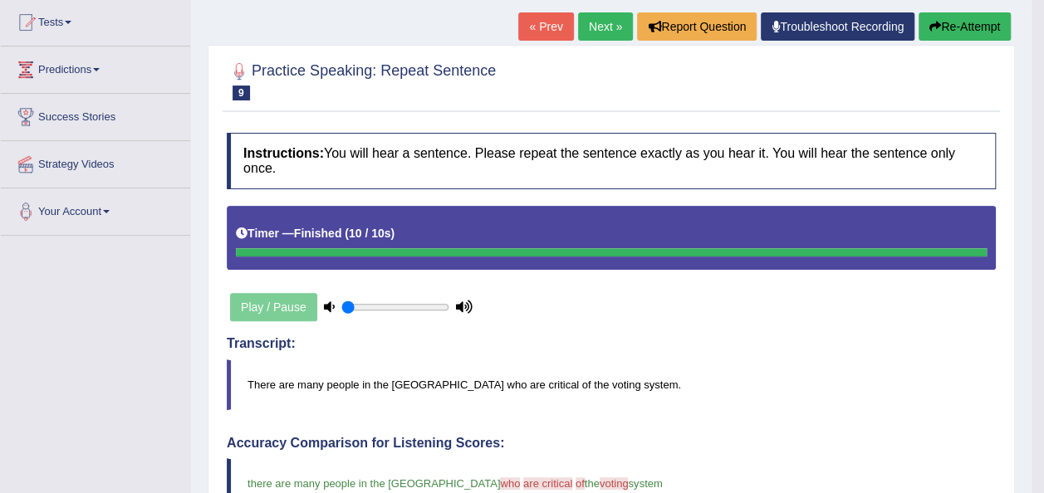
scroll to position [145, 0]
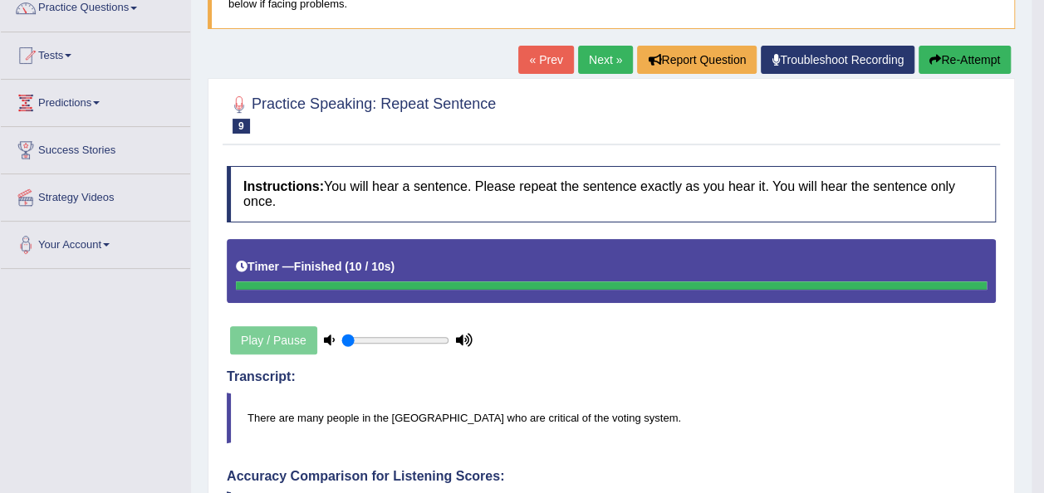
click at [593, 58] on link "Next »" at bounding box center [605, 60] width 55 height 28
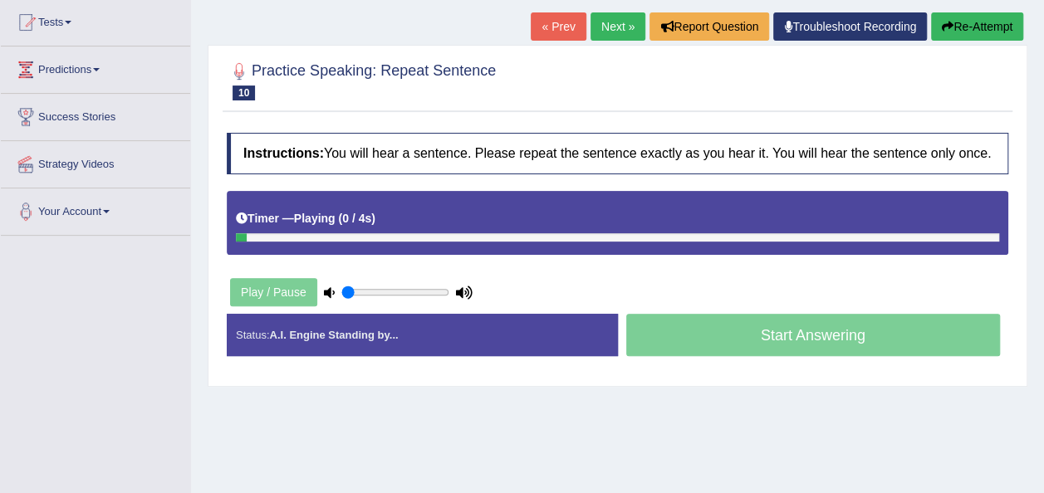
scroll to position [199, 0]
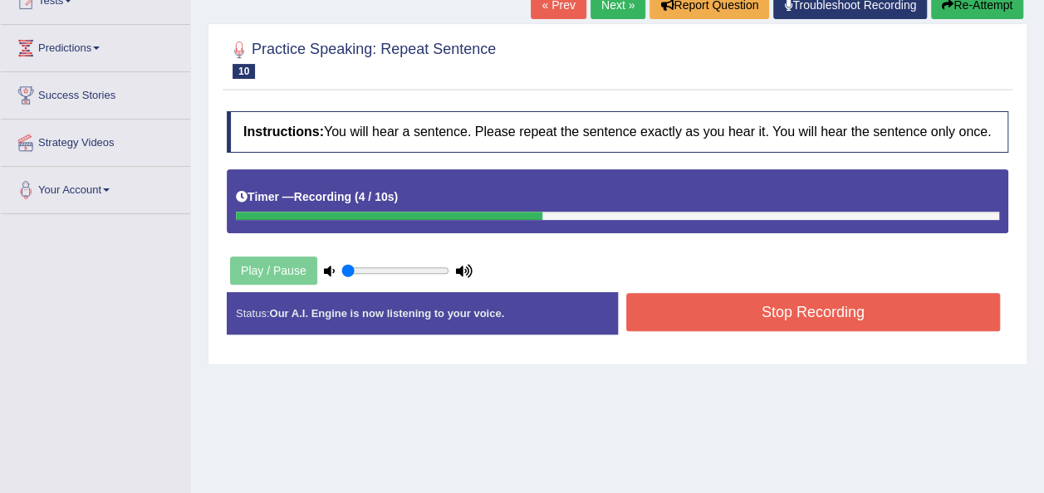
click at [968, 5] on button "Re-Attempt" at bounding box center [977, 5] width 92 height 28
click at [985, 2] on button "Re-Attempt" at bounding box center [977, 5] width 92 height 28
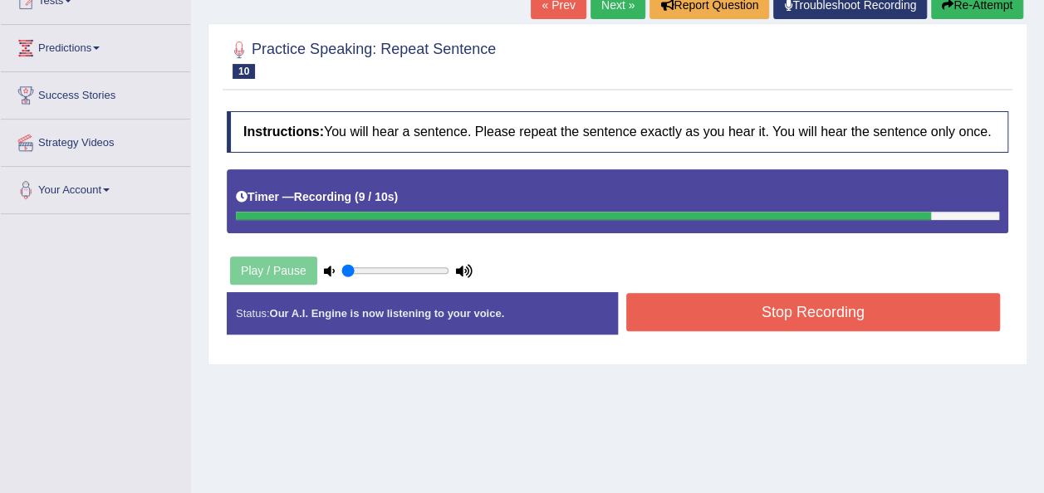
click at [1000, 2] on button "Re-Attempt" at bounding box center [977, 5] width 92 height 28
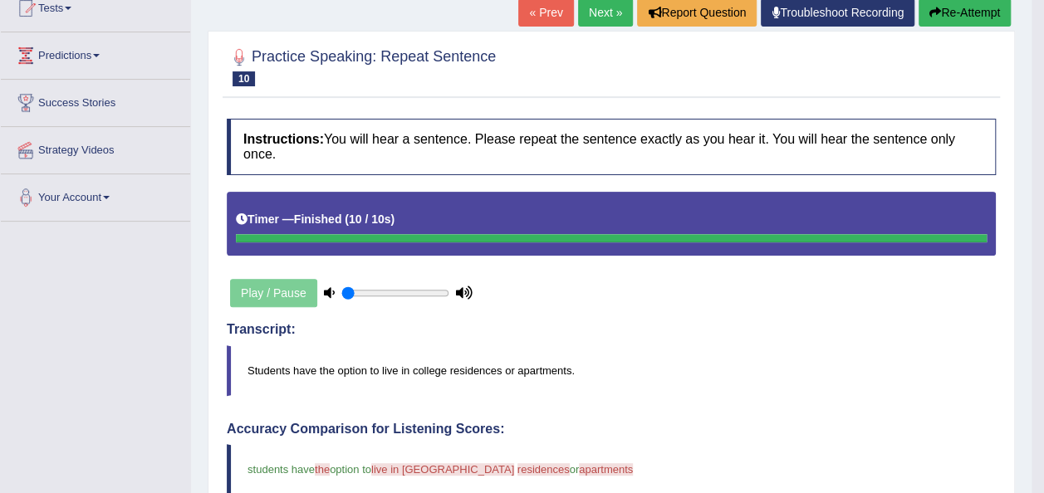
scroll to position [166, 0]
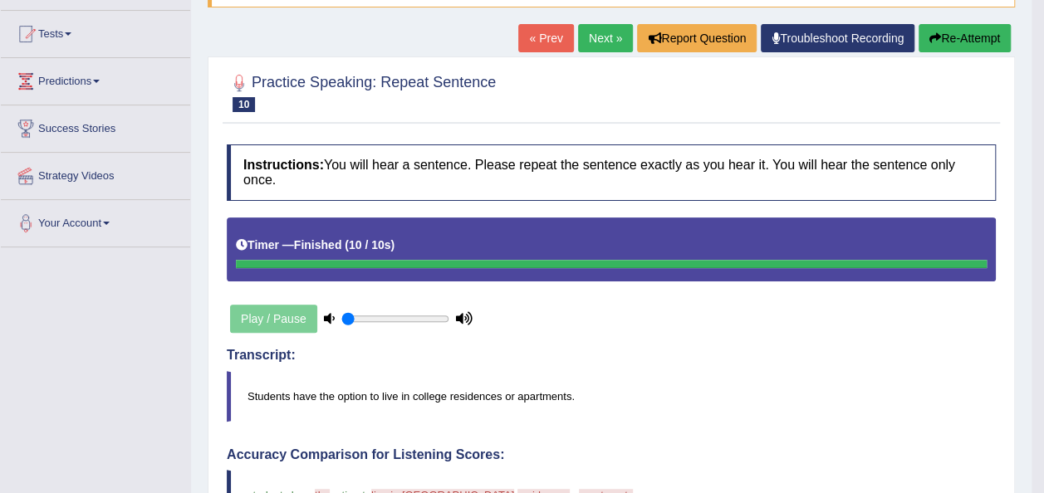
click at [591, 32] on link "Next »" at bounding box center [605, 38] width 55 height 28
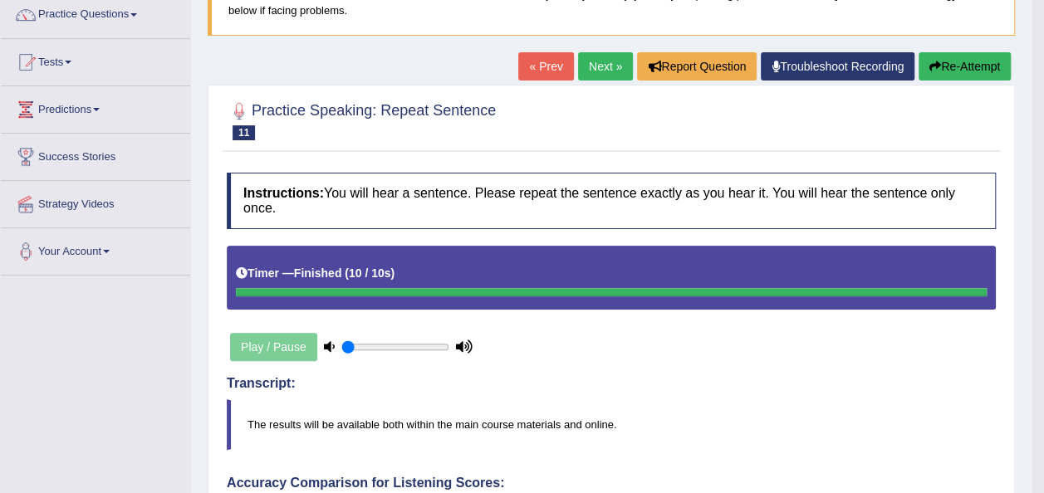
scroll to position [133, 0]
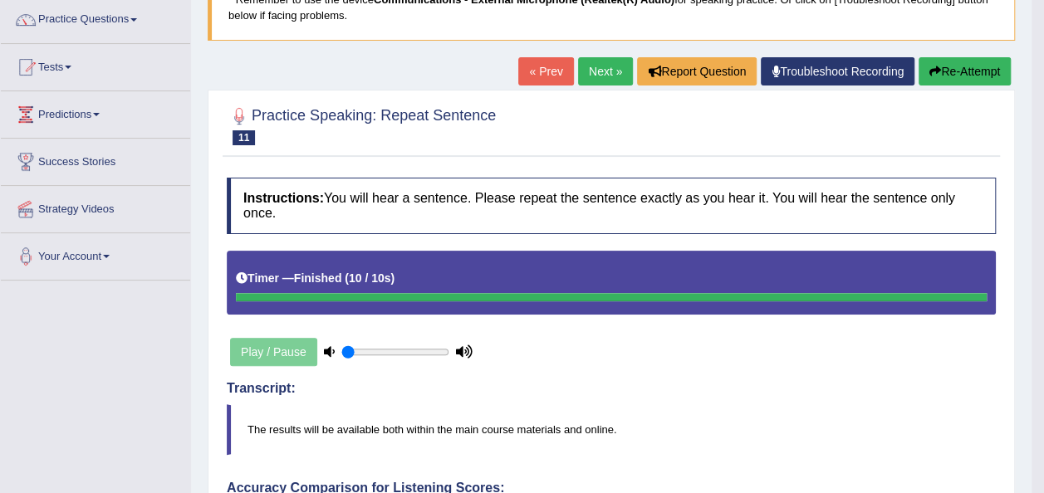
click at [595, 62] on link "Next »" at bounding box center [605, 71] width 55 height 28
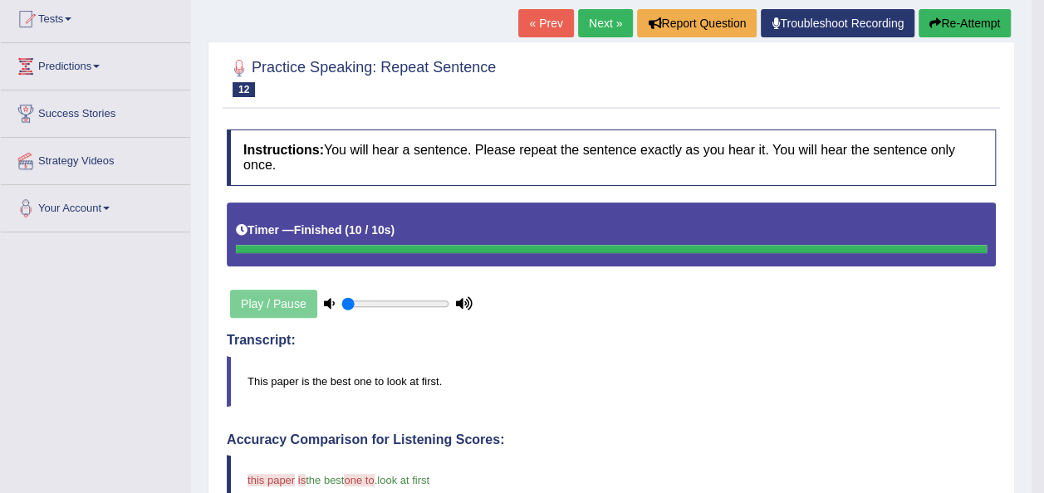
scroll to position [166, 0]
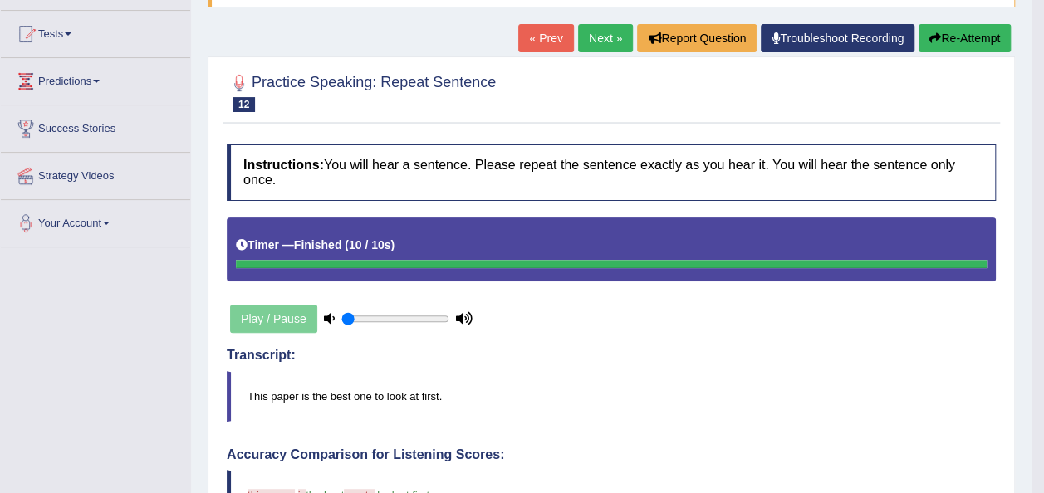
click at [957, 32] on button "Re-Attempt" at bounding box center [965, 38] width 92 height 28
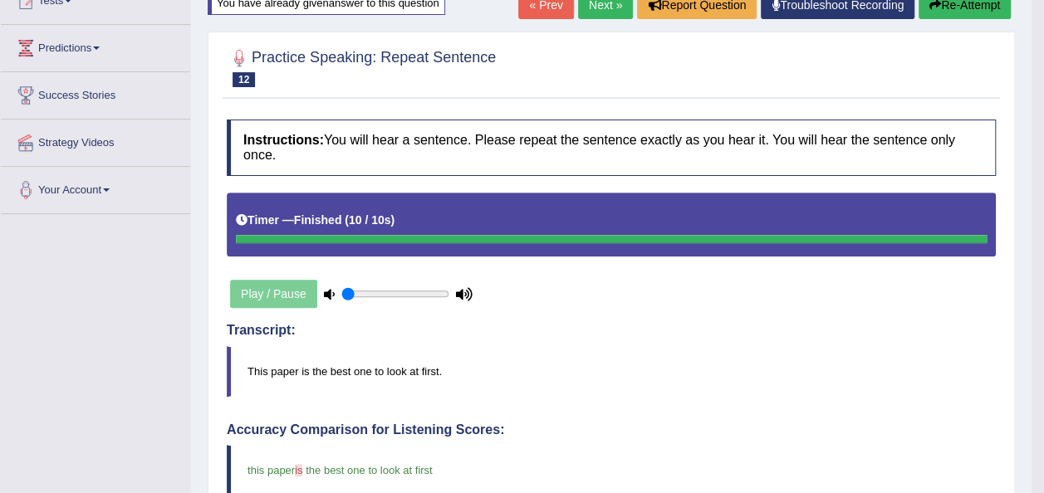
scroll to position [166, 0]
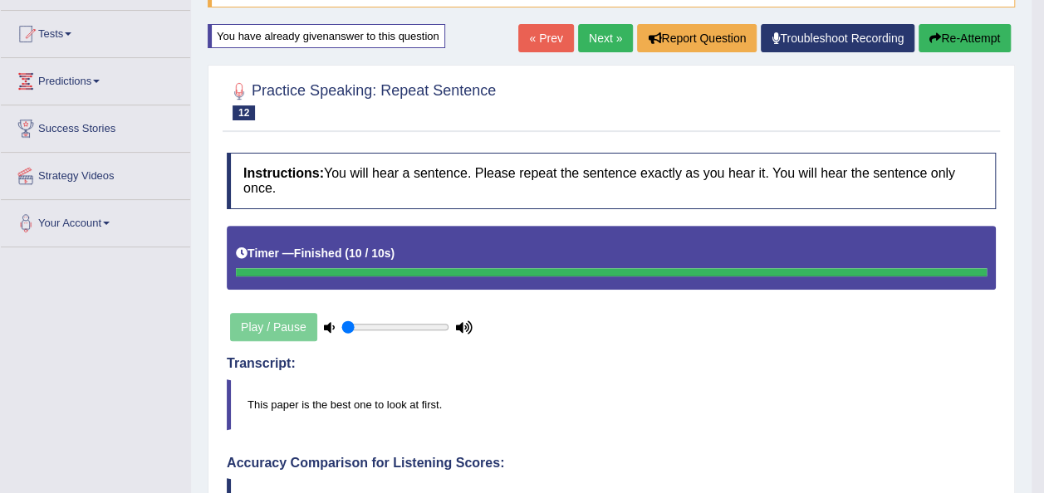
click at [592, 37] on link "Next »" at bounding box center [605, 38] width 55 height 28
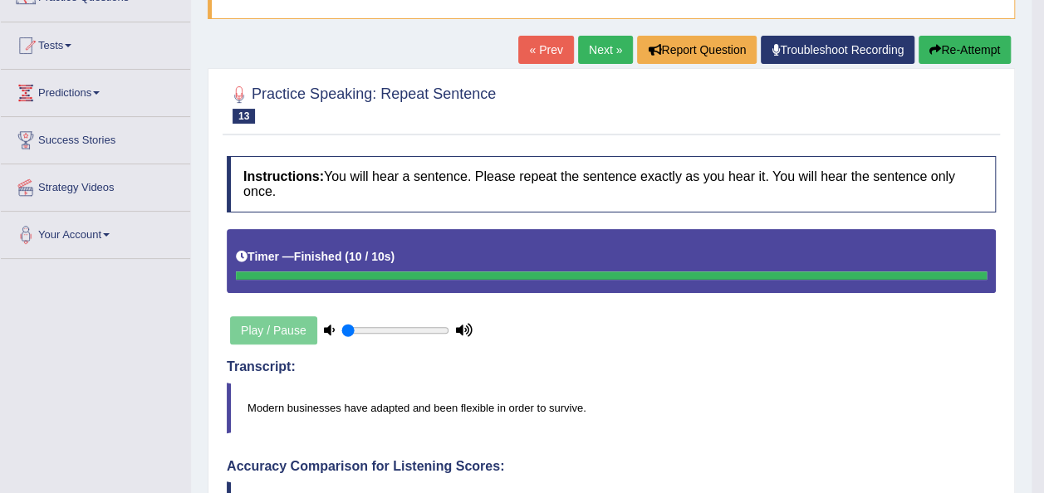
scroll to position [133, 0]
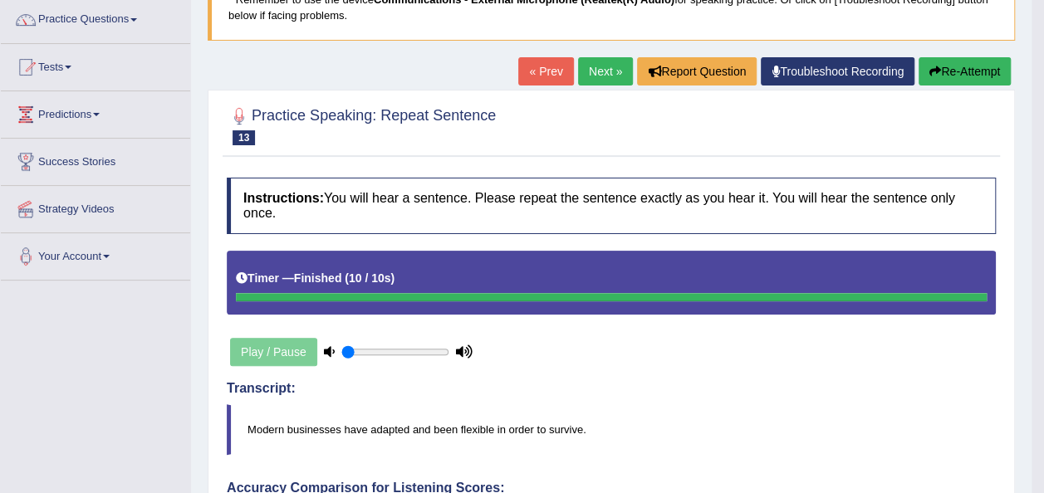
click at [595, 67] on link "Next »" at bounding box center [605, 71] width 55 height 28
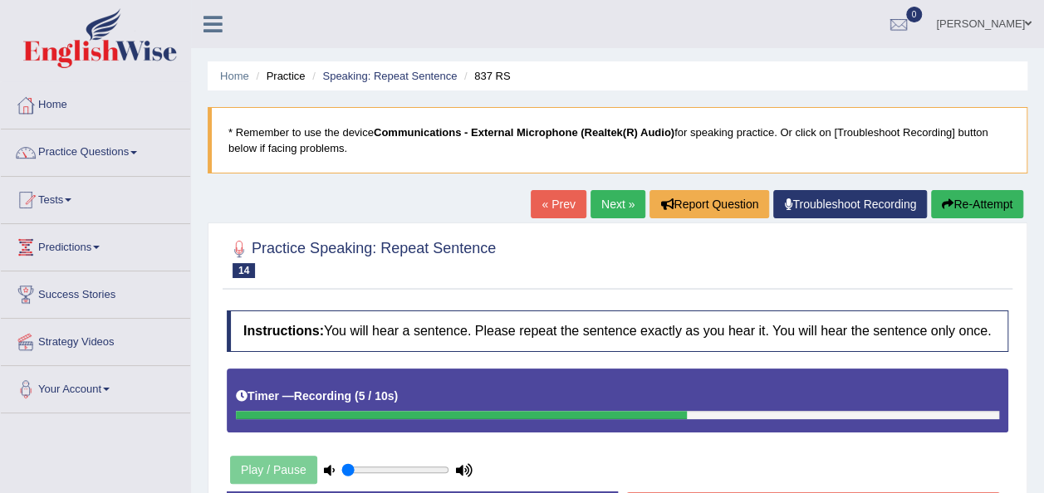
click at [975, 196] on button "Re-Attempt" at bounding box center [977, 204] width 92 height 28
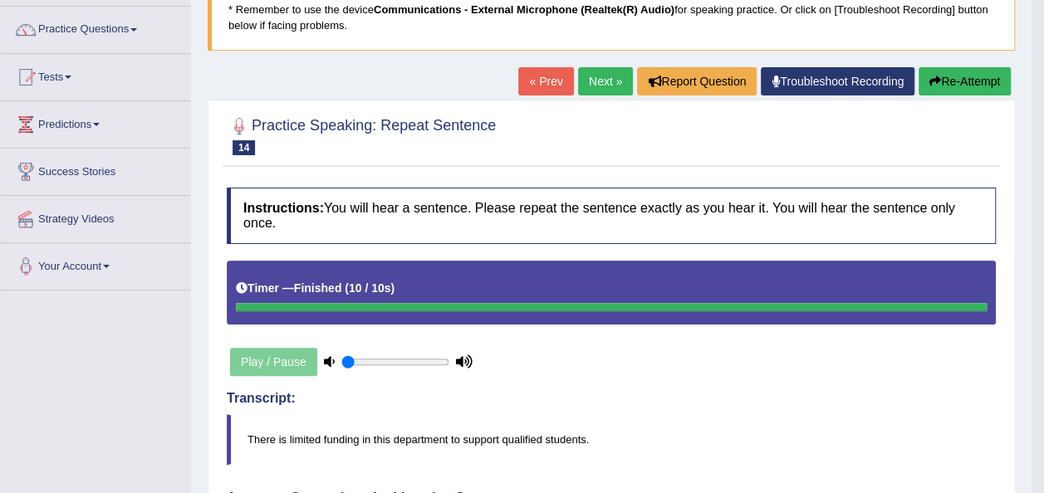
scroll to position [66, 0]
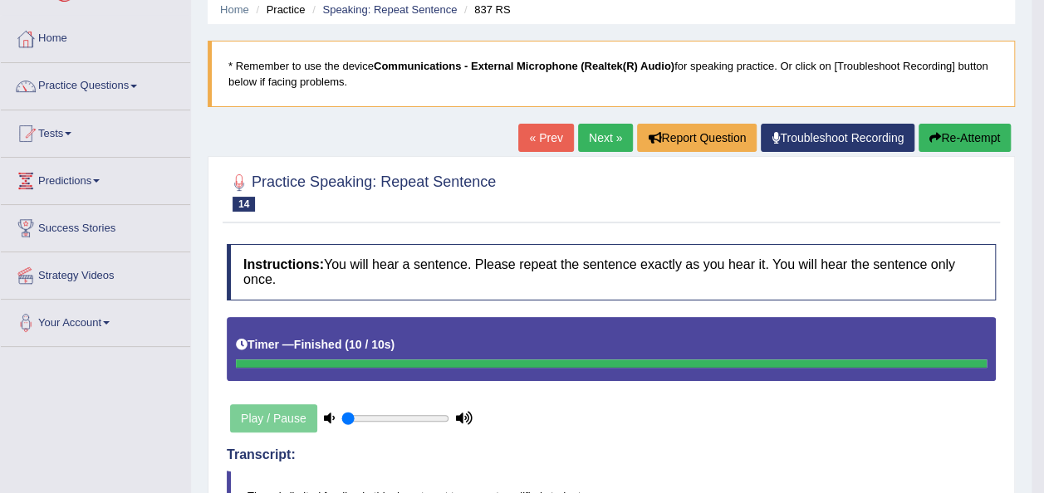
click at [601, 131] on link "Next »" at bounding box center [605, 138] width 55 height 28
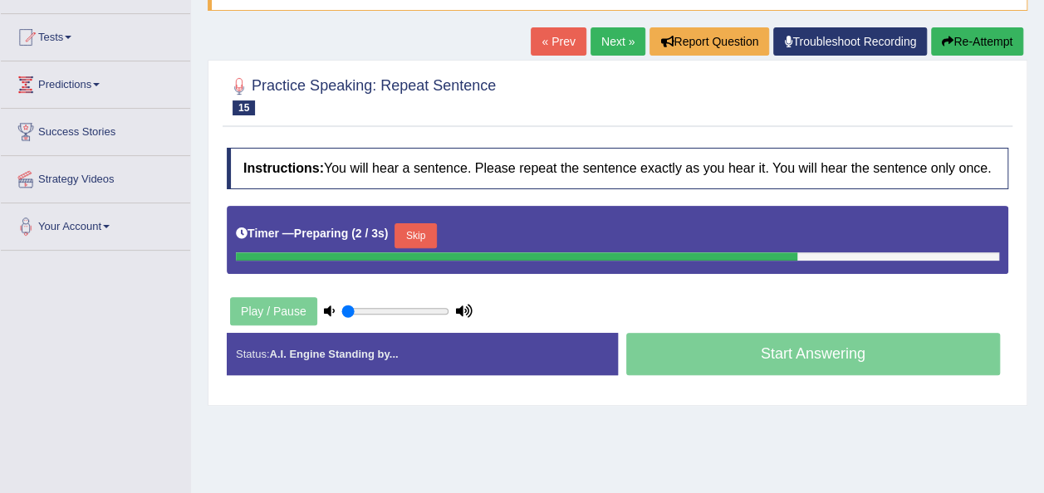
scroll to position [166, 0]
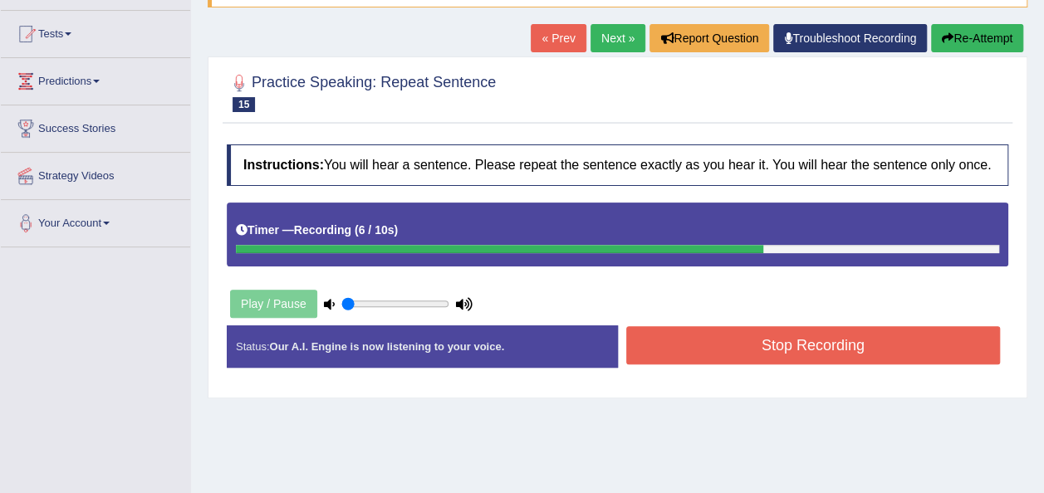
click at [962, 34] on button "Re-Attempt" at bounding box center [977, 38] width 92 height 28
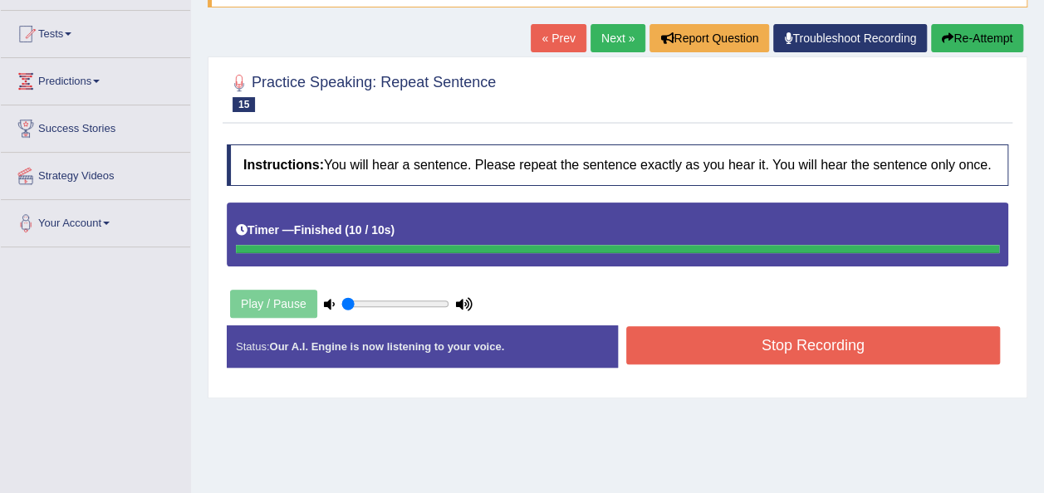
click at [962, 34] on button "Re-Attempt" at bounding box center [977, 38] width 92 height 28
click at [968, 30] on button "Re-Attempt" at bounding box center [977, 38] width 92 height 28
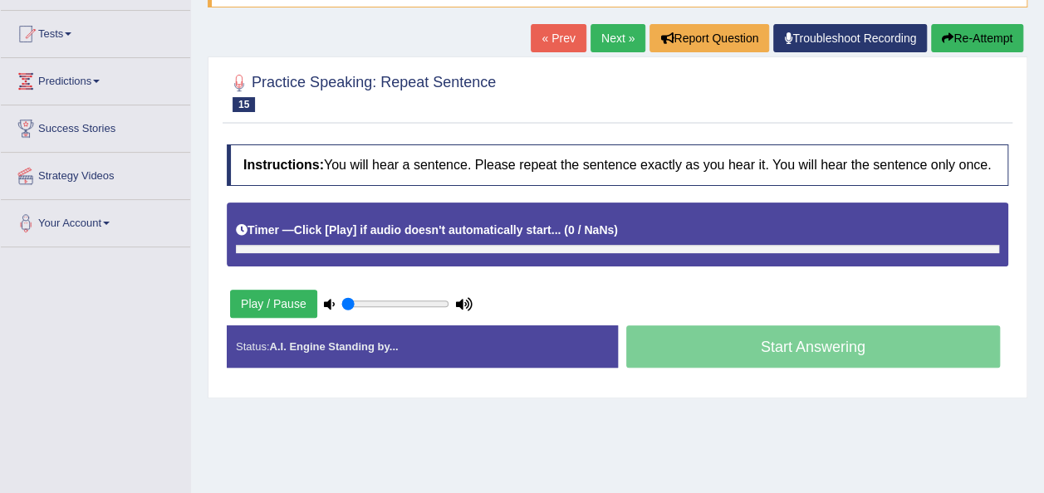
click at [968, 30] on button "Re-Attempt" at bounding box center [977, 38] width 92 height 28
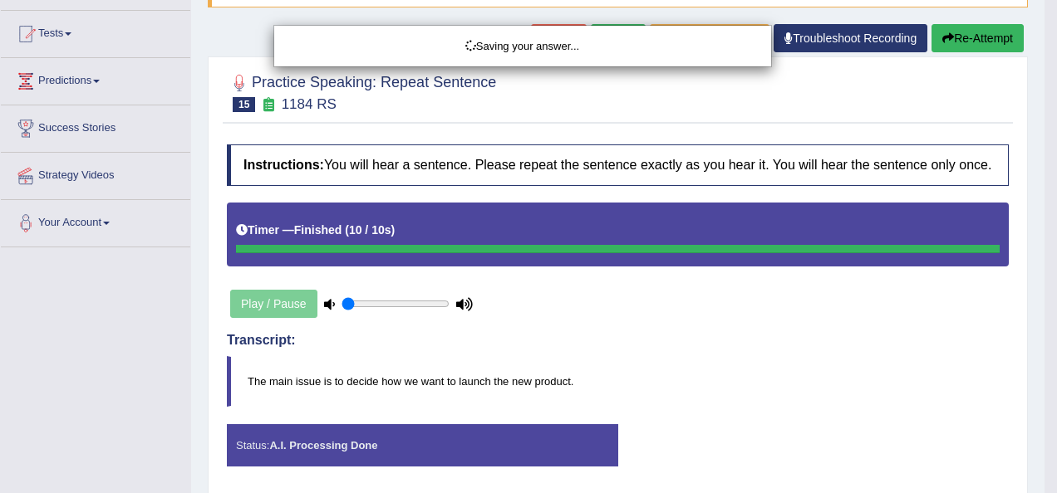
click at [969, 32] on div "Saving your answer..." at bounding box center [528, 246] width 1057 height 493
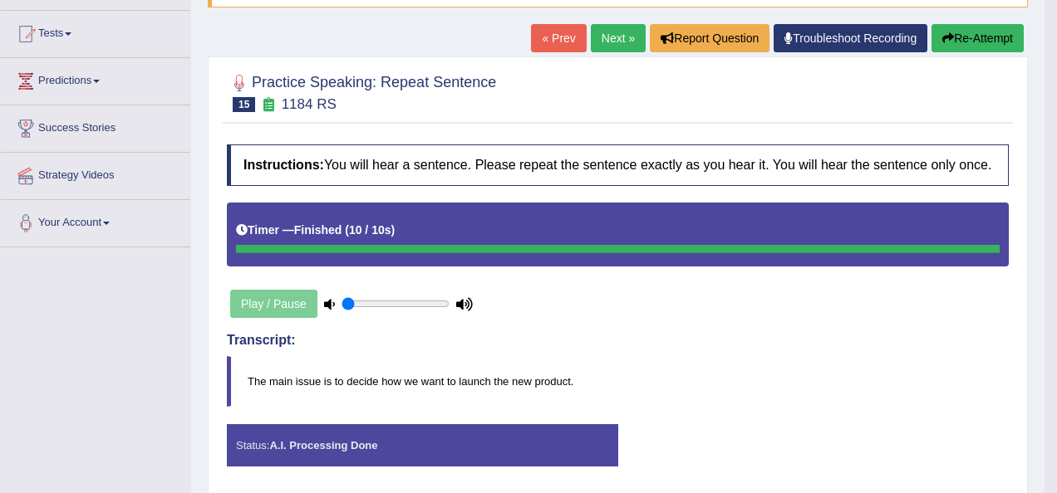
click at [969, 32] on body "Toggle navigation Home Practice Questions Speaking Practice Read Aloud Repeat S…" at bounding box center [528, 80] width 1057 height 493
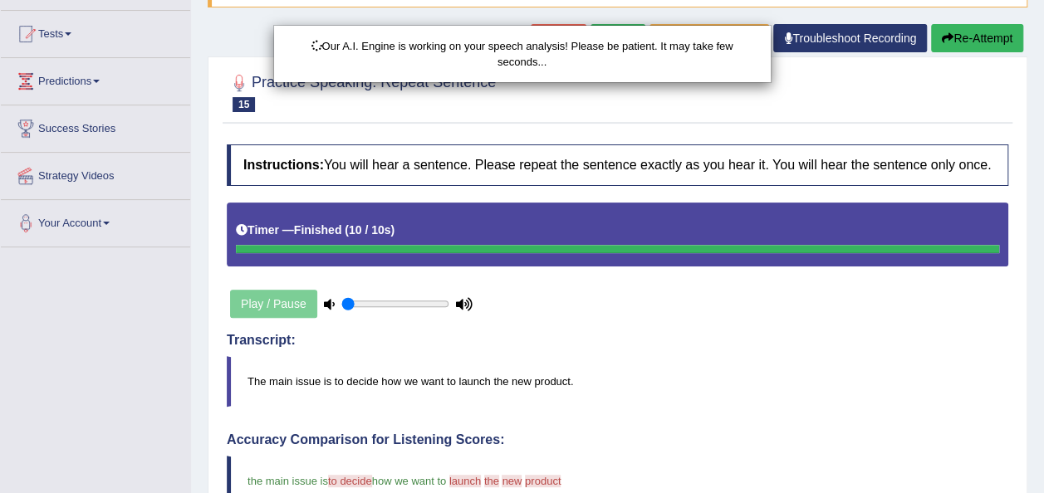
click at [969, 32] on div "Our A.I. Engine is working on your speech analysis! Please be patient. It may t…" at bounding box center [522, 246] width 1044 height 493
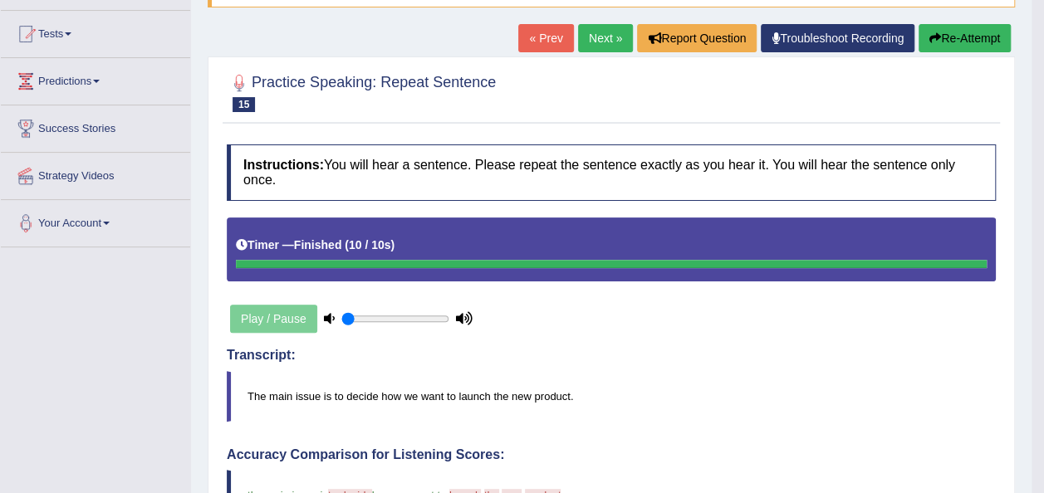
click at [969, 32] on button "Re-Attempt" at bounding box center [965, 38] width 92 height 28
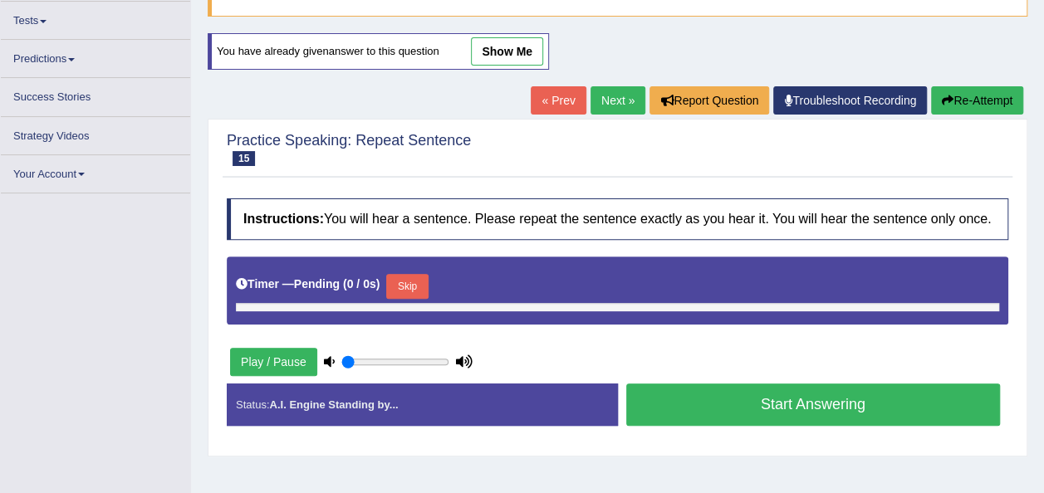
click at [978, 92] on button "Re-Attempt" at bounding box center [977, 100] width 92 height 28
click at [241, 360] on button "Play / Pause" at bounding box center [273, 362] width 87 height 28
click at [397, 280] on button "Skip" at bounding box center [407, 286] width 42 height 25
click at [774, 395] on button "Start Answering" at bounding box center [813, 405] width 375 height 42
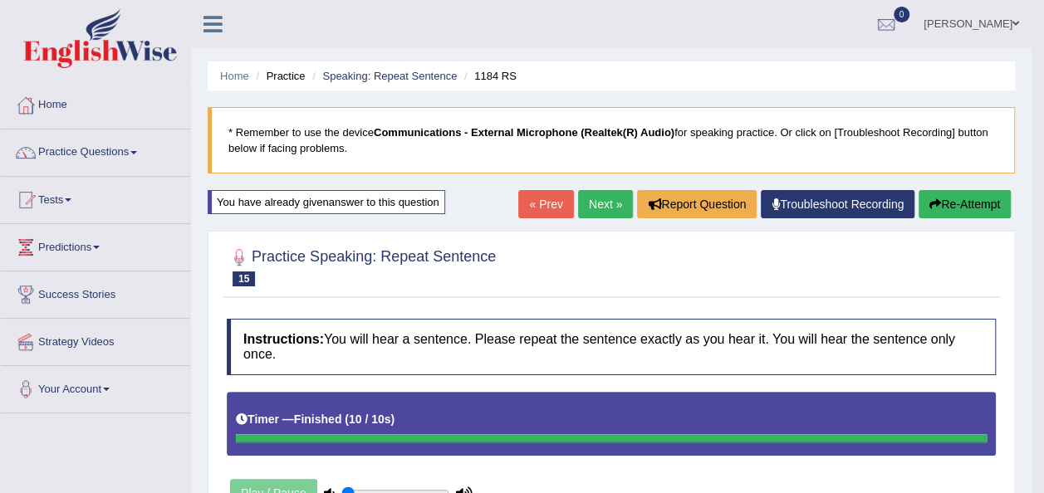
click at [131, 152] on link "Practice Questions" at bounding box center [95, 151] width 189 height 42
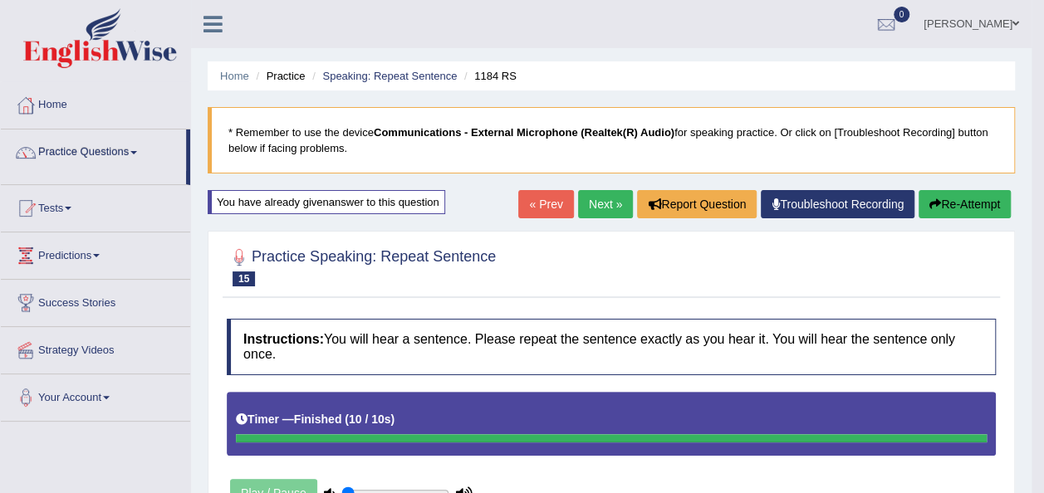
click at [131, 152] on link "Practice Questions" at bounding box center [93, 151] width 185 height 42
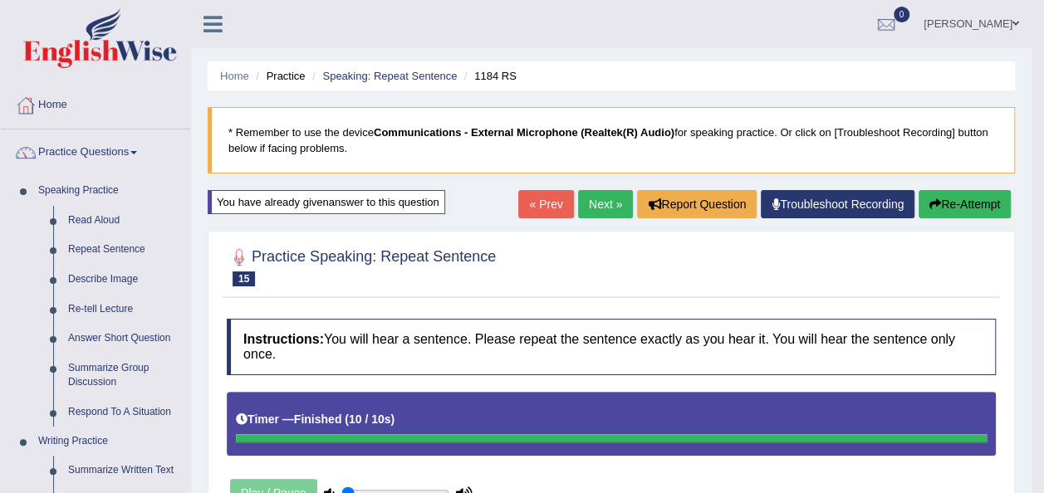
click at [131, 152] on link "Practice Questions" at bounding box center [95, 151] width 189 height 42
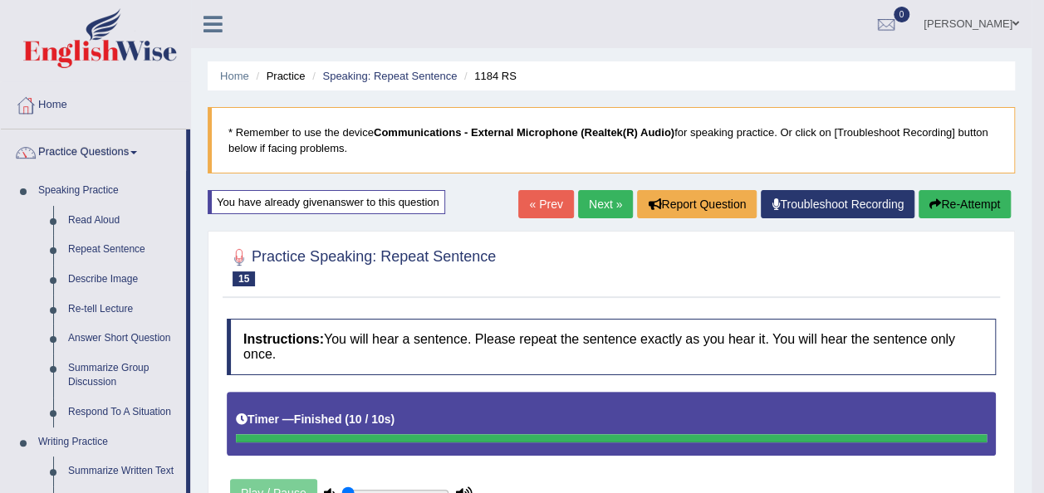
click at [131, 152] on link "Practice Questions" at bounding box center [93, 151] width 185 height 42
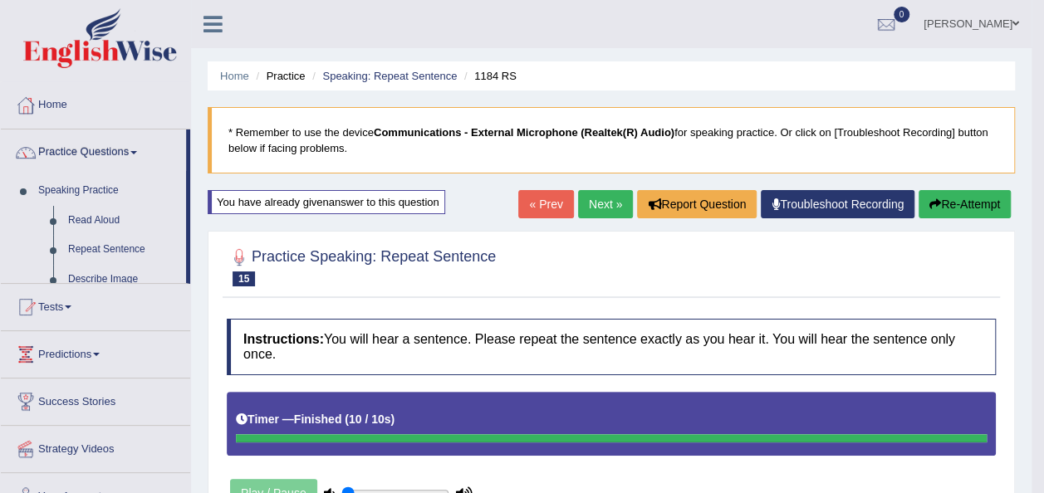
click at [131, 152] on link "Practice Questions" at bounding box center [93, 151] width 185 height 42
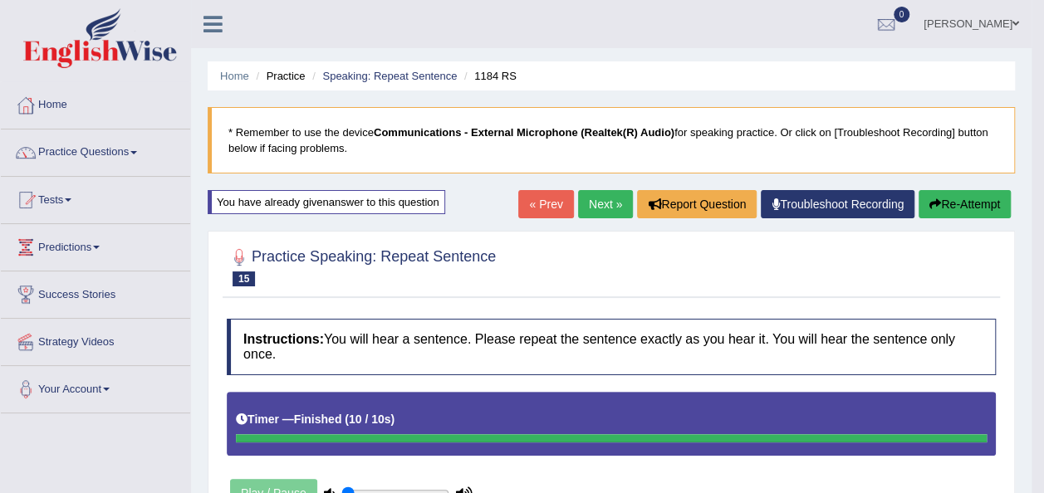
click at [131, 152] on link "Practice Questions" at bounding box center [95, 151] width 189 height 42
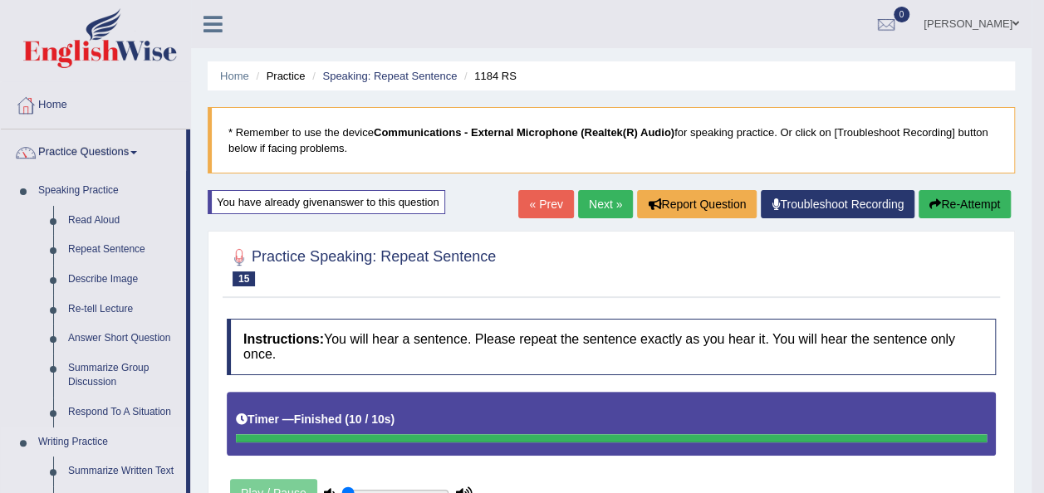
click at [184, 439] on link "Writing Practice" at bounding box center [108, 443] width 155 height 30
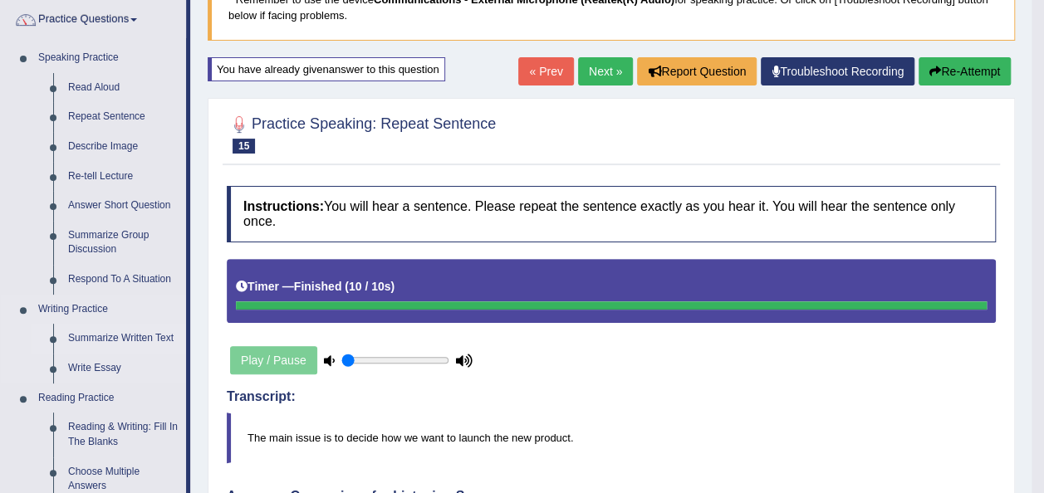
drag, startPoint x: 184, startPoint y: 439, endPoint x: 107, endPoint y: 334, distance: 129.6
click at [107, 334] on ul "Speaking Practice Read Aloud Repeat Sentence Describe Image Re-tell Lecture Ans…" at bounding box center [93, 486] width 185 height 887
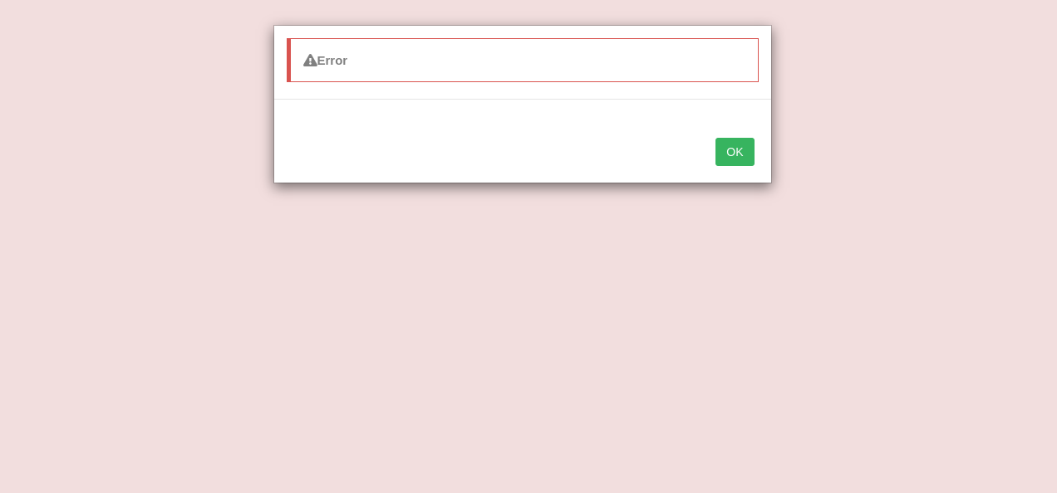
click at [136, 18] on div "Error OK" at bounding box center [528, 246] width 1057 height 493
click at [738, 153] on button "OK" at bounding box center [734, 152] width 38 height 28
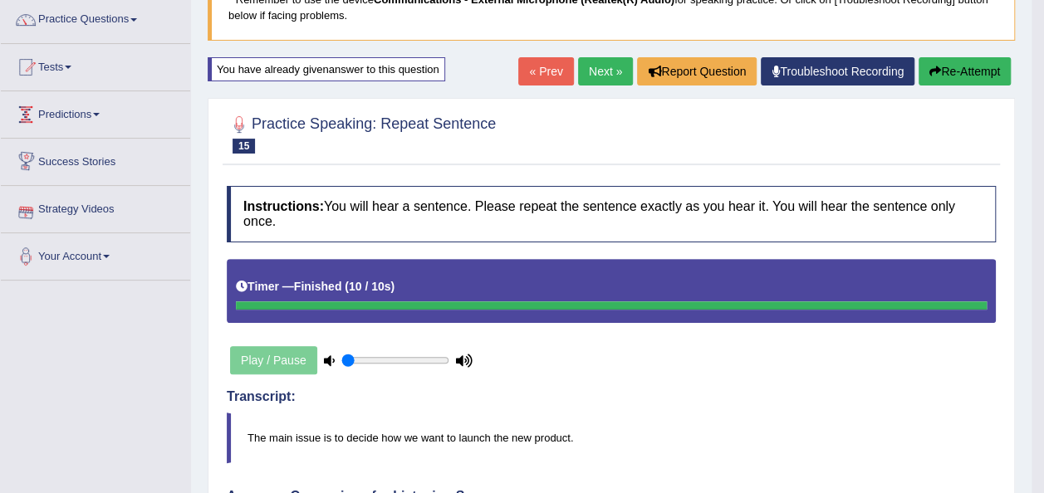
click at [98, 107] on link "Predictions" at bounding box center [95, 112] width 189 height 42
click at [98, 107] on link "Predictions" at bounding box center [93, 112] width 185 height 42
click at [98, 107] on link "Predictions" at bounding box center [95, 112] width 189 height 42
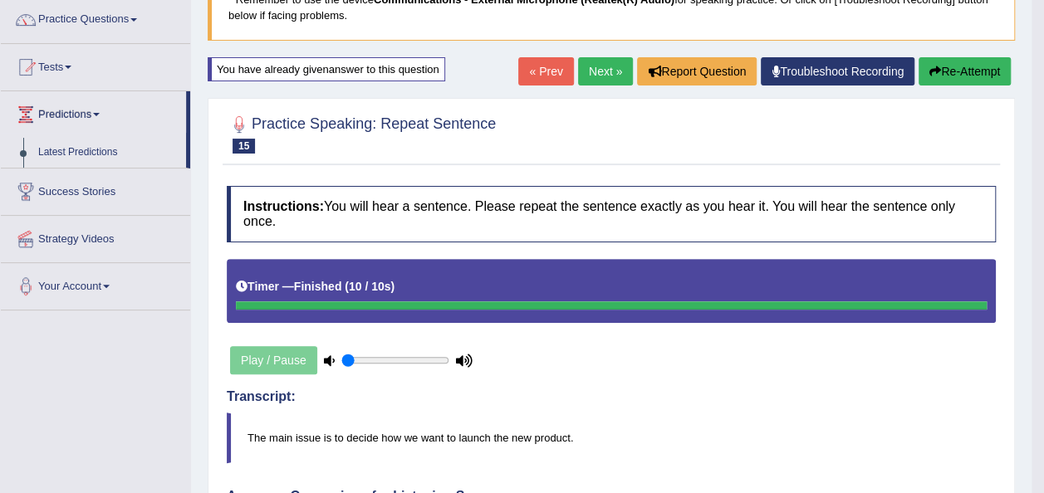
click at [98, 107] on link "Predictions" at bounding box center [93, 112] width 185 height 42
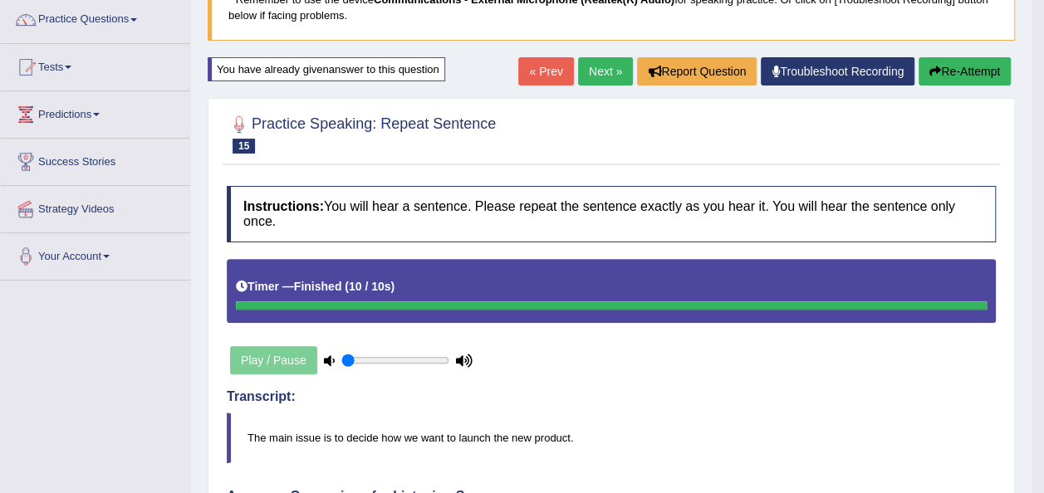
click at [98, 107] on link "Predictions" at bounding box center [95, 112] width 189 height 42
click at [98, 107] on link "Predictions" at bounding box center [93, 112] width 185 height 42
click at [98, 107] on link "Predictions" at bounding box center [95, 112] width 189 height 42
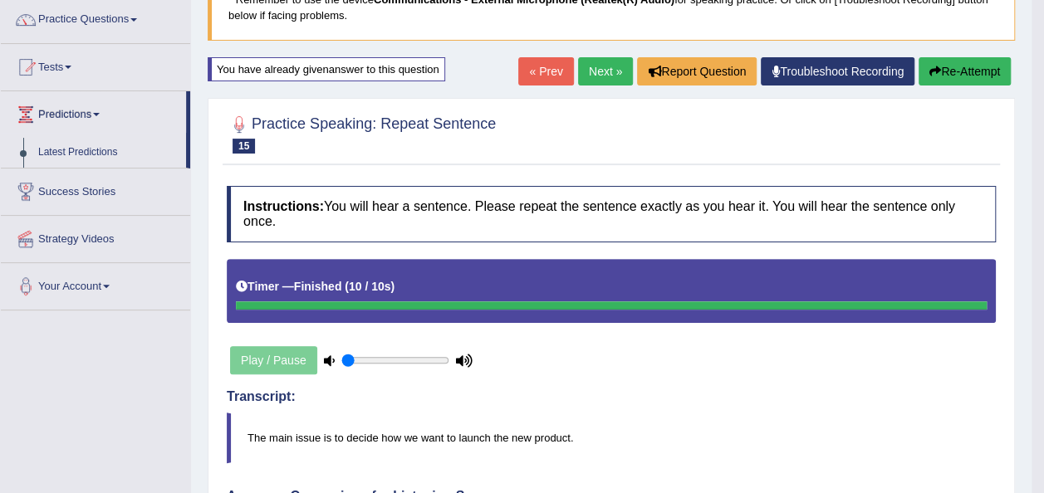
click at [98, 107] on link "Predictions" at bounding box center [93, 112] width 185 height 42
click at [98, 107] on link "Predictions" at bounding box center [95, 112] width 189 height 42
click at [97, 110] on link "Predictions" at bounding box center [93, 112] width 185 height 42
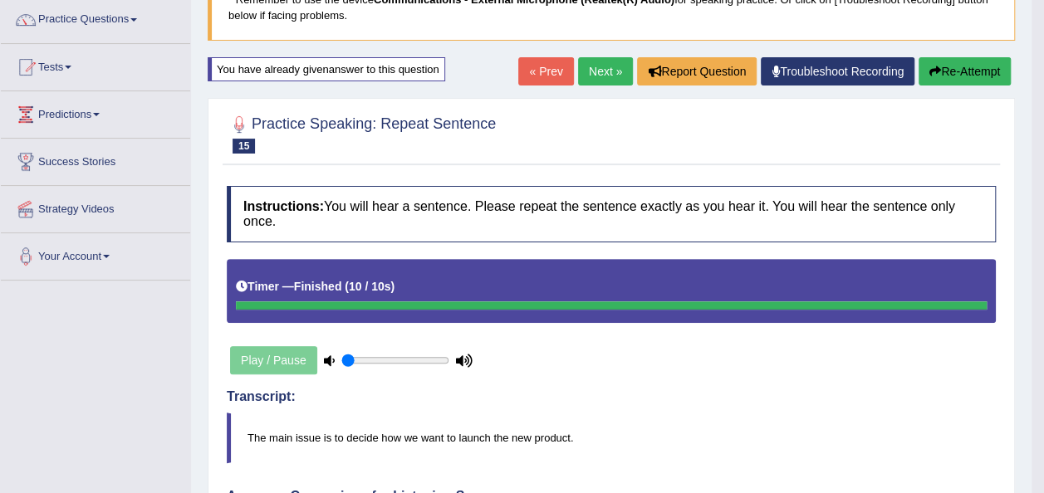
click at [97, 110] on link "Predictions" at bounding box center [95, 112] width 189 height 42
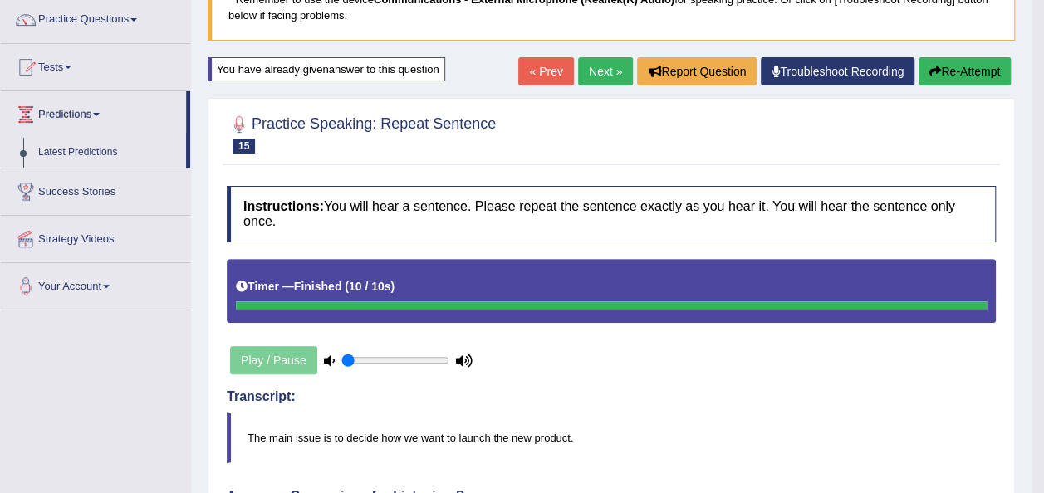
click at [108, 114] on link "Predictions" at bounding box center [93, 112] width 185 height 42
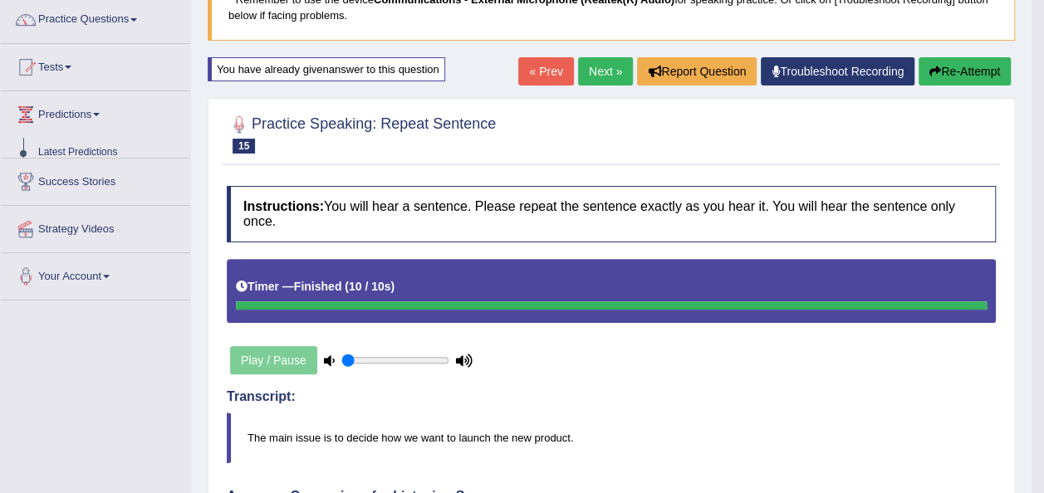
click at [108, 114] on link "Predictions" at bounding box center [95, 112] width 189 height 42
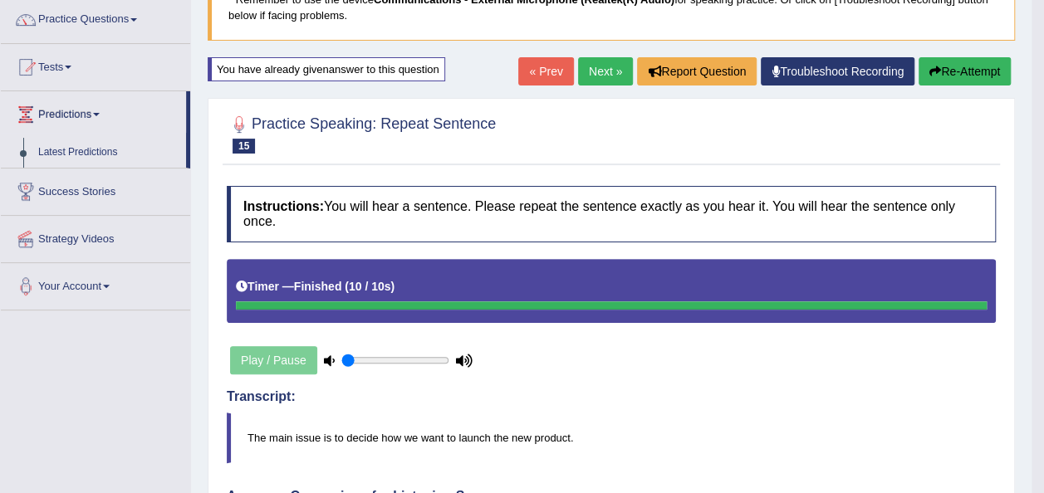
click at [108, 114] on link "Predictions" at bounding box center [93, 112] width 185 height 42
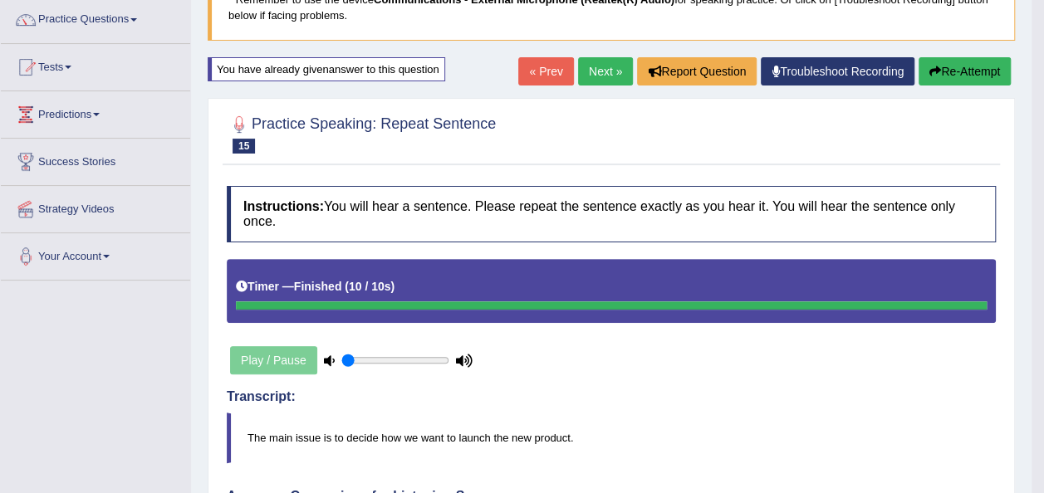
click at [108, 114] on link "Predictions" at bounding box center [95, 112] width 189 height 42
click at [90, 111] on link "Predictions" at bounding box center [95, 112] width 189 height 42
click at [90, 111] on link "Predictions" at bounding box center [93, 112] width 185 height 42
click at [97, 111] on link "Predictions" at bounding box center [95, 112] width 189 height 42
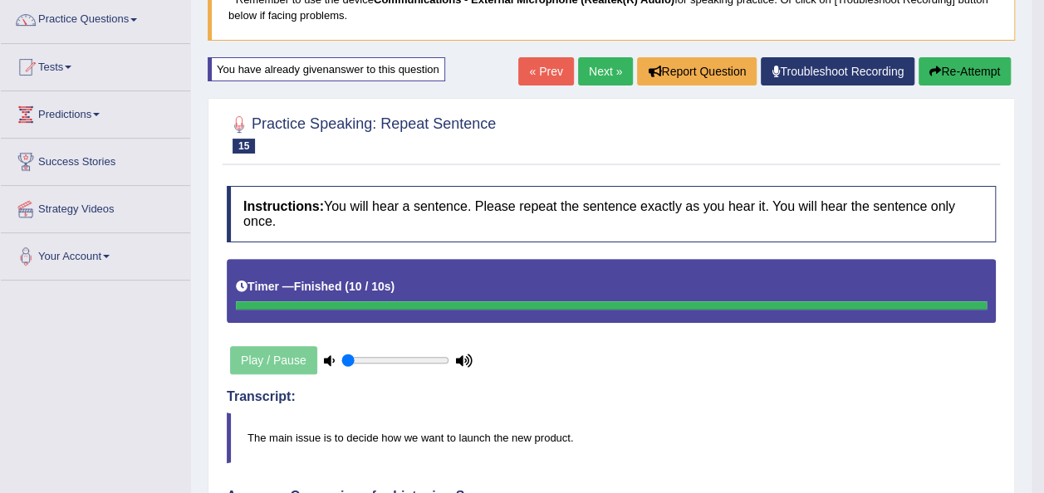
click at [97, 111] on link "Predictions" at bounding box center [95, 112] width 189 height 42
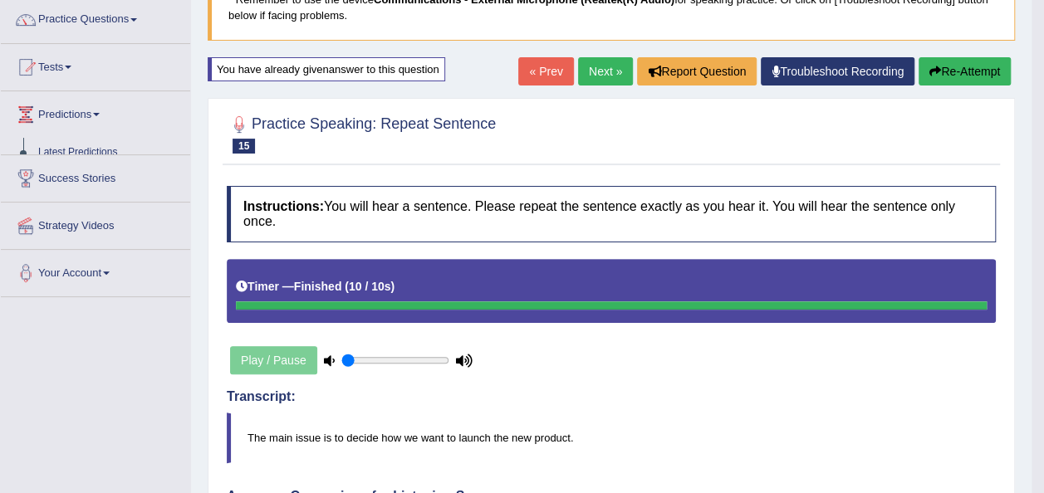
click at [97, 111] on link "Predictions" at bounding box center [95, 112] width 189 height 42
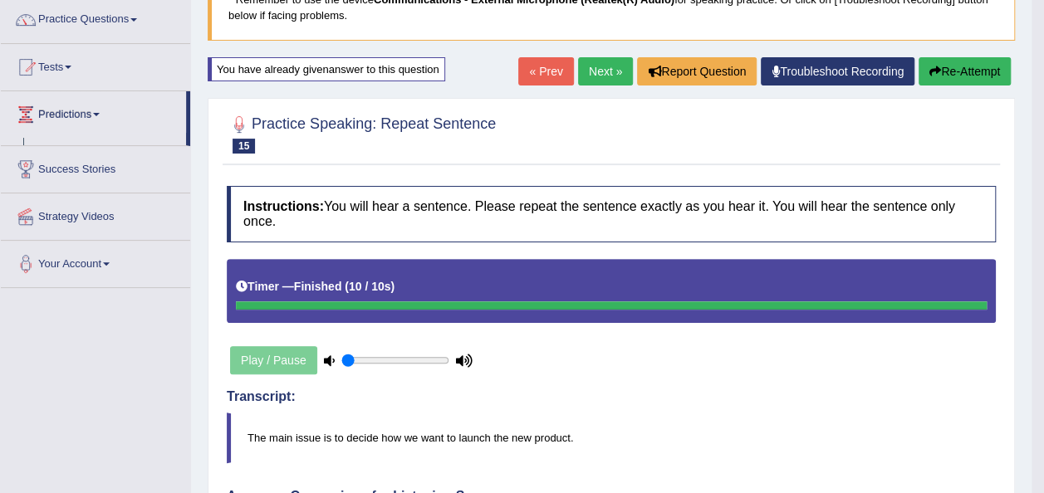
click at [97, 111] on link "Predictions" at bounding box center [93, 112] width 185 height 42
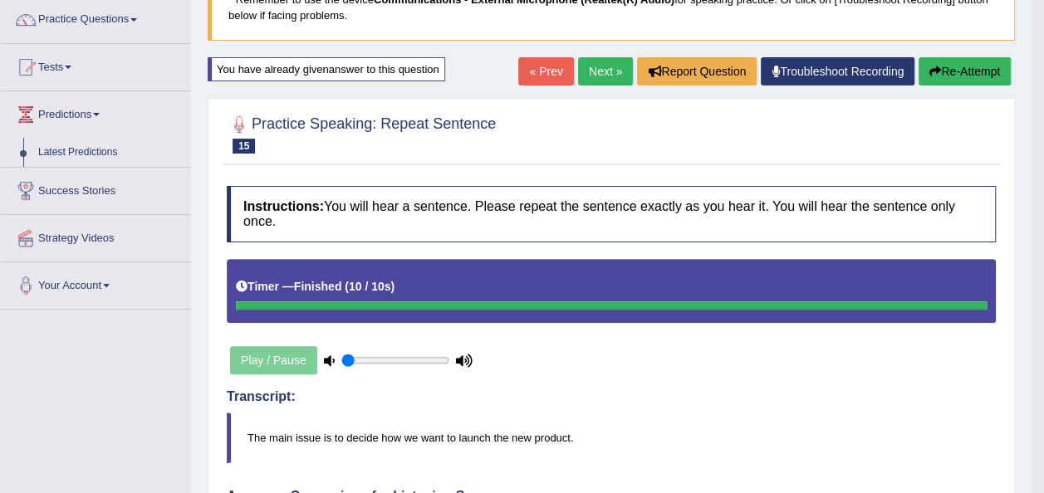
click at [97, 111] on link "Predictions" at bounding box center [95, 112] width 189 height 42
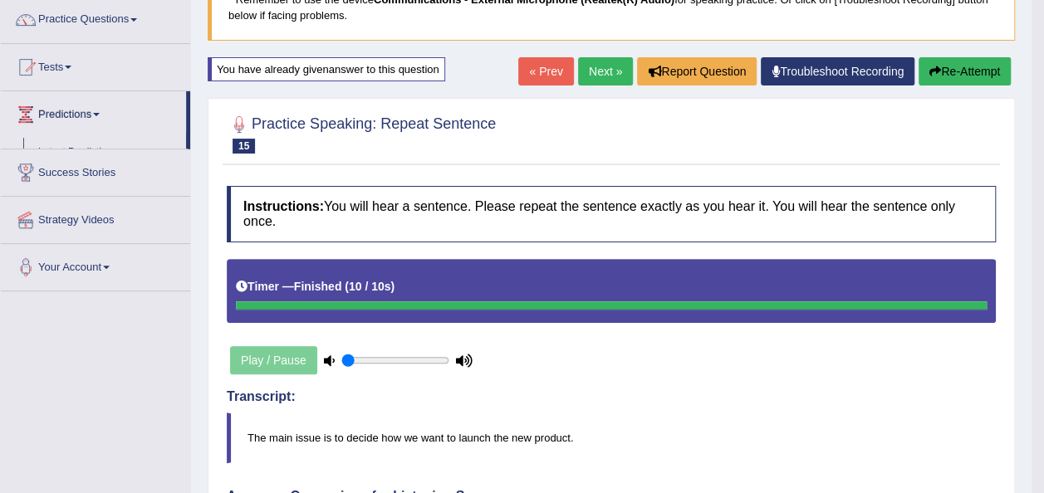
click at [97, 111] on link "Predictions" at bounding box center [93, 112] width 185 height 42
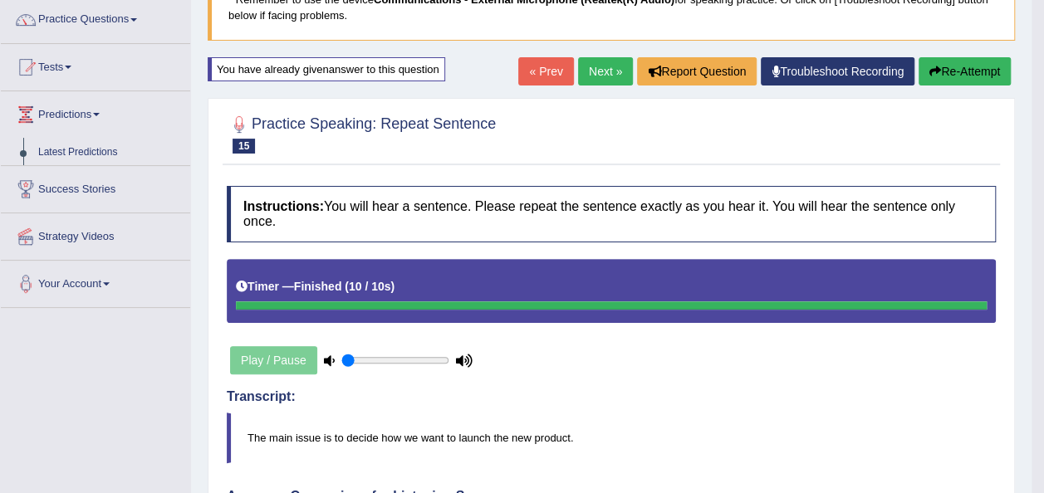
click at [97, 111] on link "Predictions" at bounding box center [95, 112] width 189 height 42
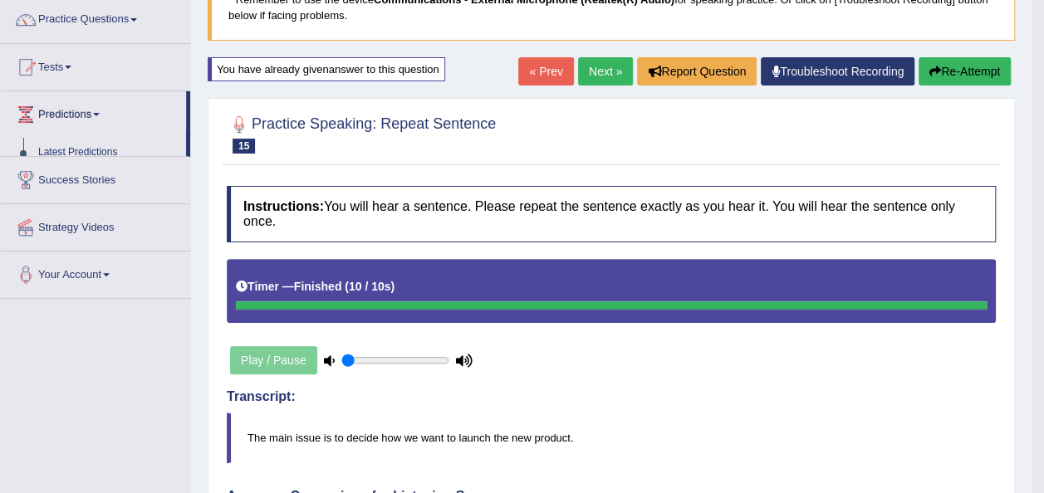
click at [97, 111] on link "Predictions" at bounding box center [93, 112] width 185 height 42
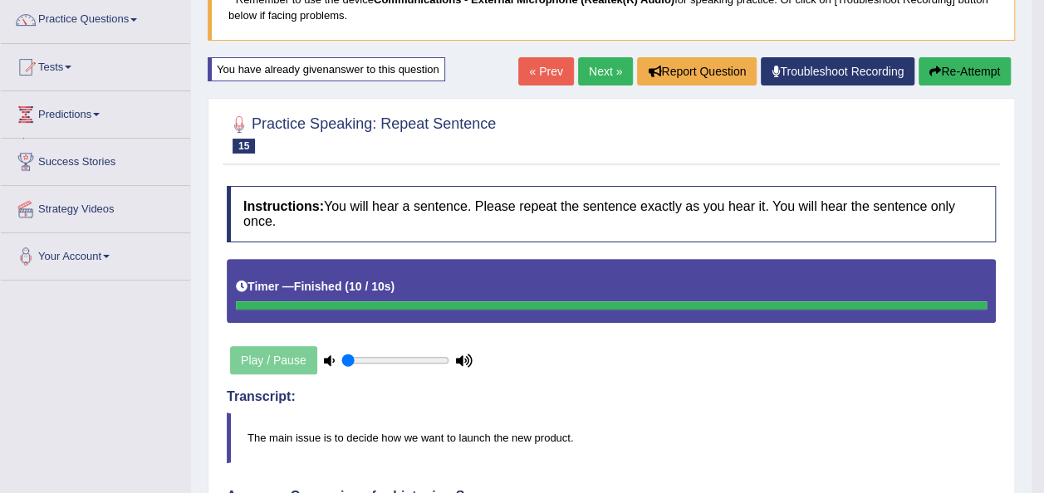
click at [97, 111] on link "Predictions" at bounding box center [95, 112] width 189 height 42
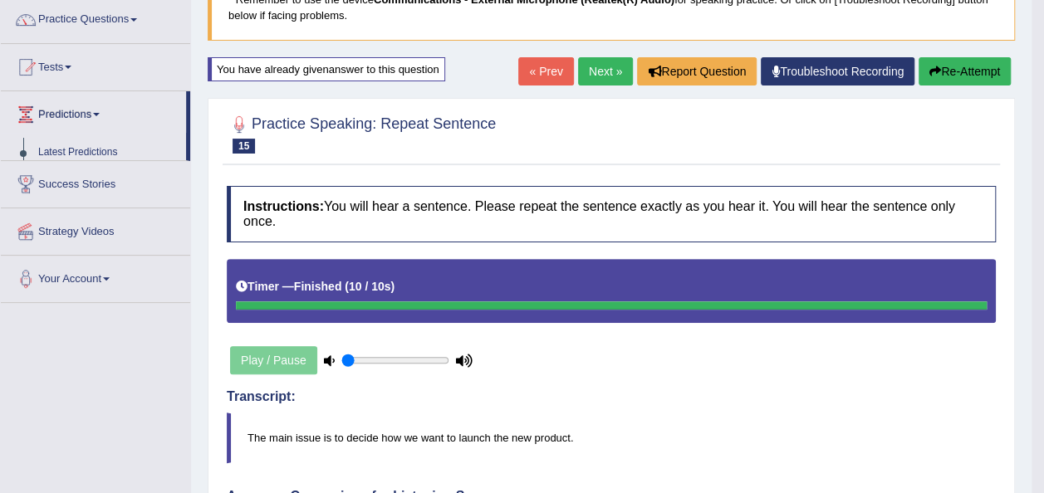
click at [97, 111] on link "Predictions" at bounding box center [93, 112] width 185 height 42
click at [97, 111] on link "Predictions" at bounding box center [95, 112] width 189 height 42
click at [97, 111] on link "Predictions" at bounding box center [93, 112] width 185 height 42
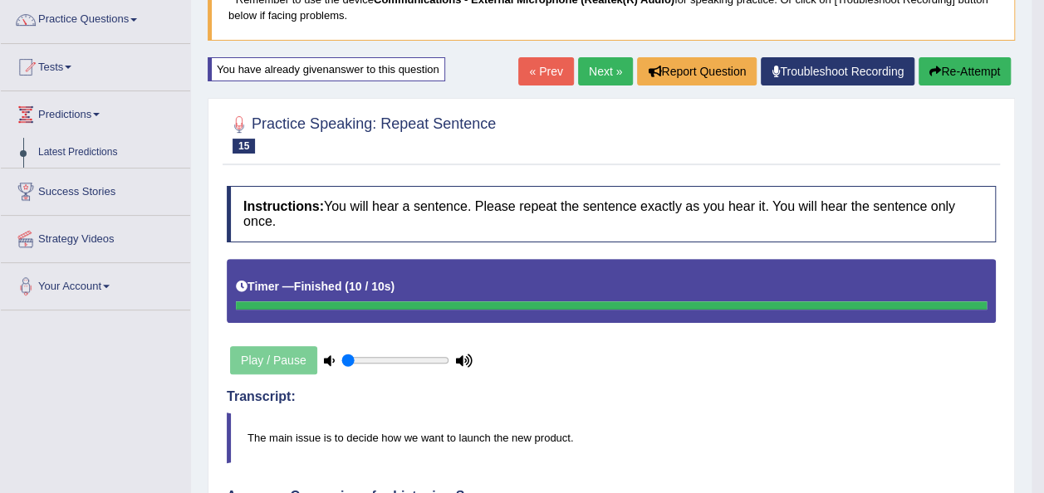
click at [97, 111] on link "Predictions" at bounding box center [95, 112] width 189 height 42
click at [93, 115] on link "Predictions" at bounding box center [93, 112] width 185 height 42
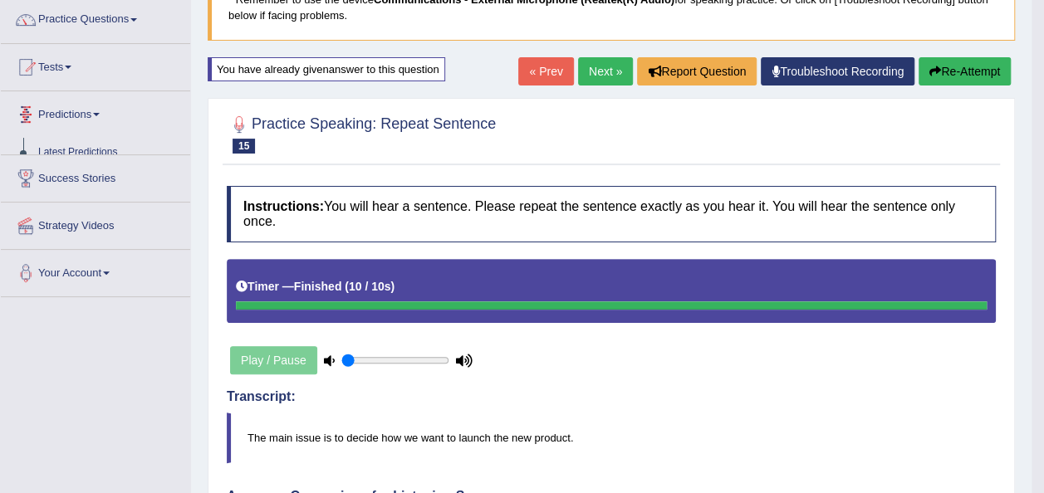
click at [93, 115] on link "Predictions" at bounding box center [95, 112] width 189 height 42
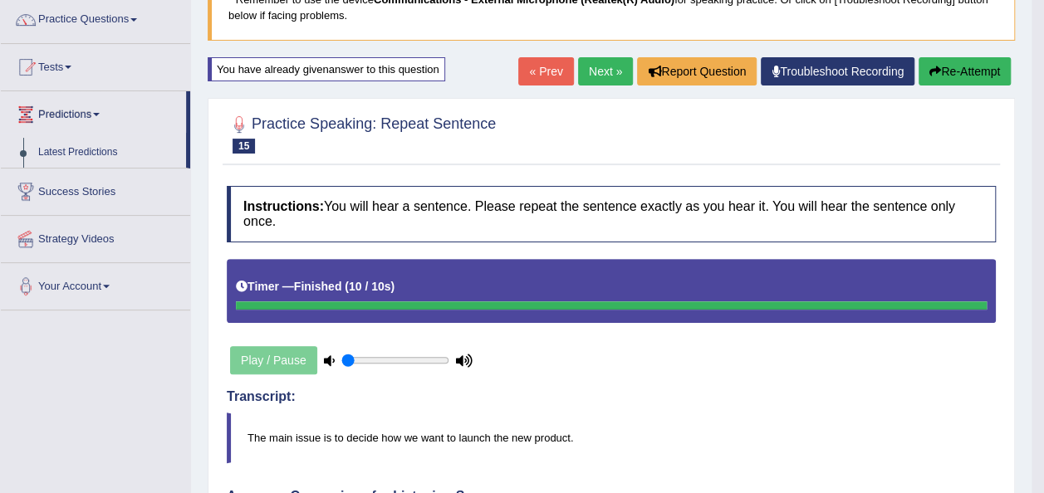
click at [93, 115] on link "Predictions" at bounding box center [93, 112] width 185 height 42
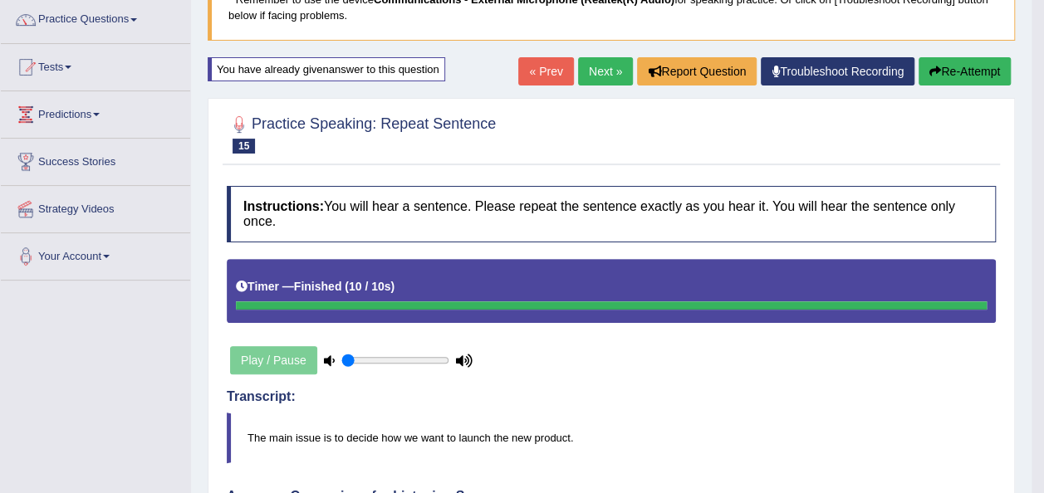
click at [93, 115] on link "Predictions" at bounding box center [95, 112] width 189 height 42
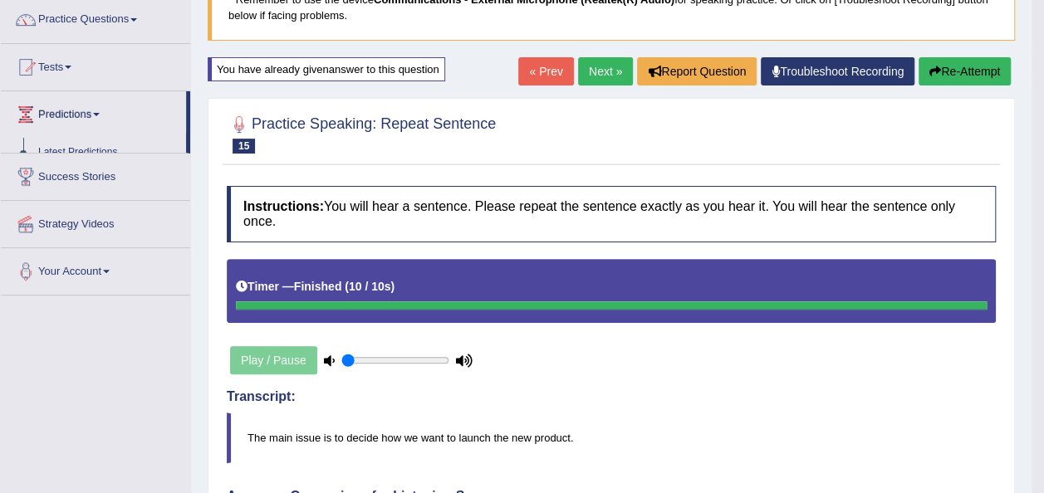
click at [93, 115] on link "Predictions" at bounding box center [93, 112] width 185 height 42
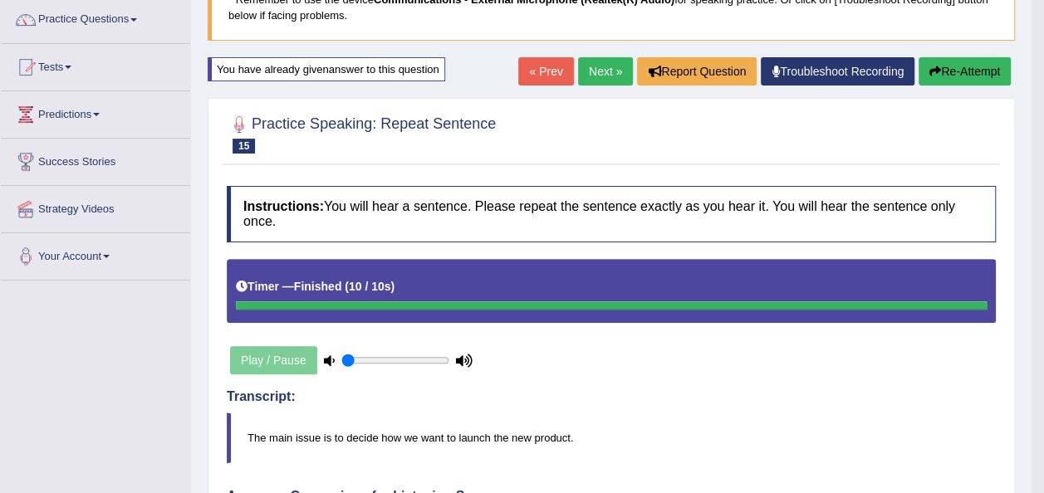
click at [96, 128] on link "Predictions" at bounding box center [95, 112] width 189 height 42
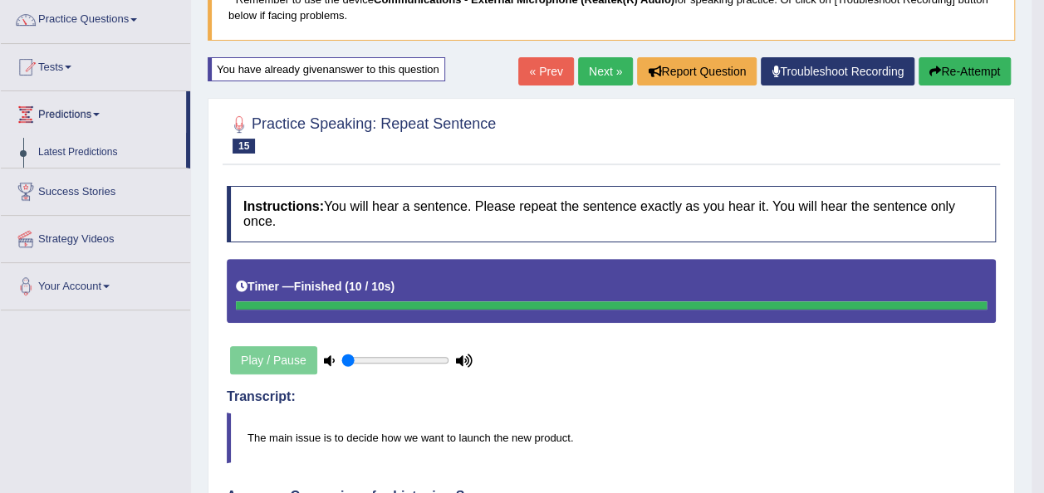
click at [105, 107] on link "Predictions" at bounding box center [93, 112] width 185 height 42
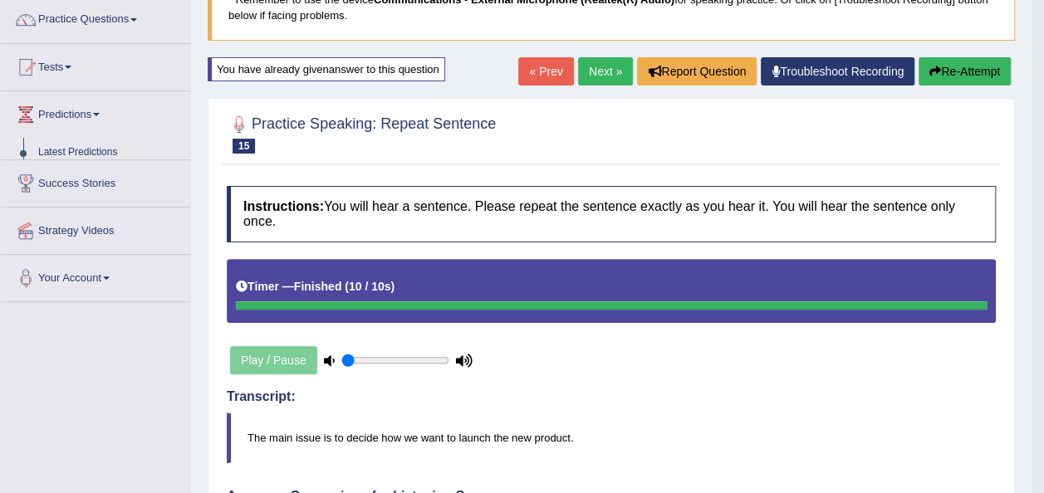
click at [105, 107] on link "Predictions" at bounding box center [95, 112] width 189 height 42
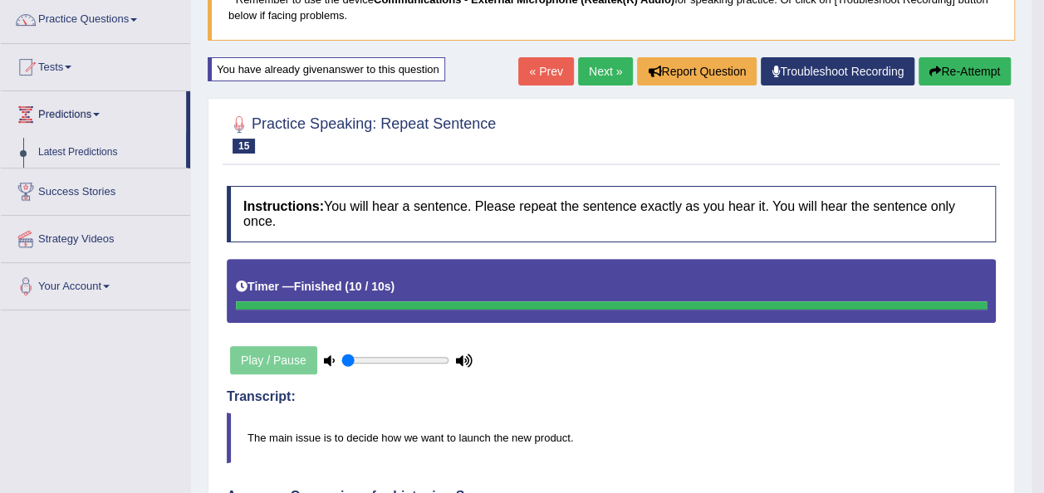
click at [105, 107] on link "Predictions" at bounding box center [93, 112] width 185 height 42
click at [105, 107] on link "Predictions" at bounding box center [95, 112] width 189 height 42
click at [105, 107] on link "Predictions" at bounding box center [93, 112] width 185 height 42
click at [105, 107] on link "Predictions" at bounding box center [95, 112] width 189 height 42
click at [105, 107] on link "Predictions" at bounding box center [93, 112] width 185 height 42
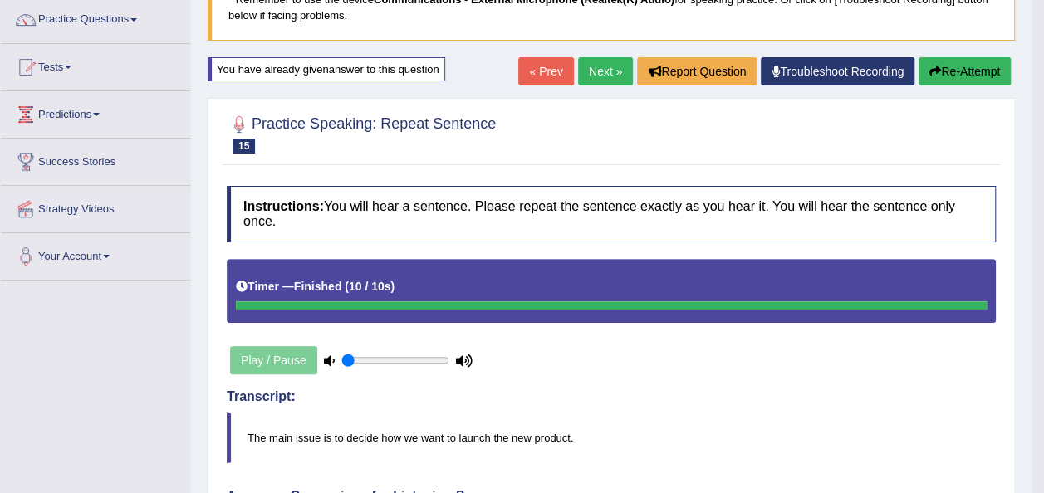
click at [105, 107] on link "Predictions" at bounding box center [95, 112] width 189 height 42
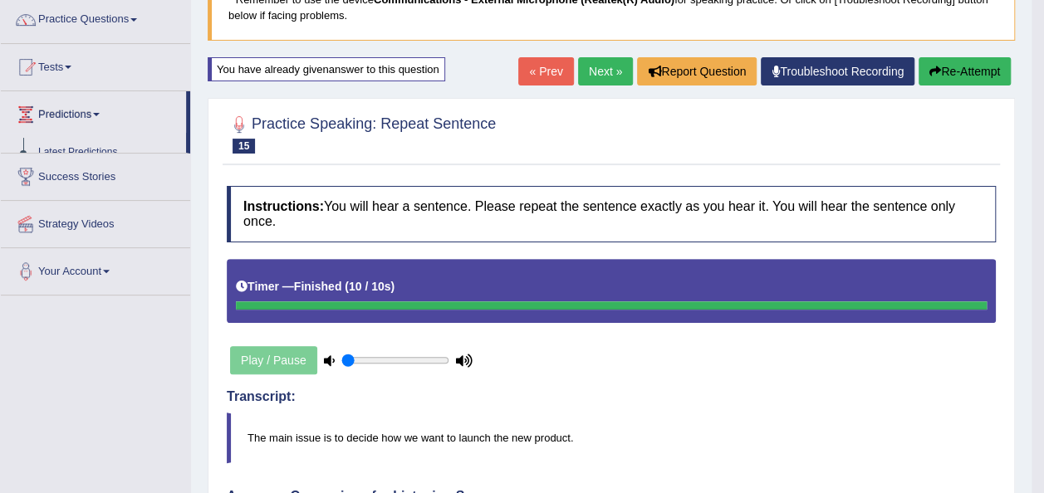
click at [105, 107] on link "Predictions" at bounding box center [93, 112] width 185 height 42
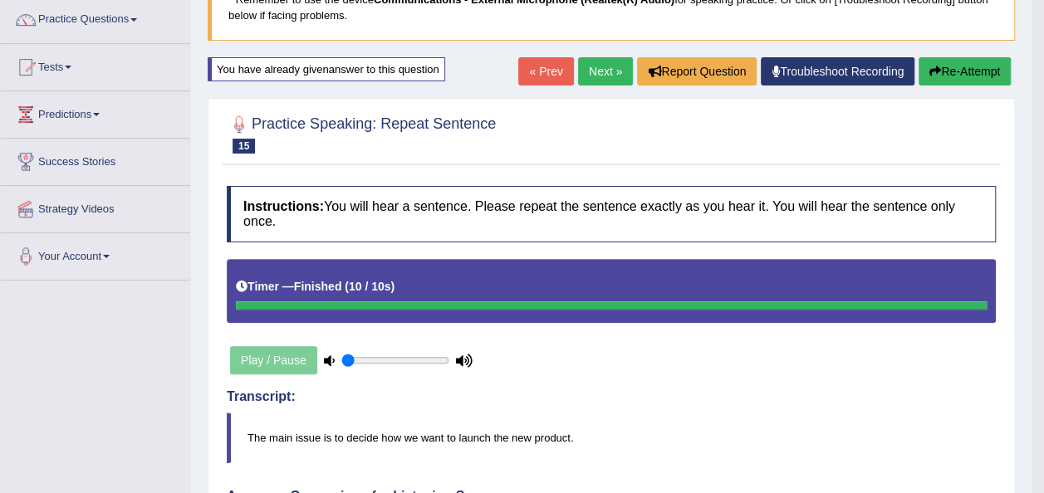
click at [105, 107] on link "Predictions" at bounding box center [95, 112] width 189 height 42
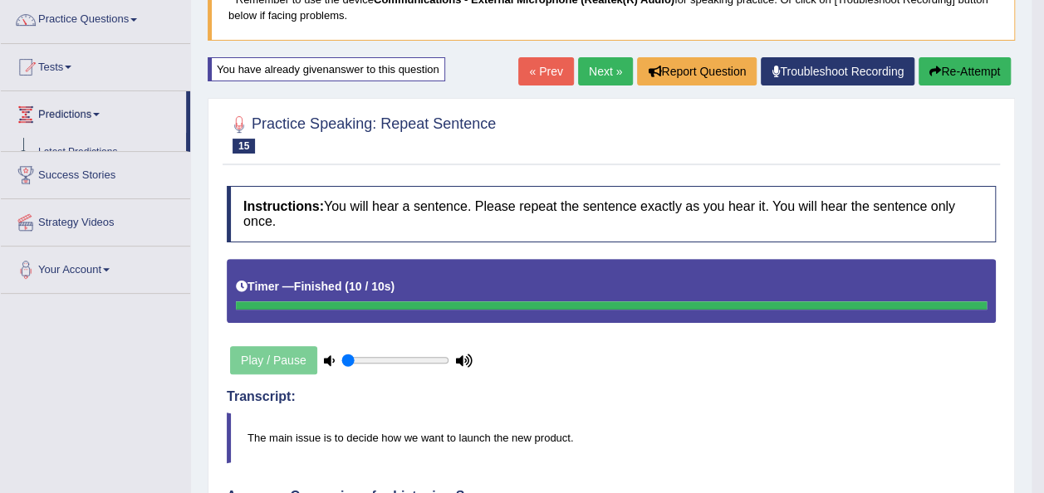
click at [105, 107] on link "Predictions" at bounding box center [93, 112] width 185 height 42
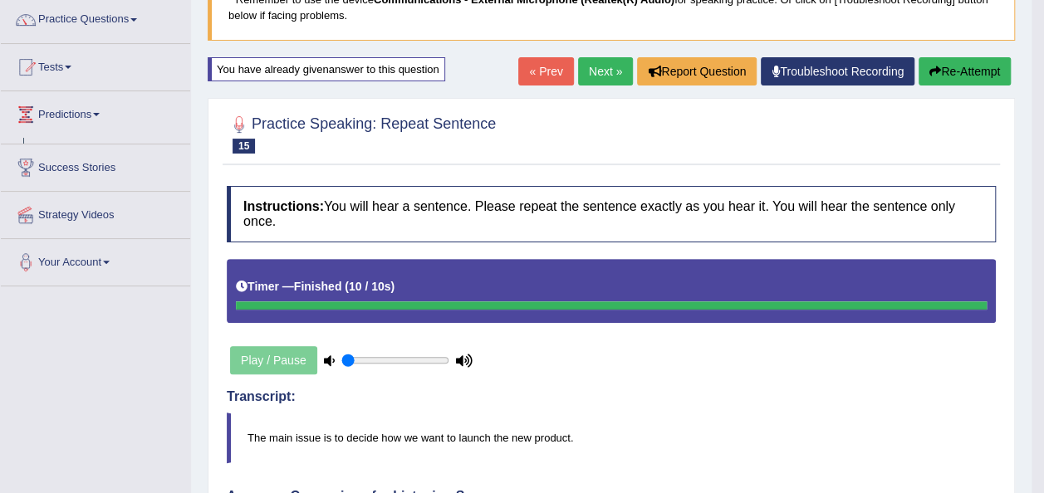
click at [105, 107] on link "Predictions" at bounding box center [95, 112] width 189 height 42
click at [105, 107] on link "Predictions" at bounding box center [93, 112] width 185 height 42
click at [93, 112] on link "Predictions" at bounding box center [95, 112] width 189 height 42
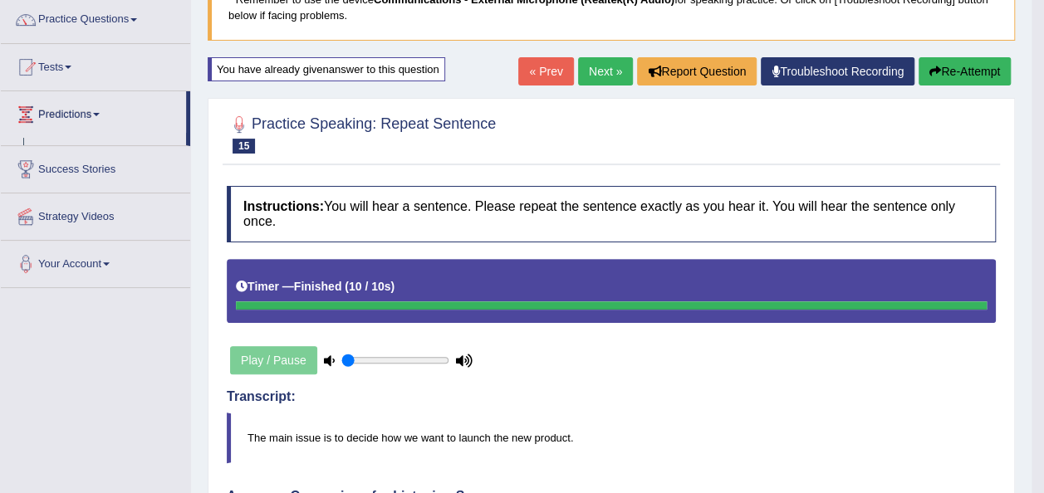
click at [93, 112] on link "Predictions" at bounding box center [93, 112] width 185 height 42
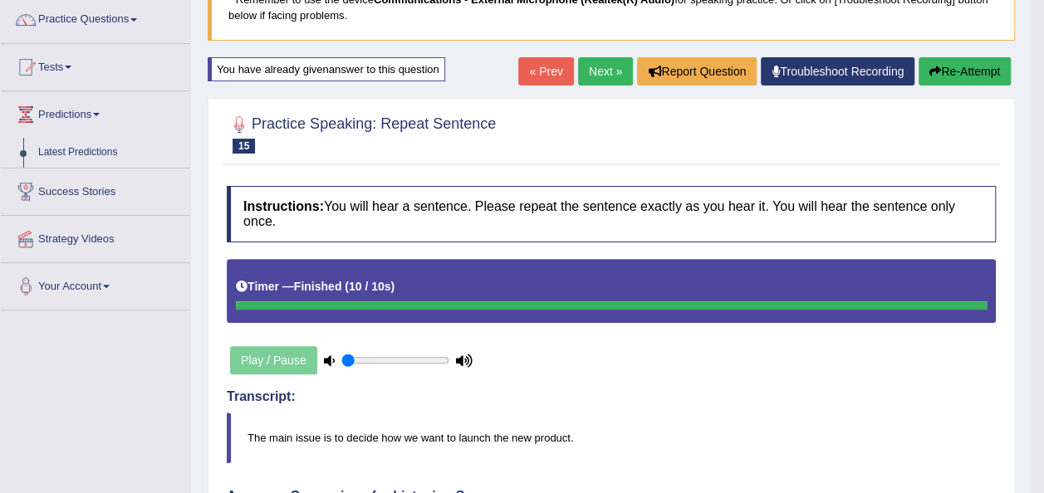
click at [93, 112] on link "Predictions" at bounding box center [95, 112] width 189 height 42
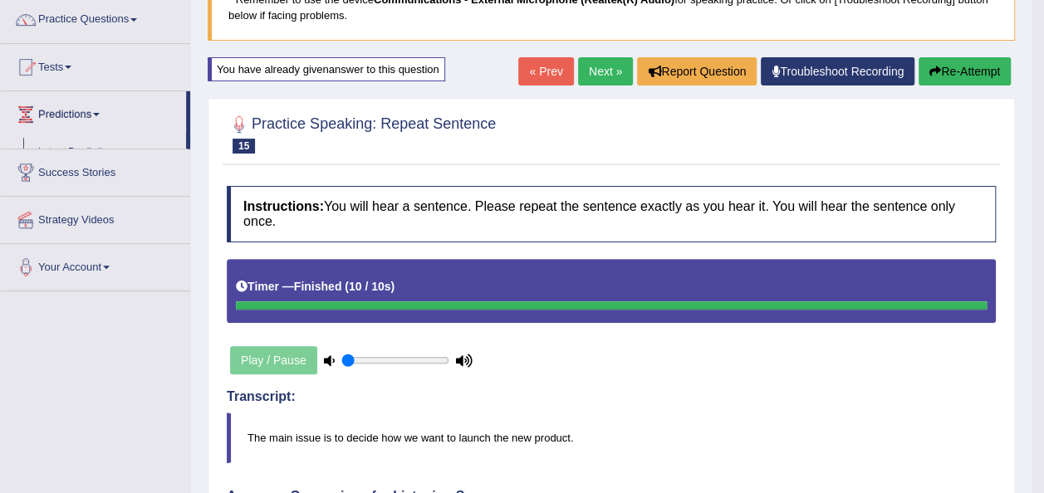
click at [93, 112] on link "Predictions" at bounding box center [93, 112] width 185 height 42
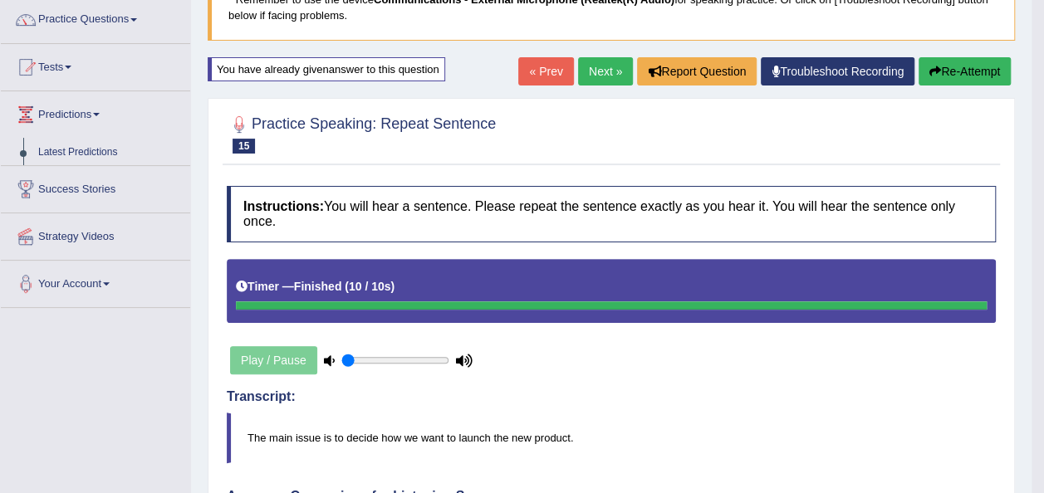
click at [93, 112] on link "Predictions" at bounding box center [95, 112] width 189 height 42
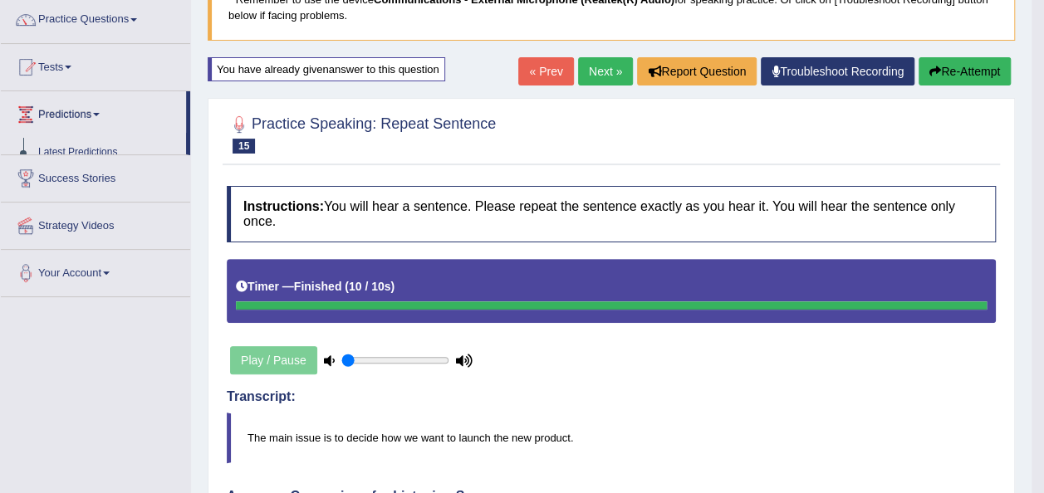
click at [93, 112] on link "Predictions" at bounding box center [93, 112] width 185 height 42
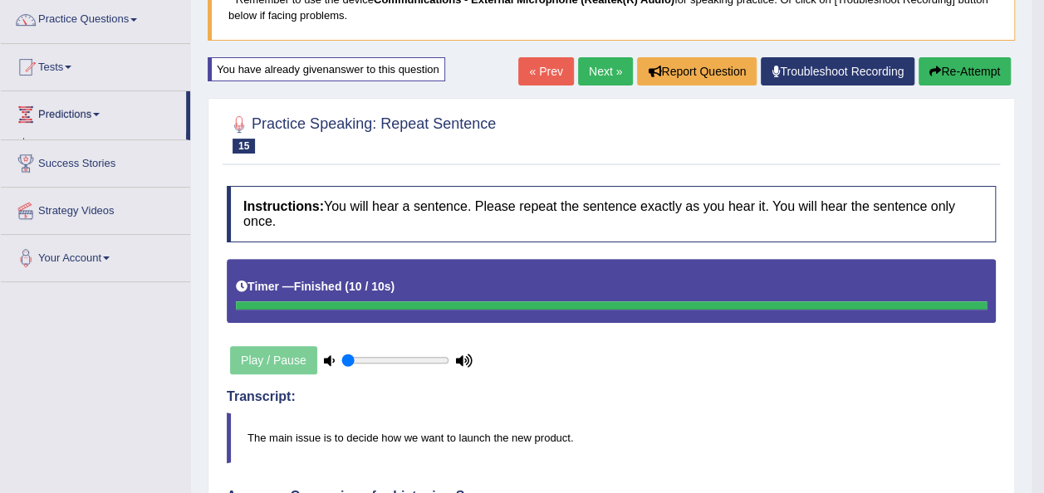
click at [93, 112] on link "Predictions" at bounding box center [93, 112] width 185 height 42
click at [98, 112] on link "Predictions" at bounding box center [95, 112] width 189 height 42
click at [98, 112] on link "Predictions" at bounding box center [93, 112] width 185 height 42
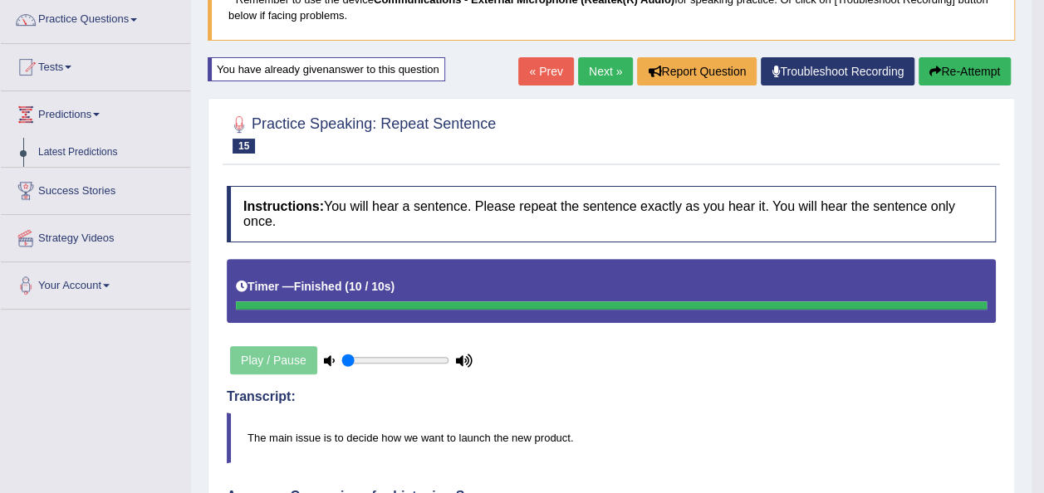
click at [98, 112] on link "Predictions" at bounding box center [95, 112] width 189 height 42
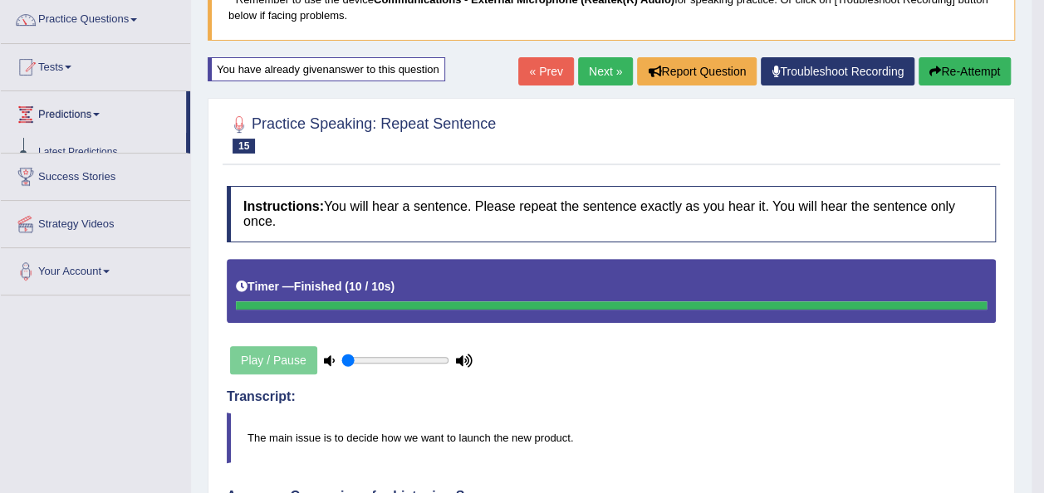
click at [98, 112] on link "Predictions" at bounding box center [93, 112] width 185 height 42
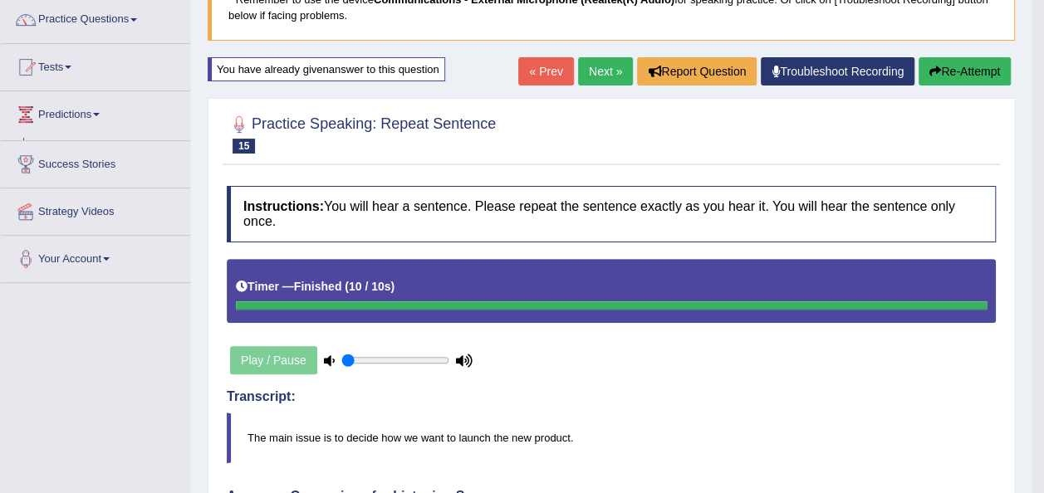
click at [98, 112] on link "Predictions" at bounding box center [95, 112] width 189 height 42
